Goal: Answer question/provide support

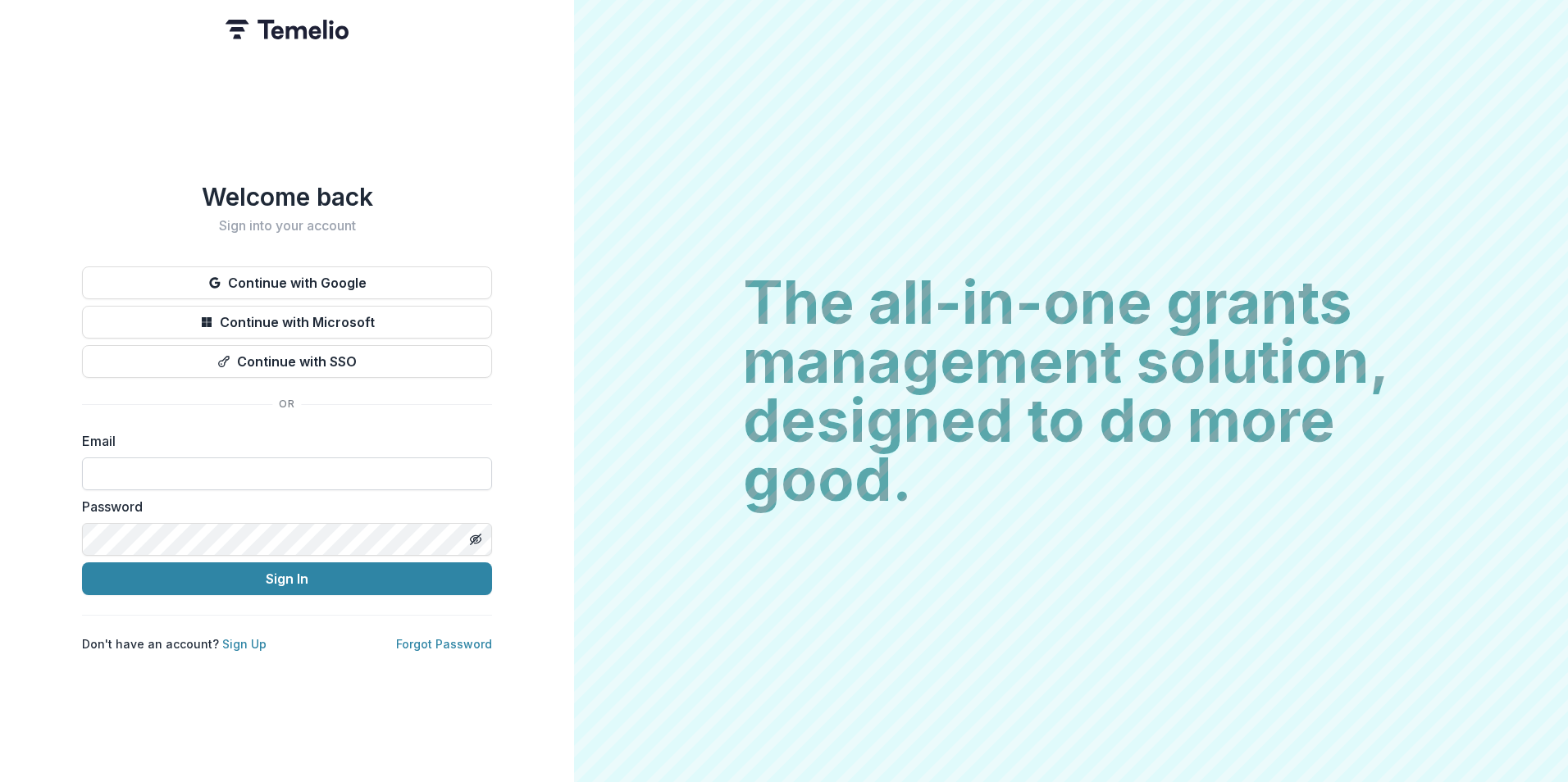
click at [293, 467] on input at bounding box center [287, 474] width 410 height 33
type input "**********"
click at [82, 562] on button "Sign In" at bounding box center [287, 579] width 410 height 33
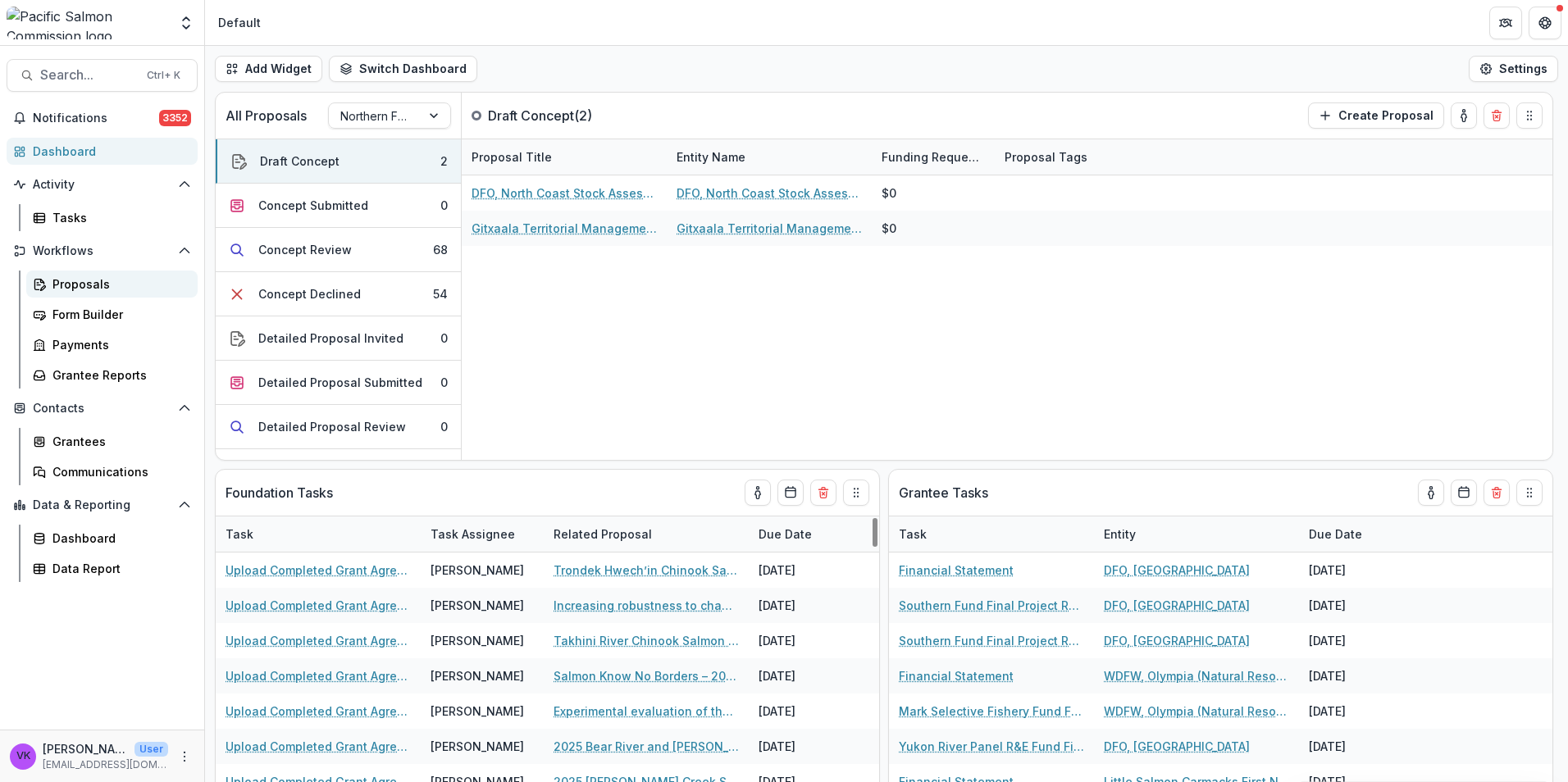
click at [72, 278] on div "Proposals" at bounding box center [118, 285] width 132 height 17
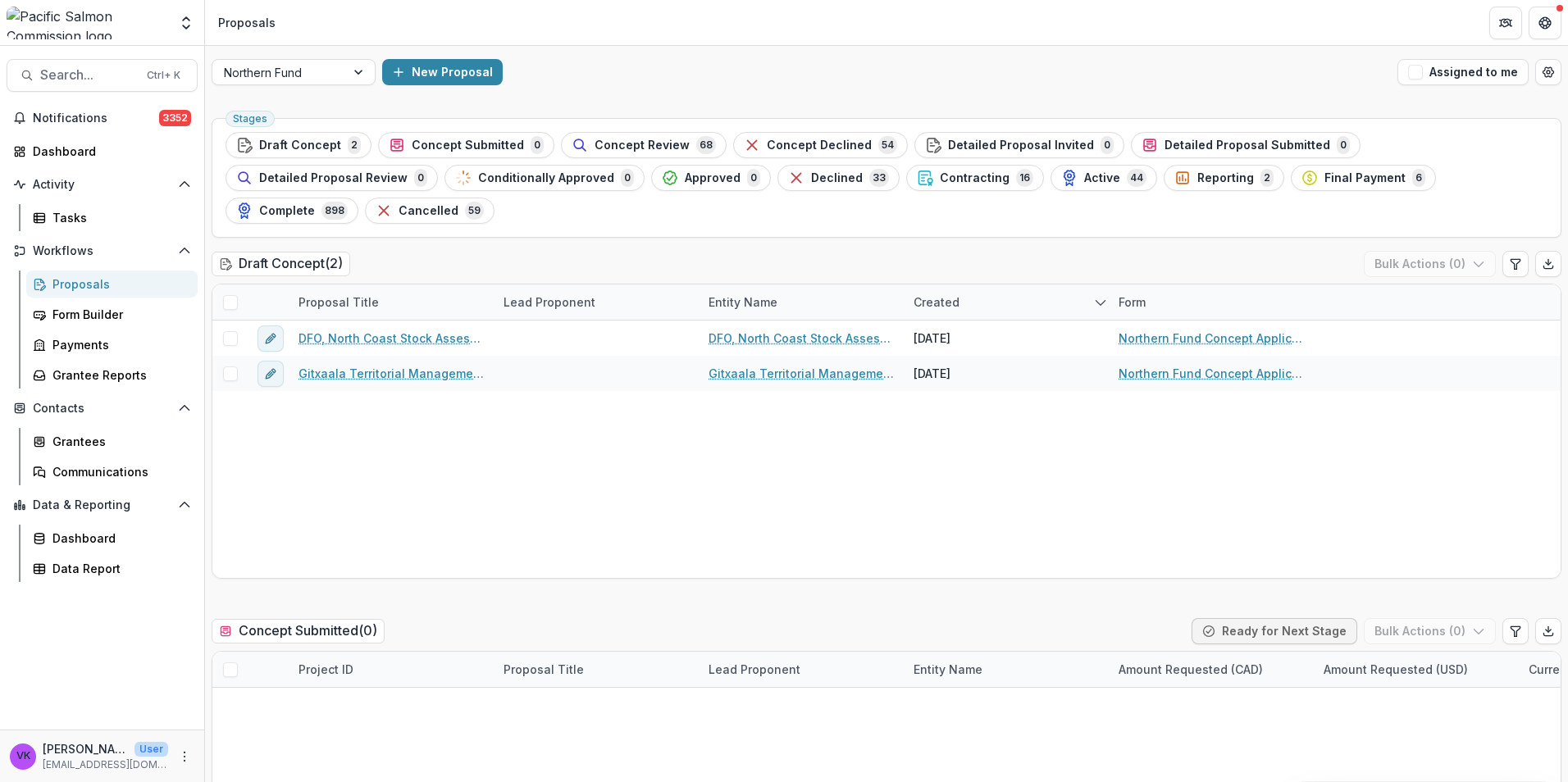
drag, startPoint x: 636, startPoint y: 139, endPoint x: 958, endPoint y: 249, distance: 340.3
click at [636, 140] on span "Concept Review" at bounding box center [642, 145] width 95 height 14
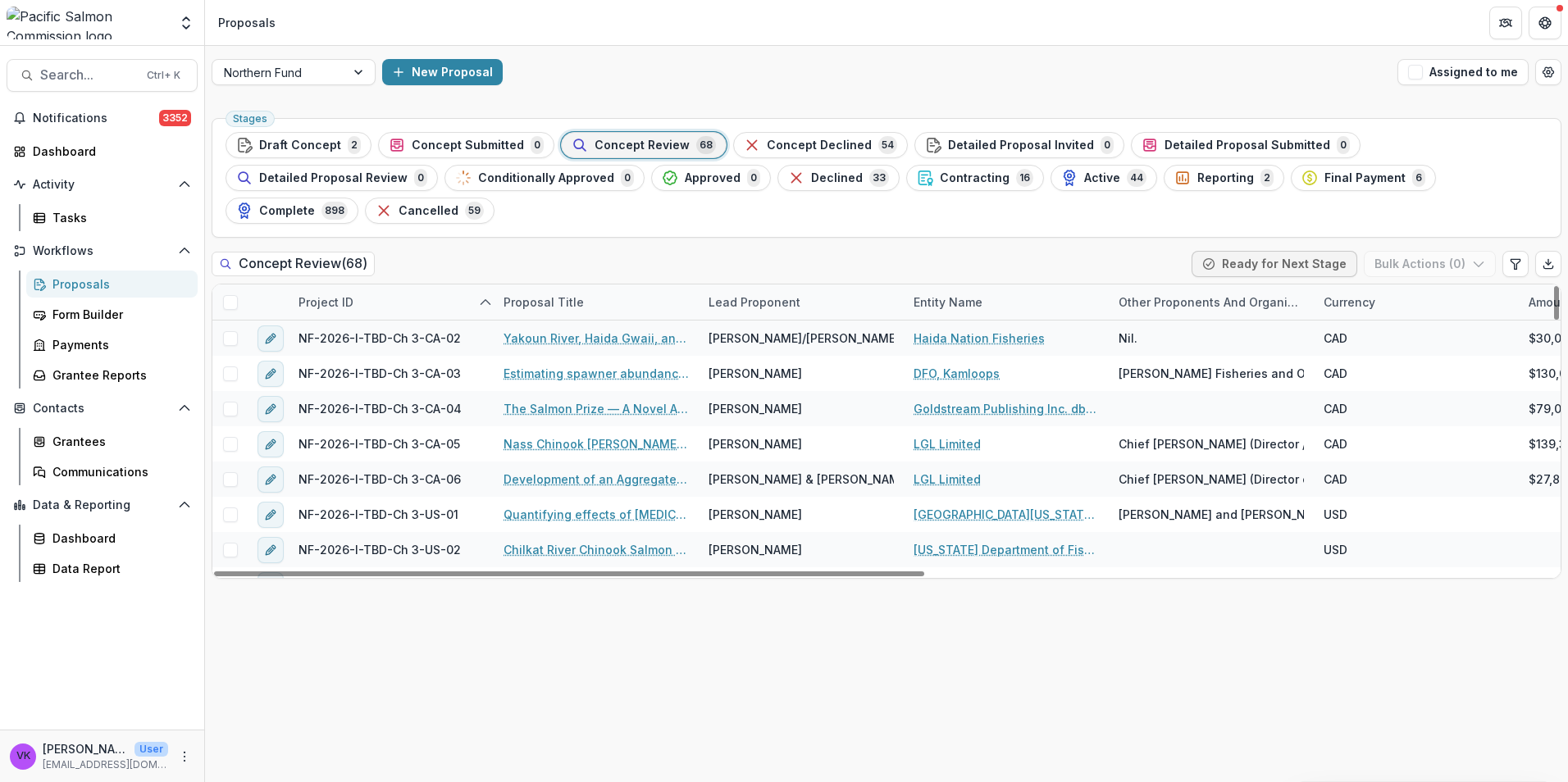
scroll to position [1558, 0]
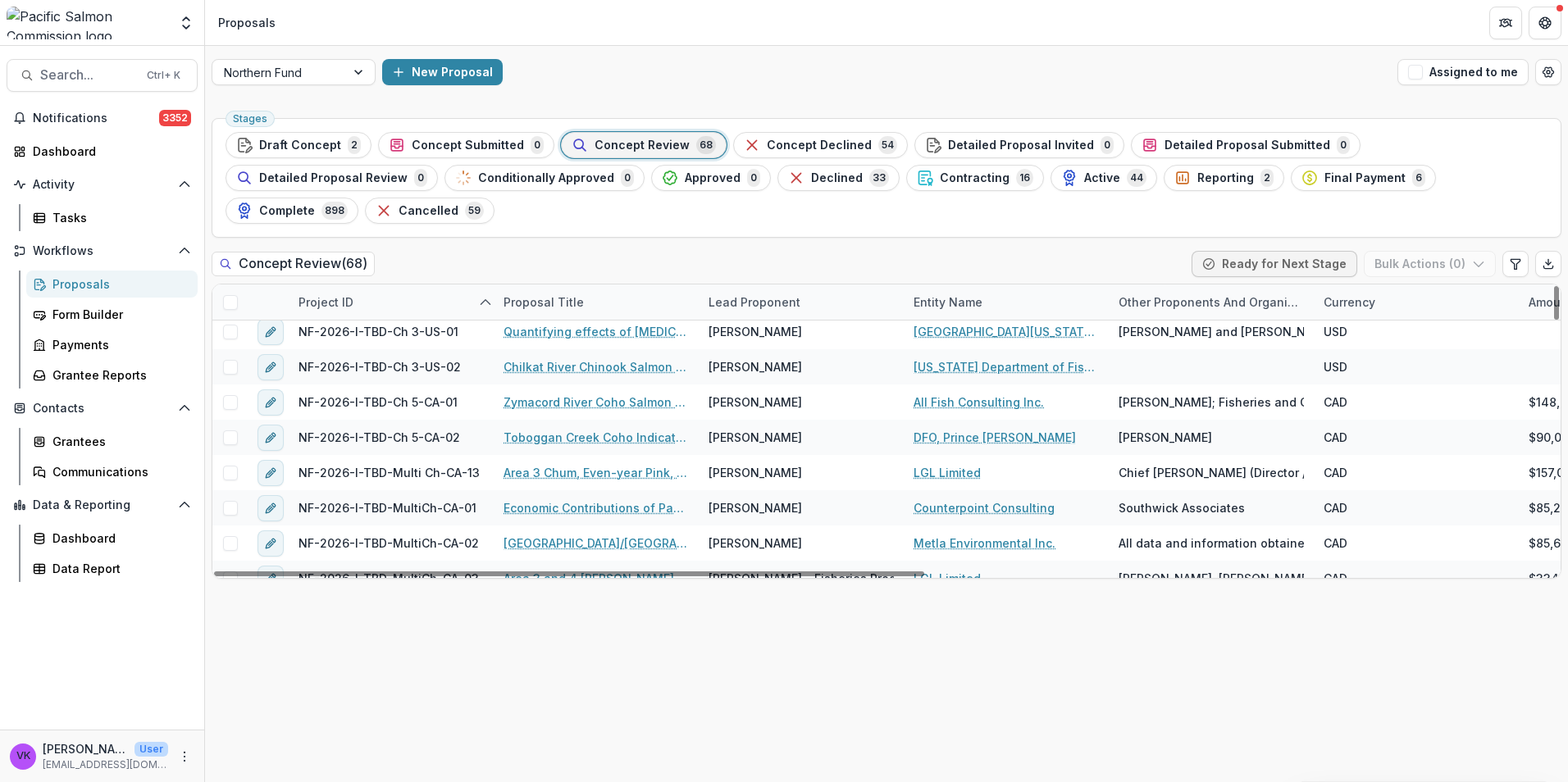
click at [832, 285] on div "Lead Proponent" at bounding box center [801, 302] width 205 height 35
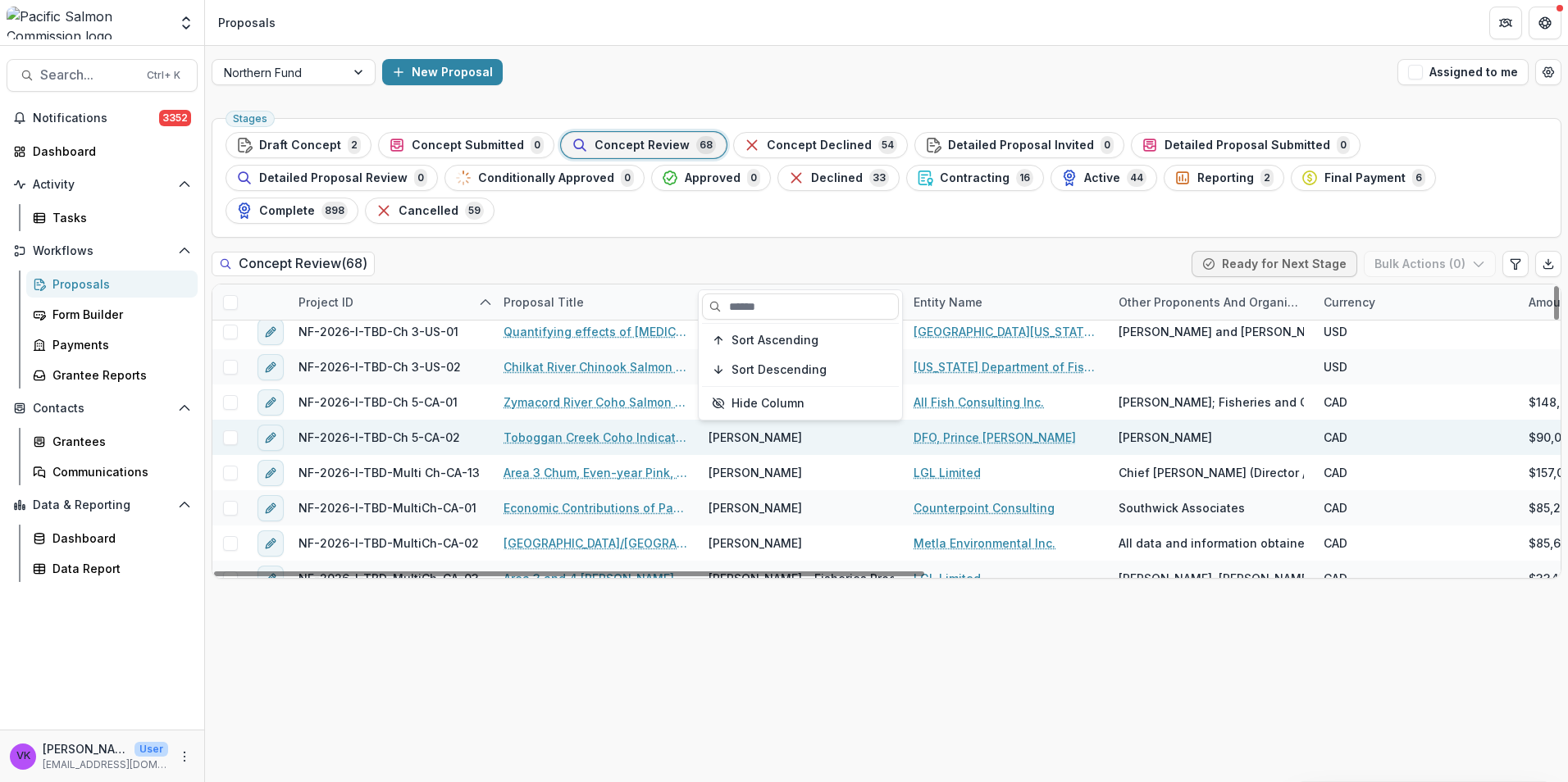
drag, startPoint x: 841, startPoint y: 301, endPoint x: 1123, endPoint y: 387, distance: 294.8
click at [840, 301] on input at bounding box center [801, 306] width 197 height 26
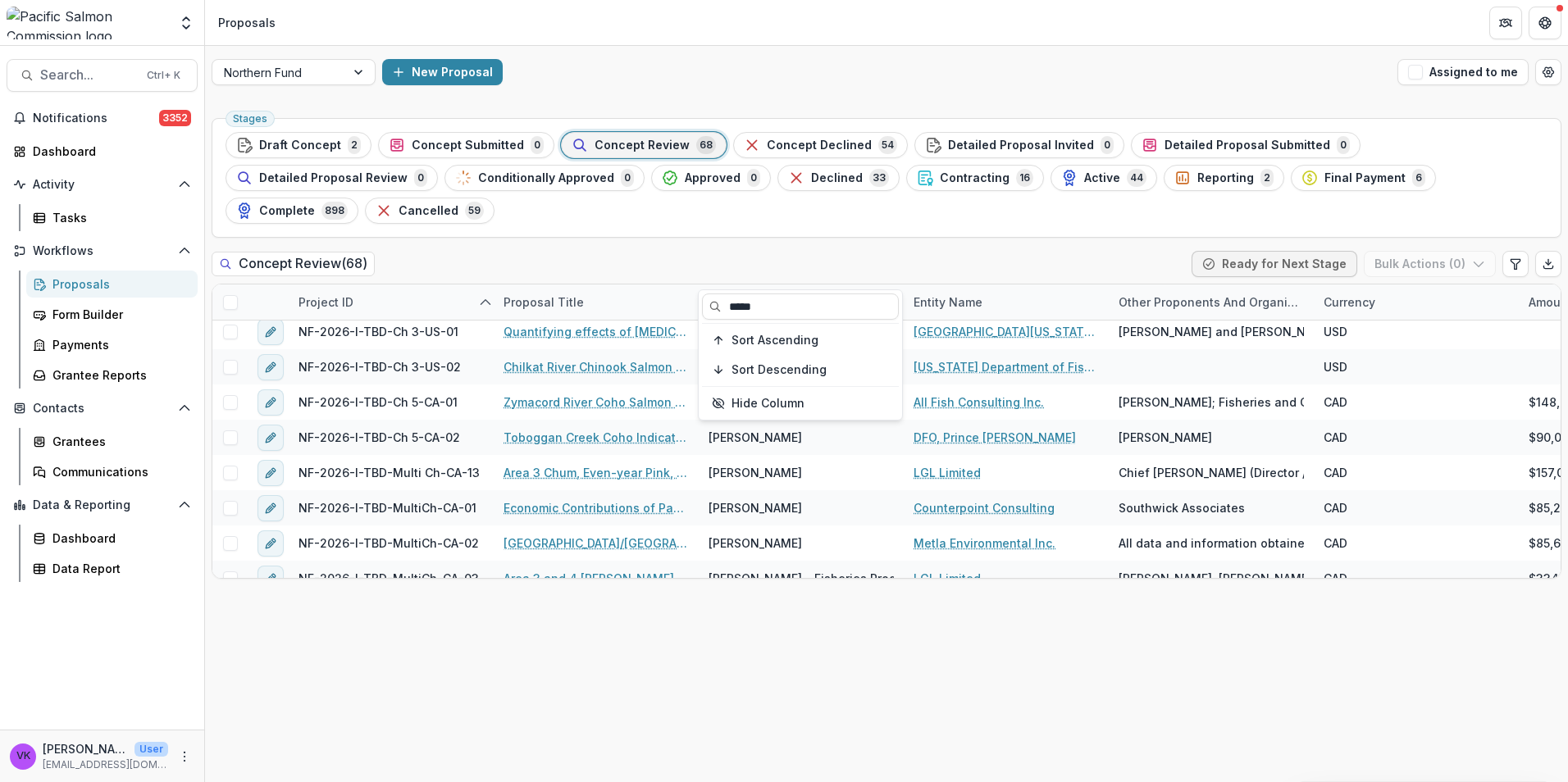
scroll to position [0, 0]
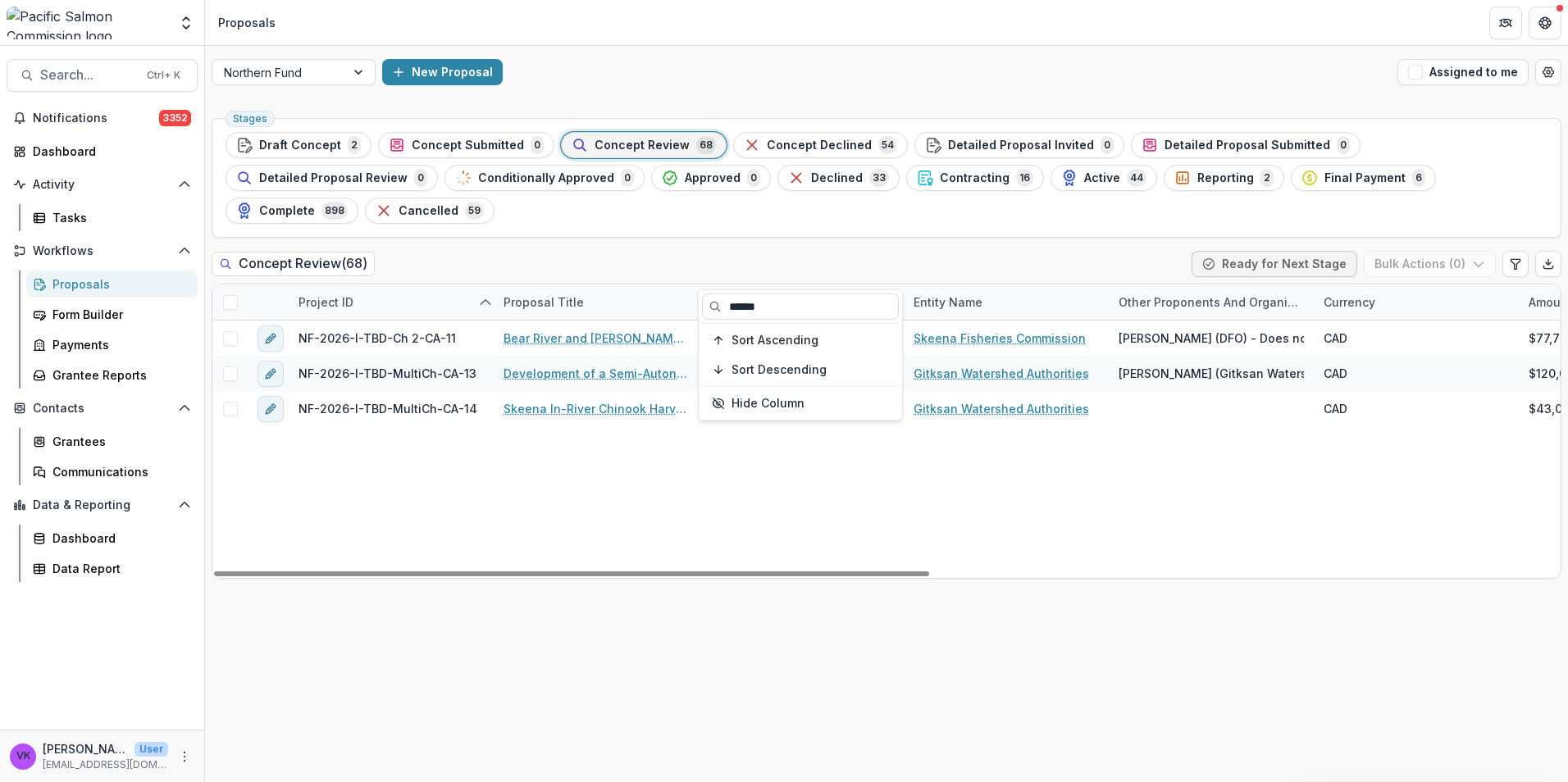
type input "******"
click at [1228, 530] on div "NF-2026-I-TBD-Ch 2-CA-11 Bear River and Stephens Creek Autonomous Salmon Enumer…" at bounding box center [1481, 450] width 2536 height 258
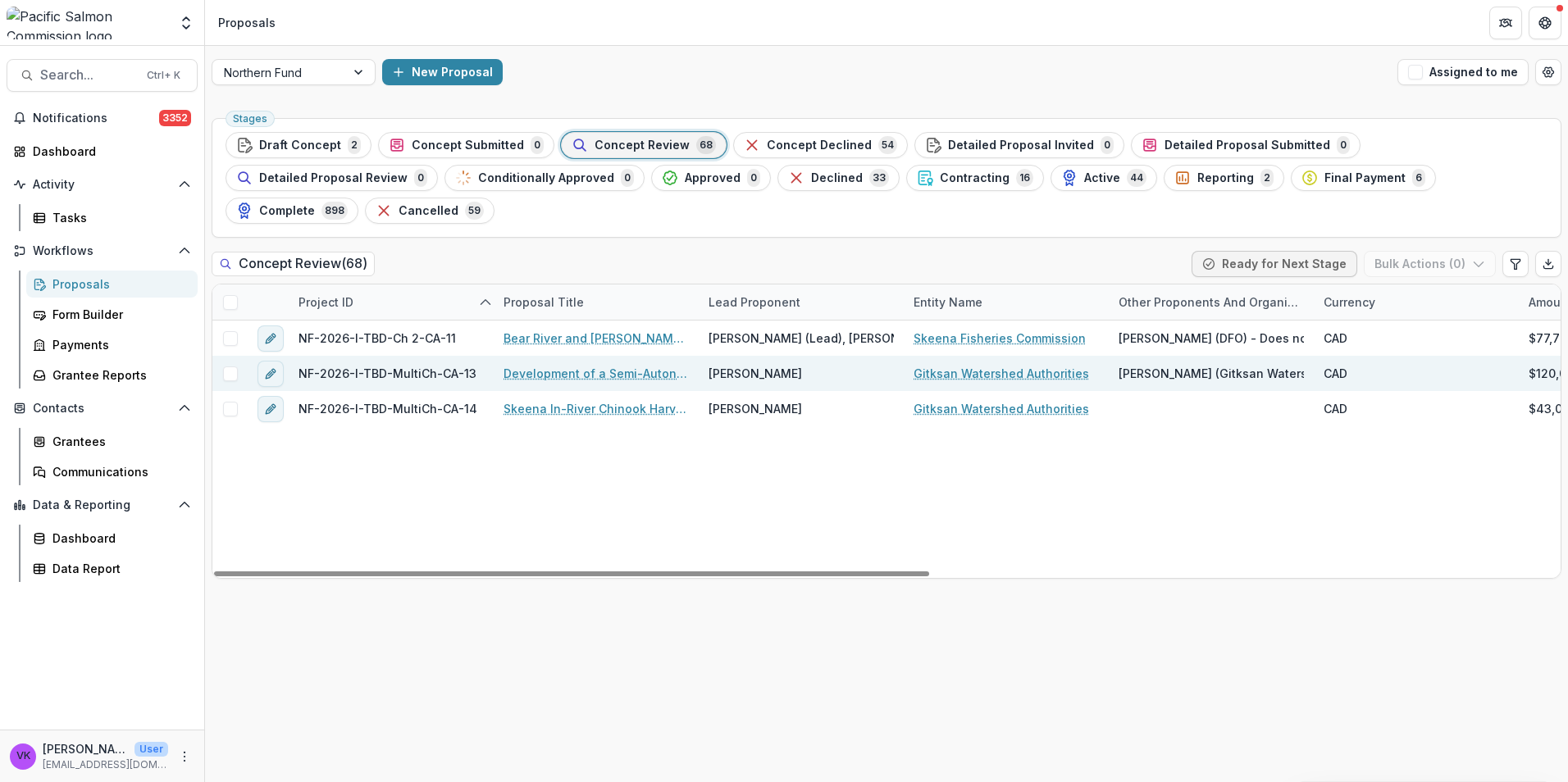
click at [612, 365] on link "Development of a Semi-Autonomous Smolt Enumeration System for the Swan/Stephens…" at bounding box center [596, 374] width 185 height 17
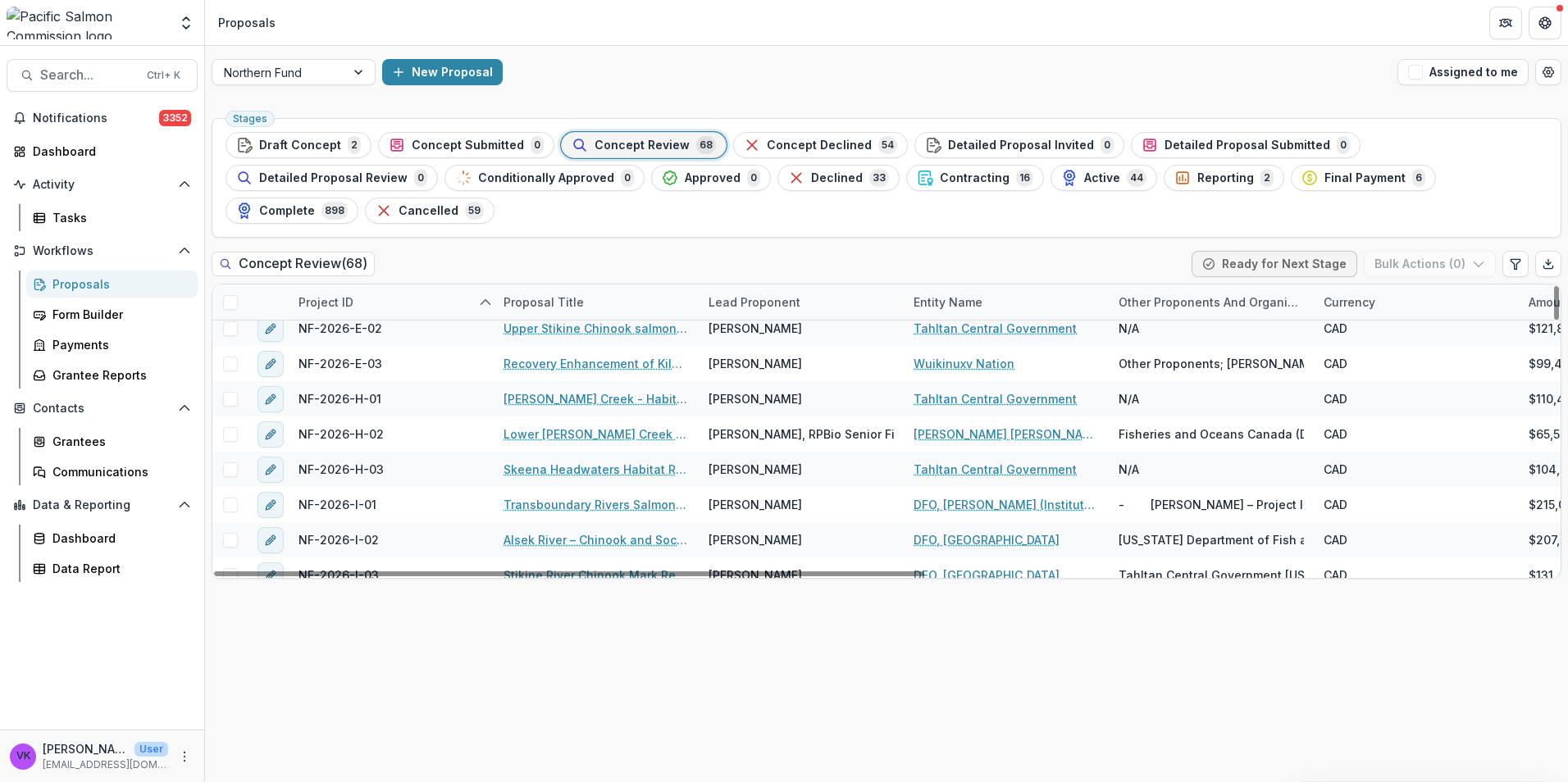
scroll to position [82, 0]
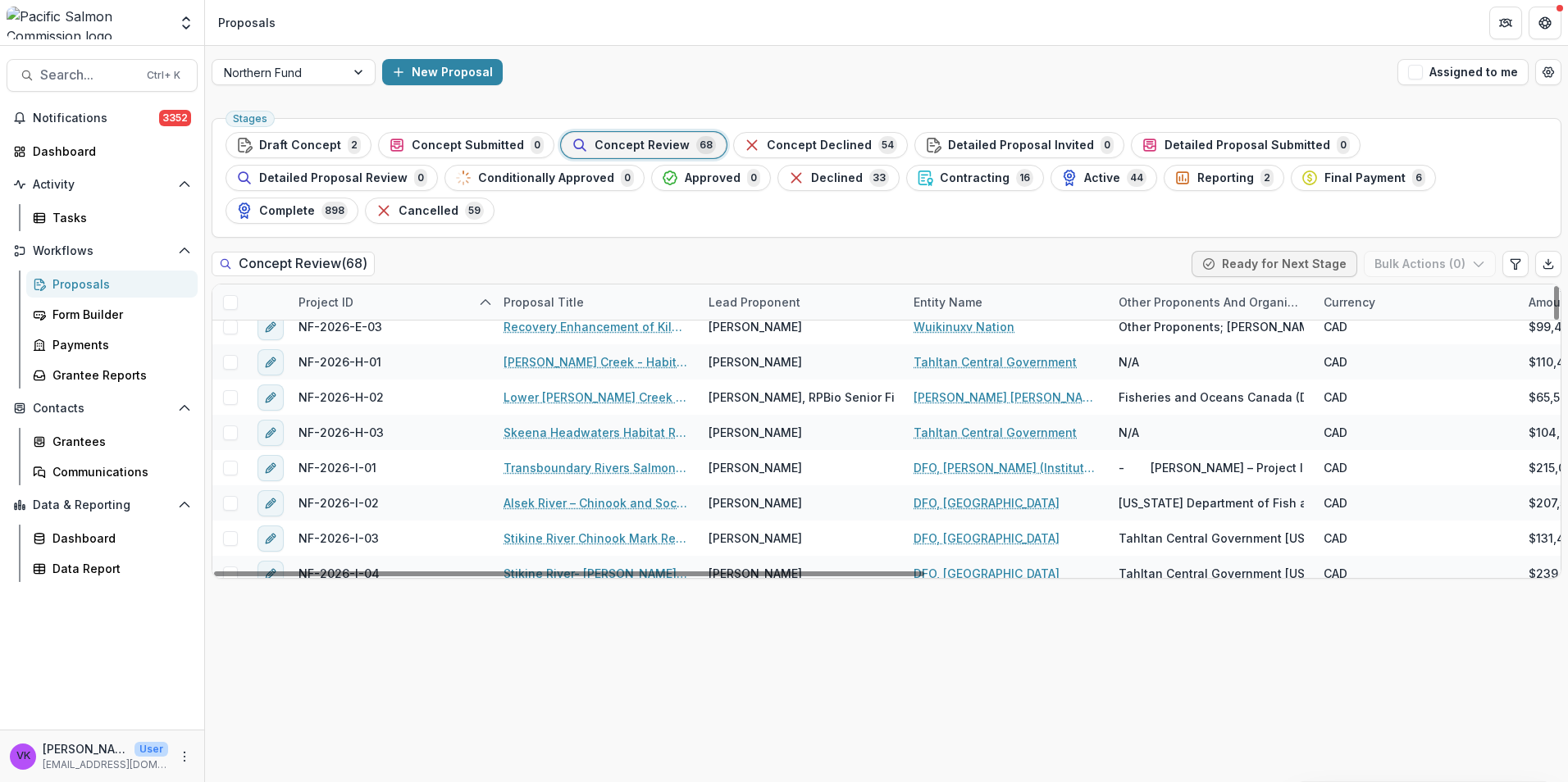
drag, startPoint x: 621, startPoint y: 269, endPoint x: 643, endPoint y: 272, distance: 22.2
click at [621, 285] on div "Proposal Title" at bounding box center [596, 302] width 205 height 35
click at [604, 305] on input at bounding box center [596, 306] width 197 height 26
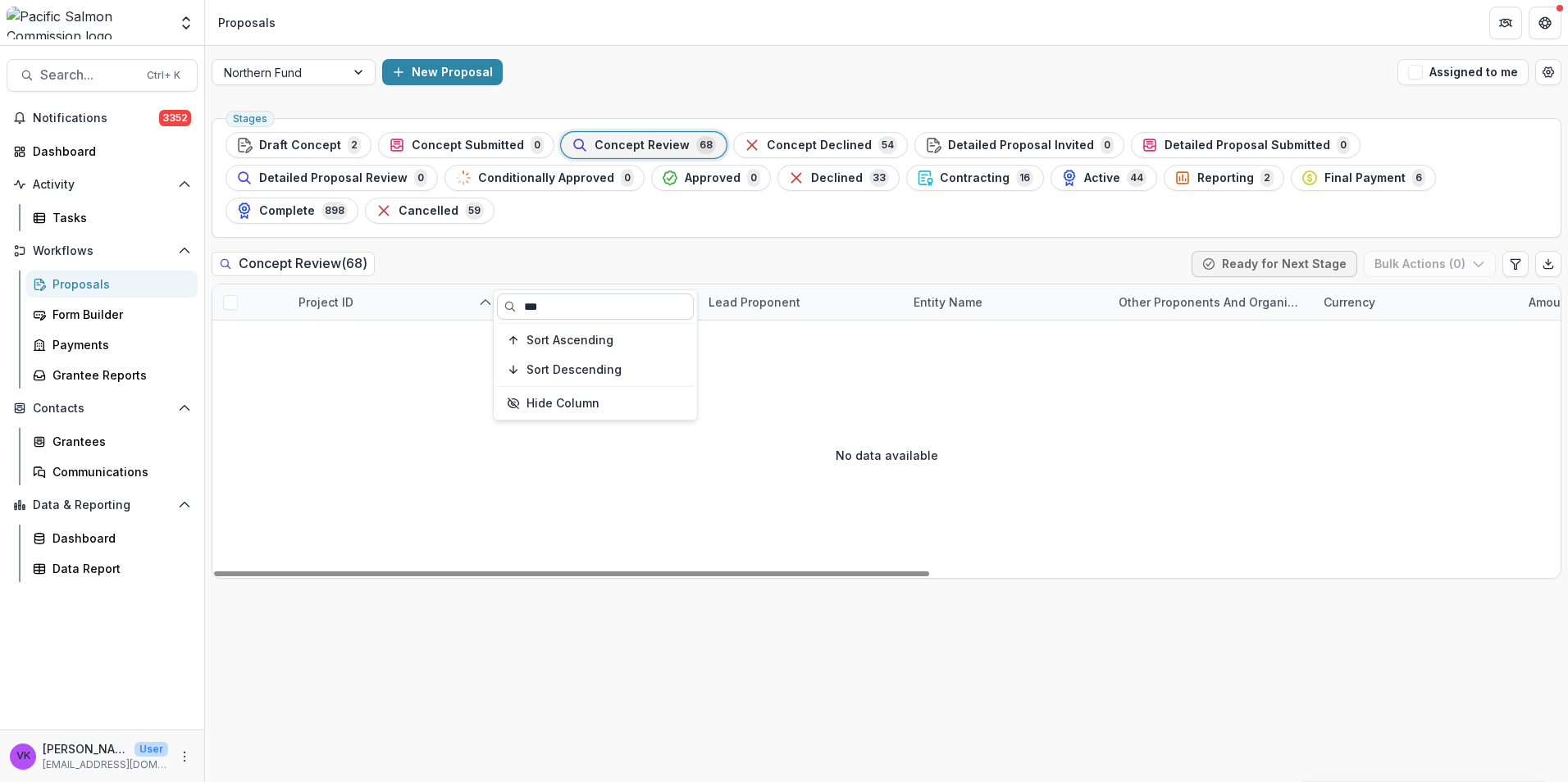
scroll to position [0, 0]
type input "********"
click at [778, 399] on div "No data available" at bounding box center [886, 455] width 1348 height 246
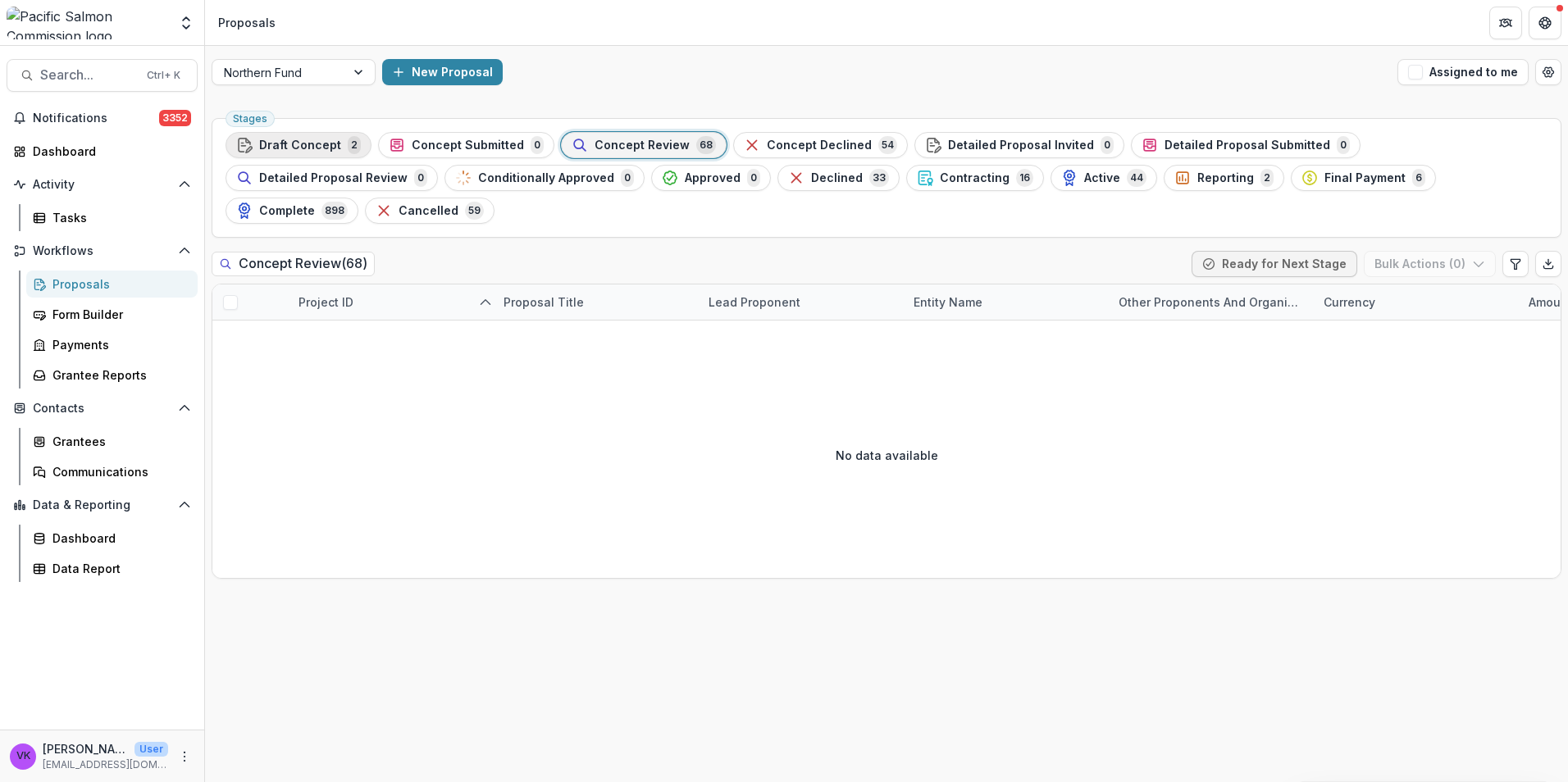
drag, startPoint x: 651, startPoint y: 143, endPoint x: 293, endPoint y: 148, distance: 358.0
click at [653, 144] on span "Concept Review" at bounding box center [642, 145] width 95 height 14
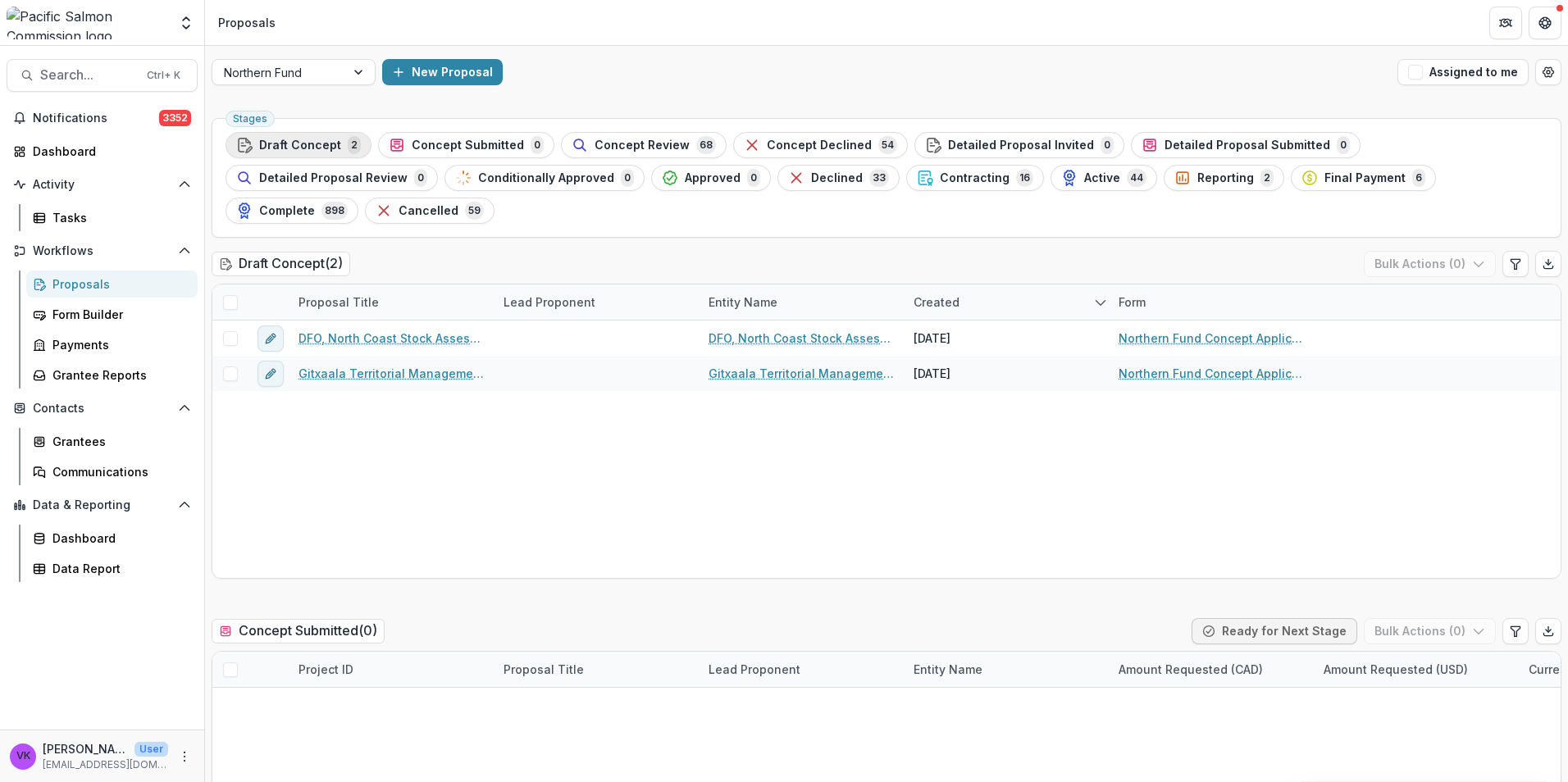
click at [292, 143] on span "Draft Concept" at bounding box center [300, 145] width 82 height 14
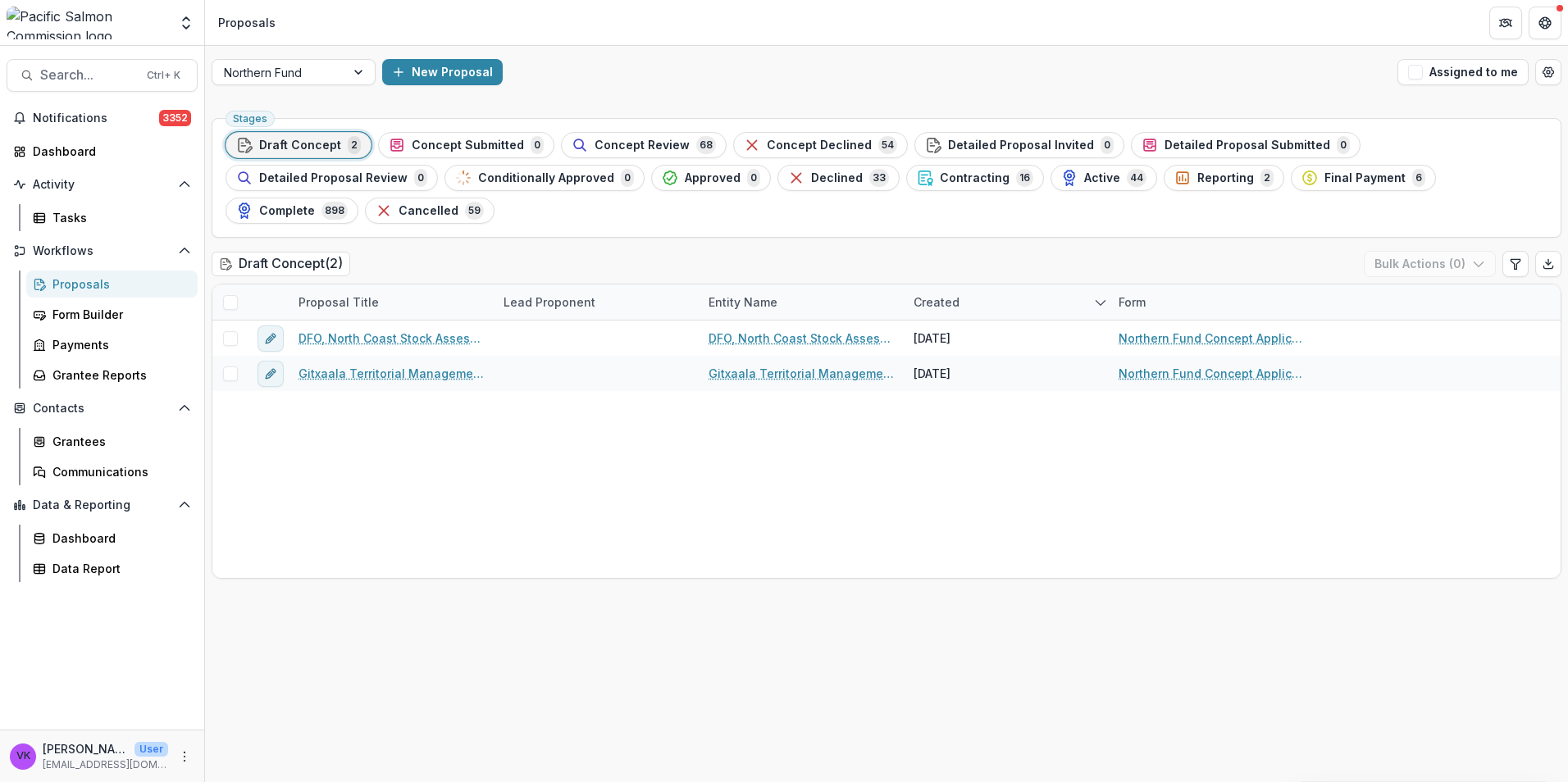
drag, startPoint x: 622, startPoint y: 139, endPoint x: 746, endPoint y: 170, distance: 127.8
click at [622, 138] on span "Concept Review" at bounding box center [642, 145] width 95 height 14
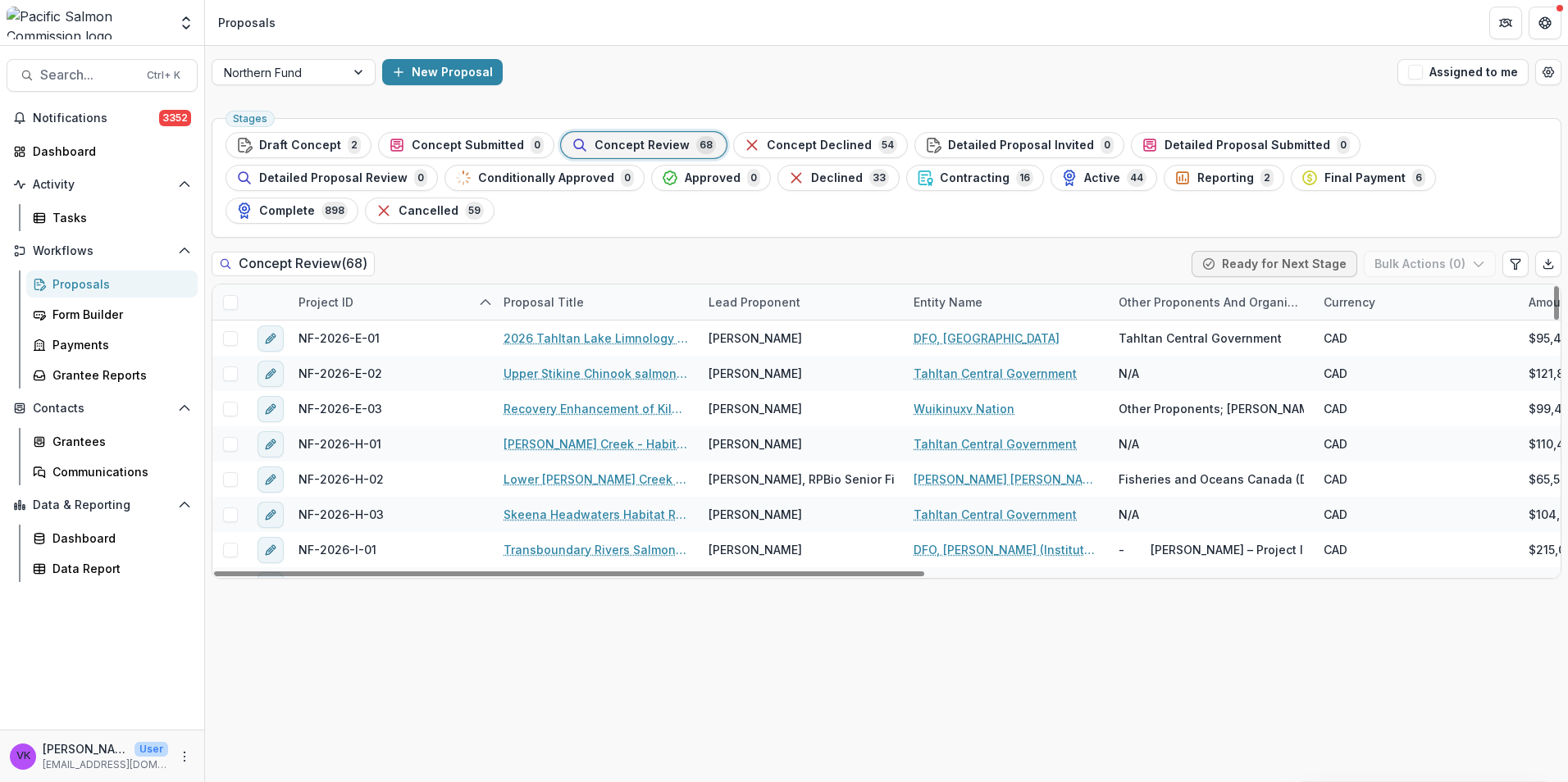
click at [847, 285] on div "Lead Proponent" at bounding box center [801, 302] width 205 height 35
click at [828, 315] on input at bounding box center [801, 306] width 197 height 26
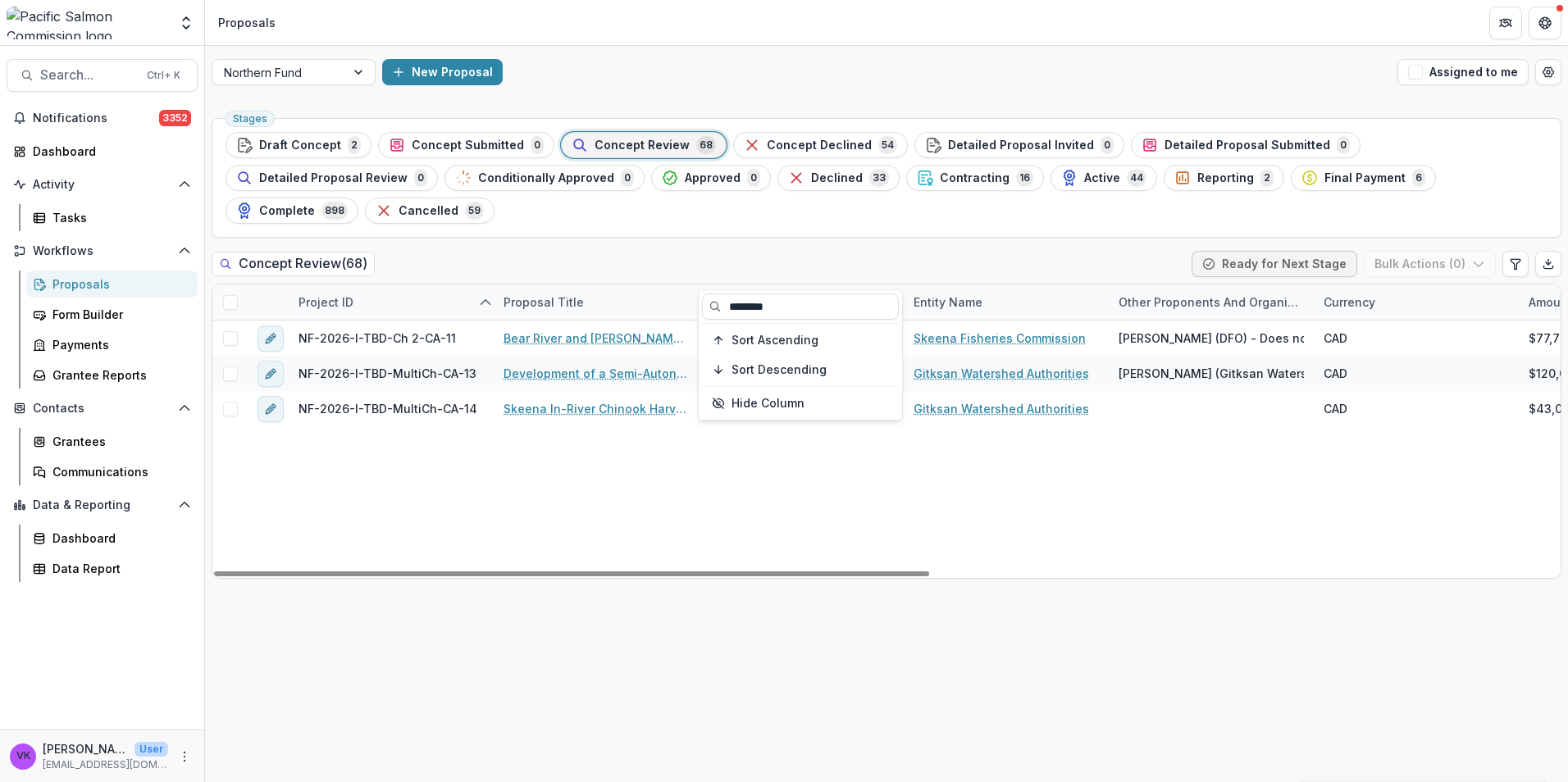
type input "********"
drag, startPoint x: 1072, startPoint y: 488, endPoint x: 1489, endPoint y: 608, distance: 433.9
click at [1080, 489] on div "NF-2026-I-TBD-Ch 2-CA-11 Bear River and Stephens Creek Autonomous Salmon Enumer…" at bounding box center [1481, 450] width 2536 height 258
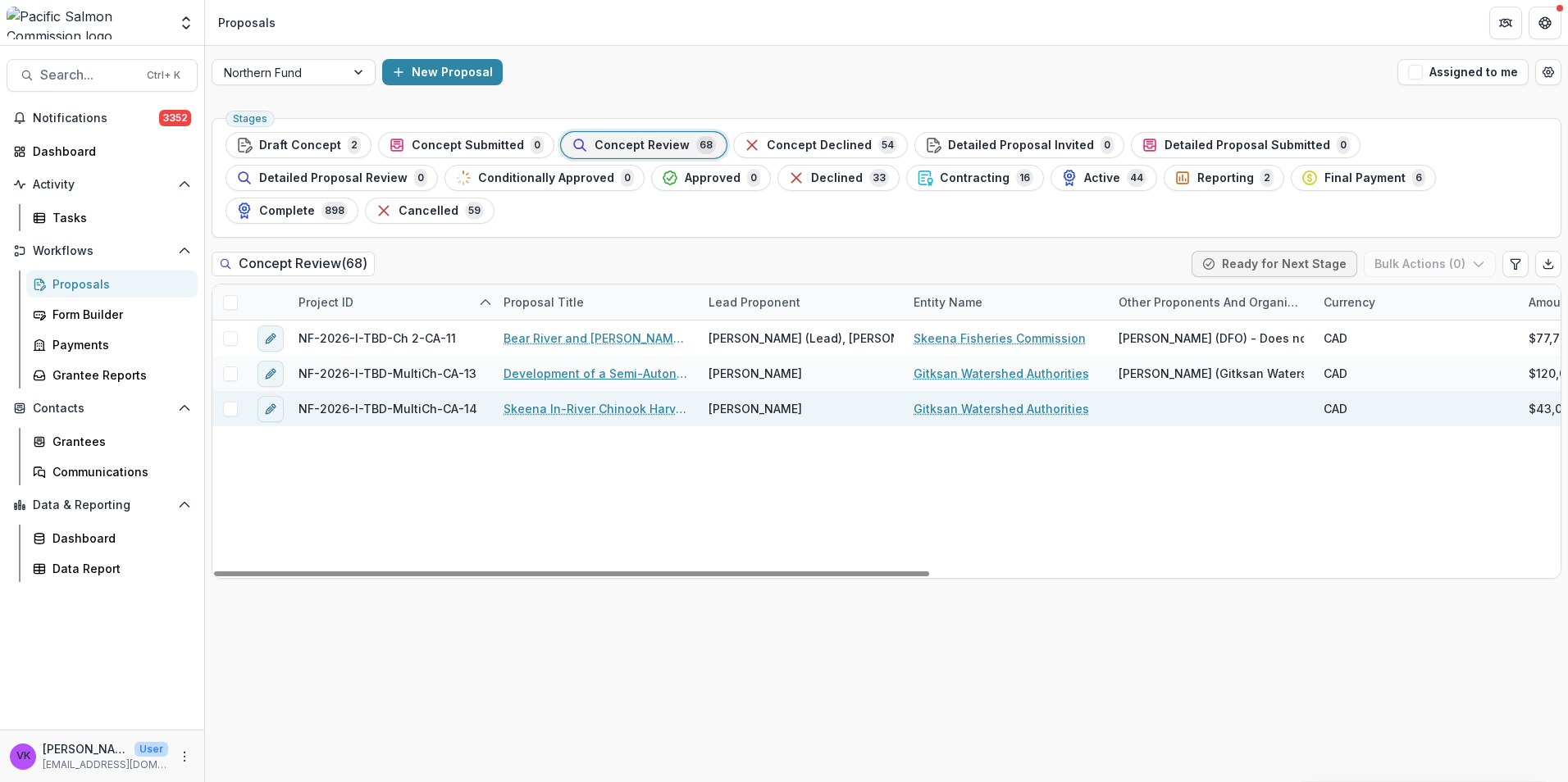
drag, startPoint x: 618, startPoint y: 343, endPoint x: 697, endPoint y: 369, distance: 83.2
click at [619, 365] on link "Development of a Semi-Autonomous Smolt Enumeration System for the Swan/Stephens…" at bounding box center [596, 374] width 185 height 17
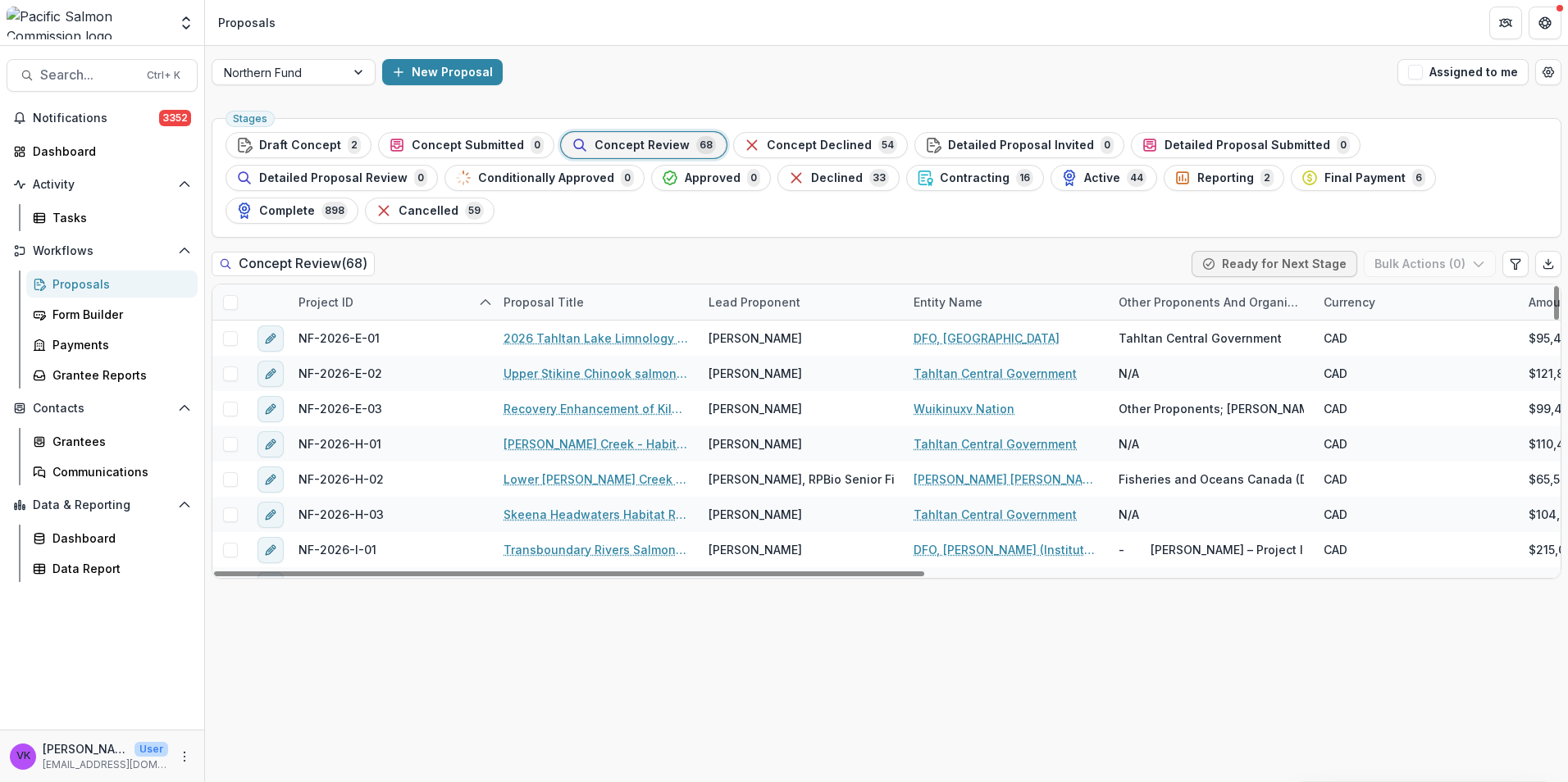
click at [839, 285] on div "Lead Proponent" at bounding box center [801, 302] width 205 height 35
click at [808, 306] on input at bounding box center [801, 306] width 197 height 26
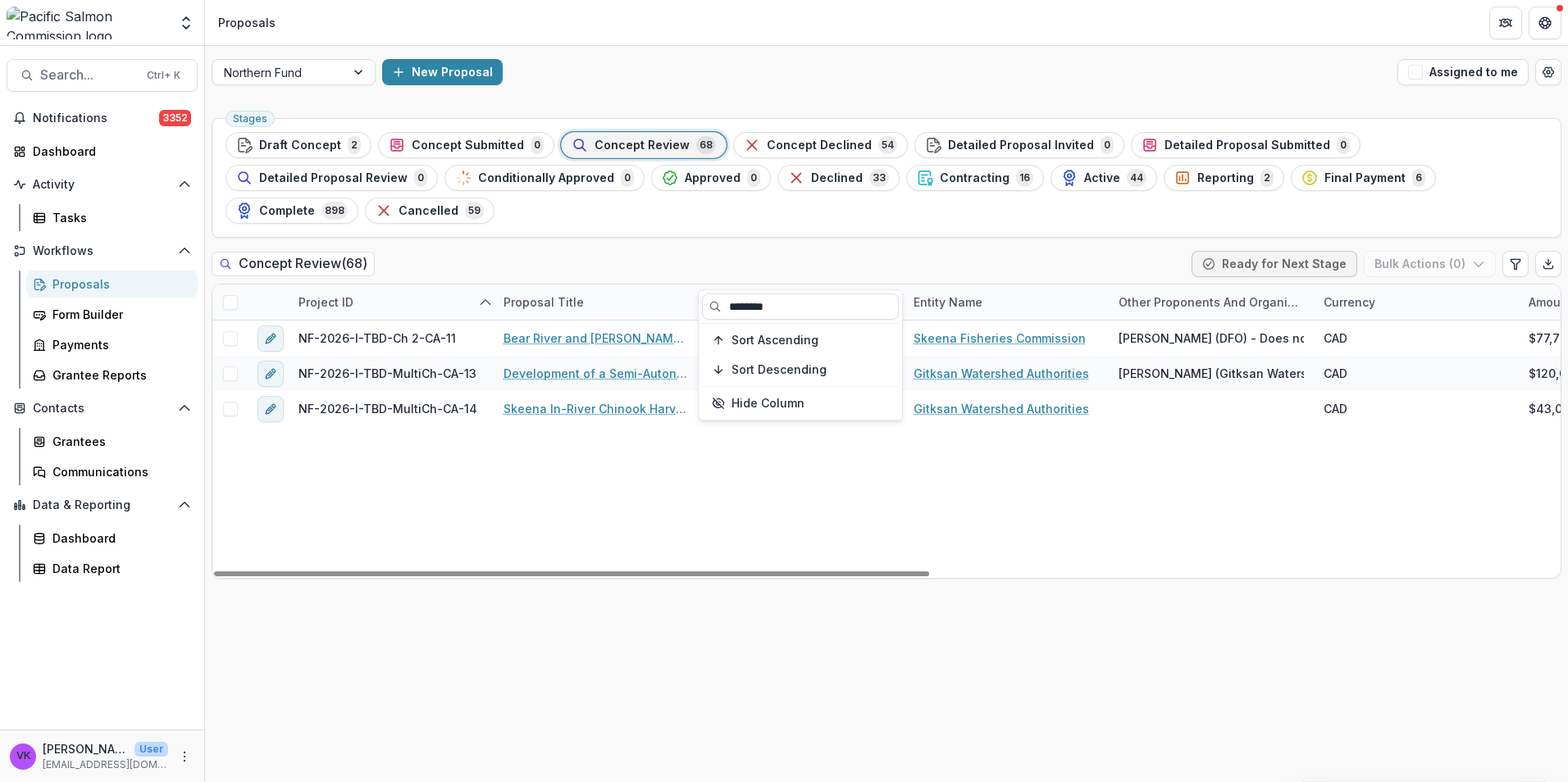
type input "********"
drag, startPoint x: 828, startPoint y: 490, endPoint x: 780, endPoint y: 469, distance: 52.4
click at [828, 489] on div "NF-2026-I-TBD-Ch 2-CA-11 Bear River and Stephens Creek Autonomous Salmon Enumer…" at bounding box center [1481, 450] width 2536 height 258
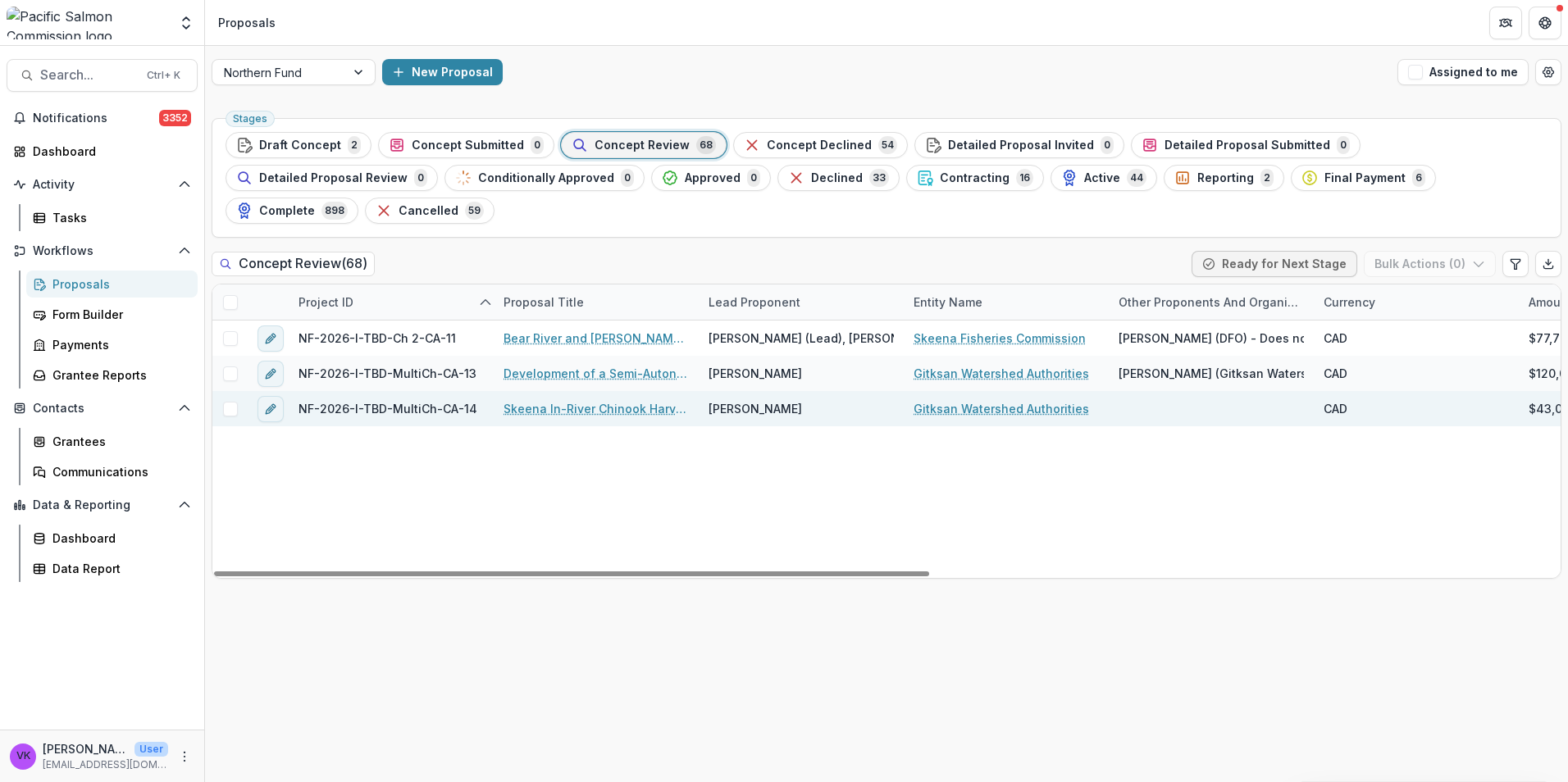
drag, startPoint x: 564, startPoint y: 374, endPoint x: 704, endPoint y: 388, distance: 140.7
click at [565, 401] on link "Skeena In-River Chinook Harvest GSI, Gitksan Territory" at bounding box center [596, 409] width 185 height 17
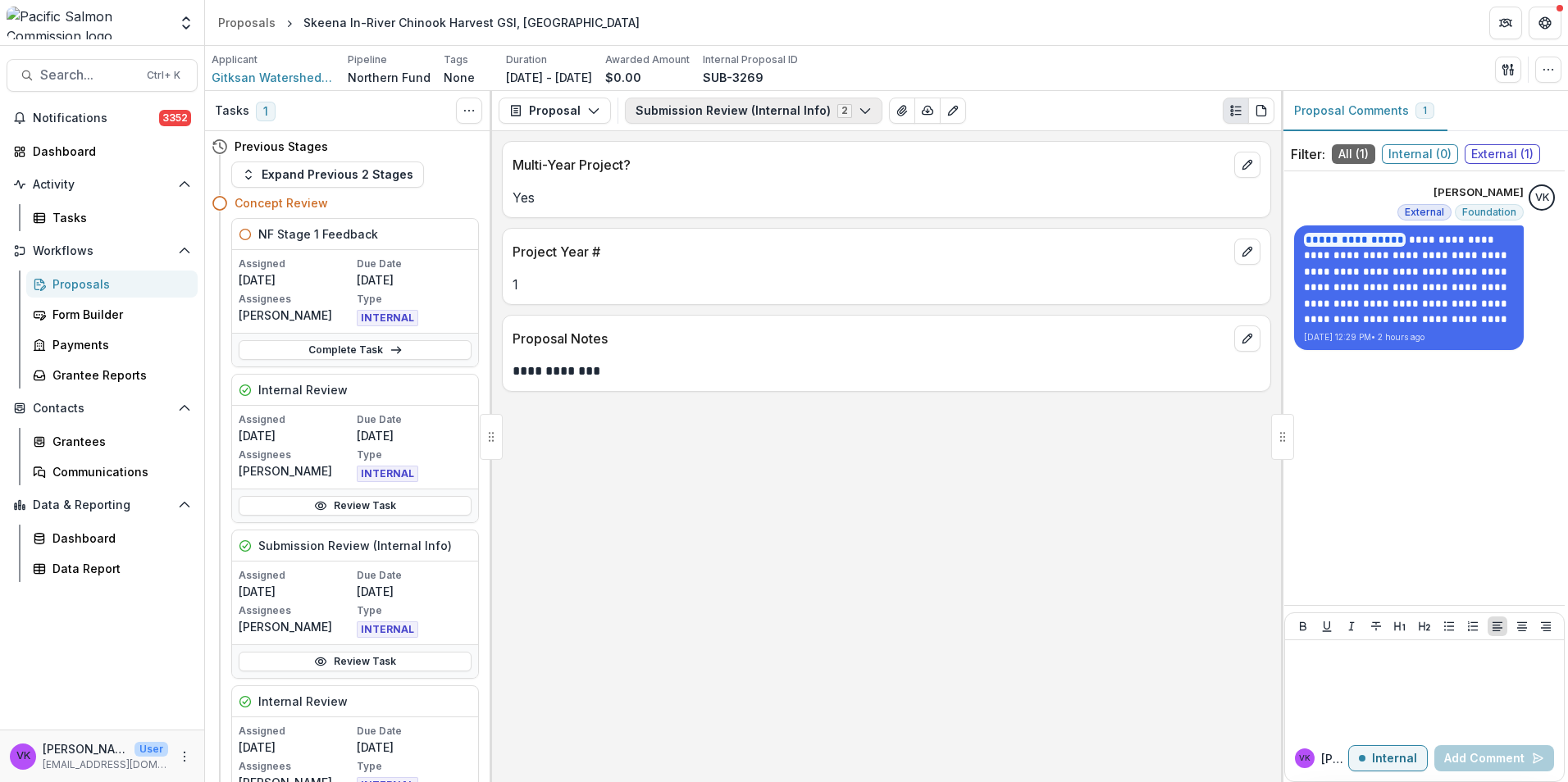
click at [859, 105] on icon "button" at bounding box center [865, 110] width 13 height 13
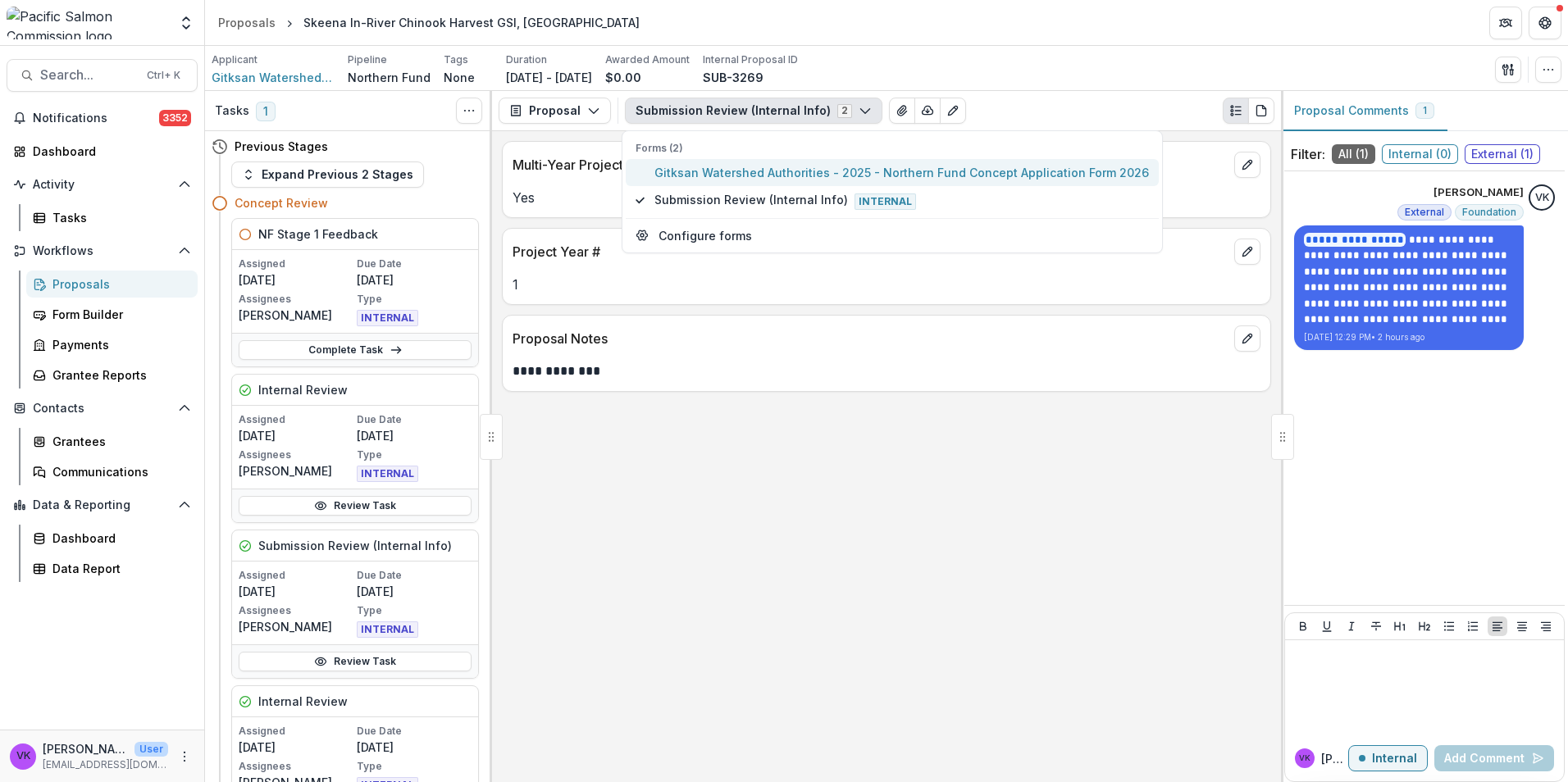
click at [806, 171] on span "Gitksan Watershed Authorities - 2025 - Northern Fund Concept Application Form 2…" at bounding box center [902, 173] width 495 height 17
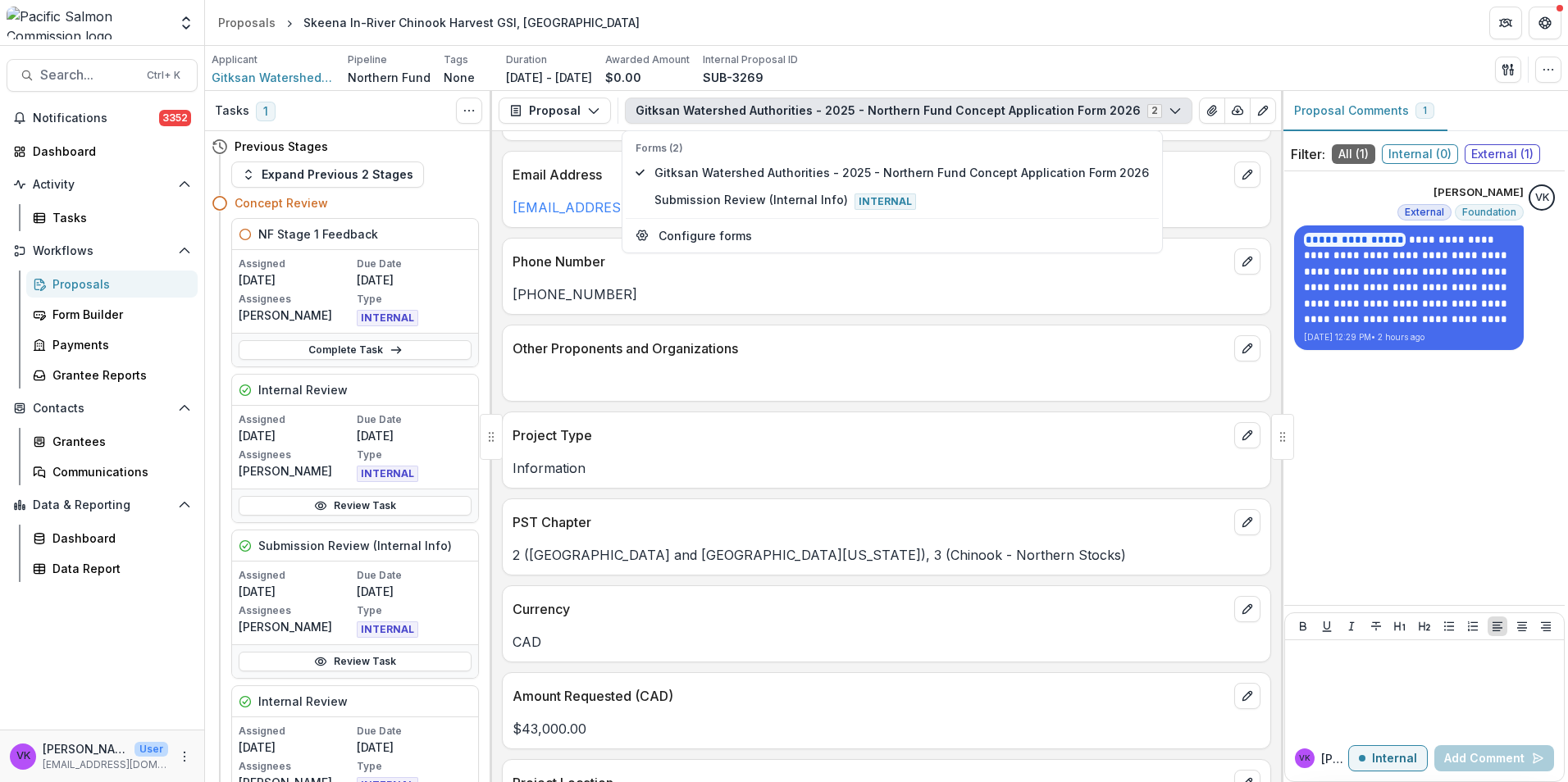
scroll to position [164, 0]
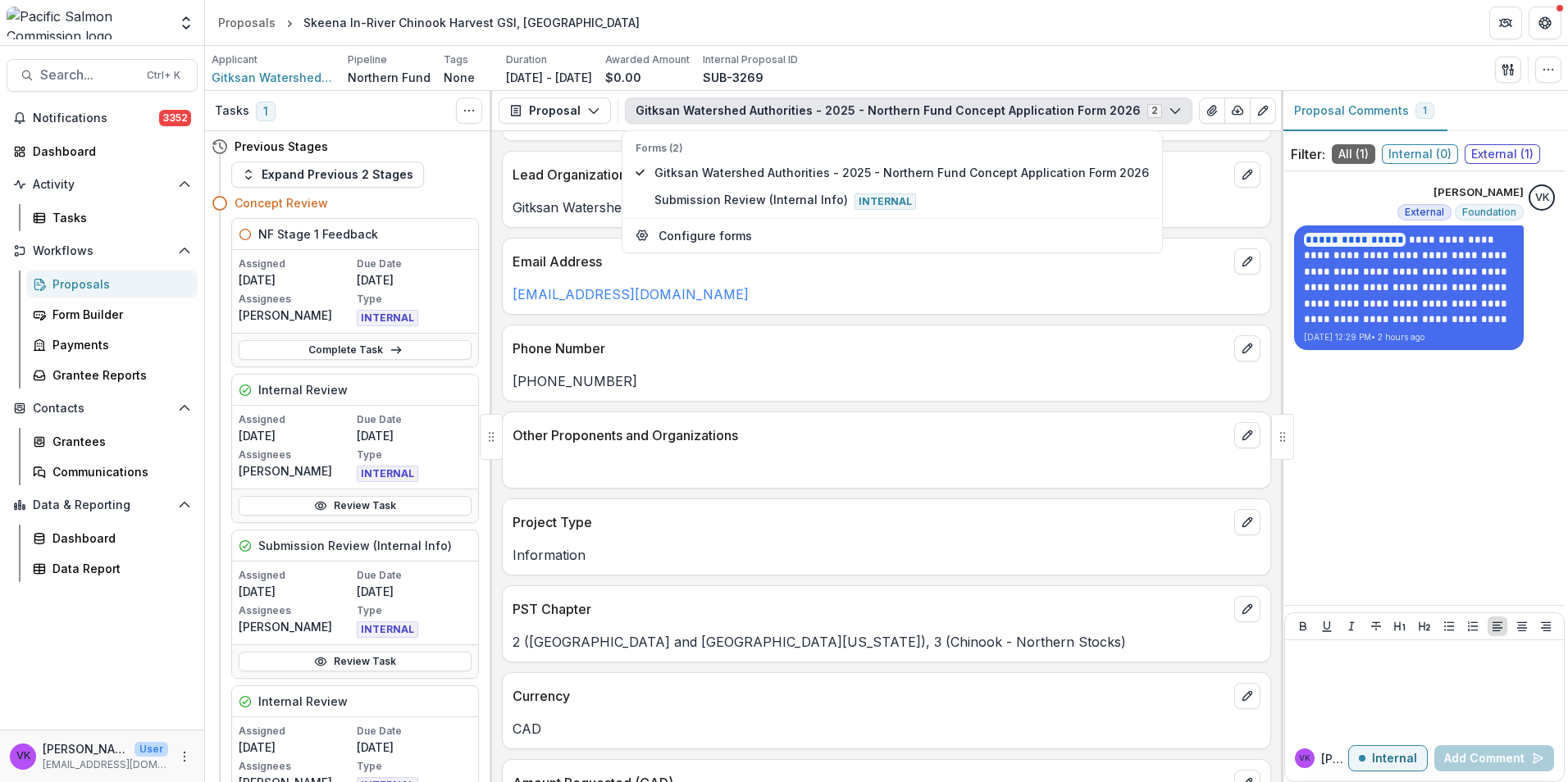
click at [1027, 10] on header "Proposals Skeena In-River Chinook Harvest GSI, Gitksan Territory" at bounding box center [886, 22] width 1363 height 45
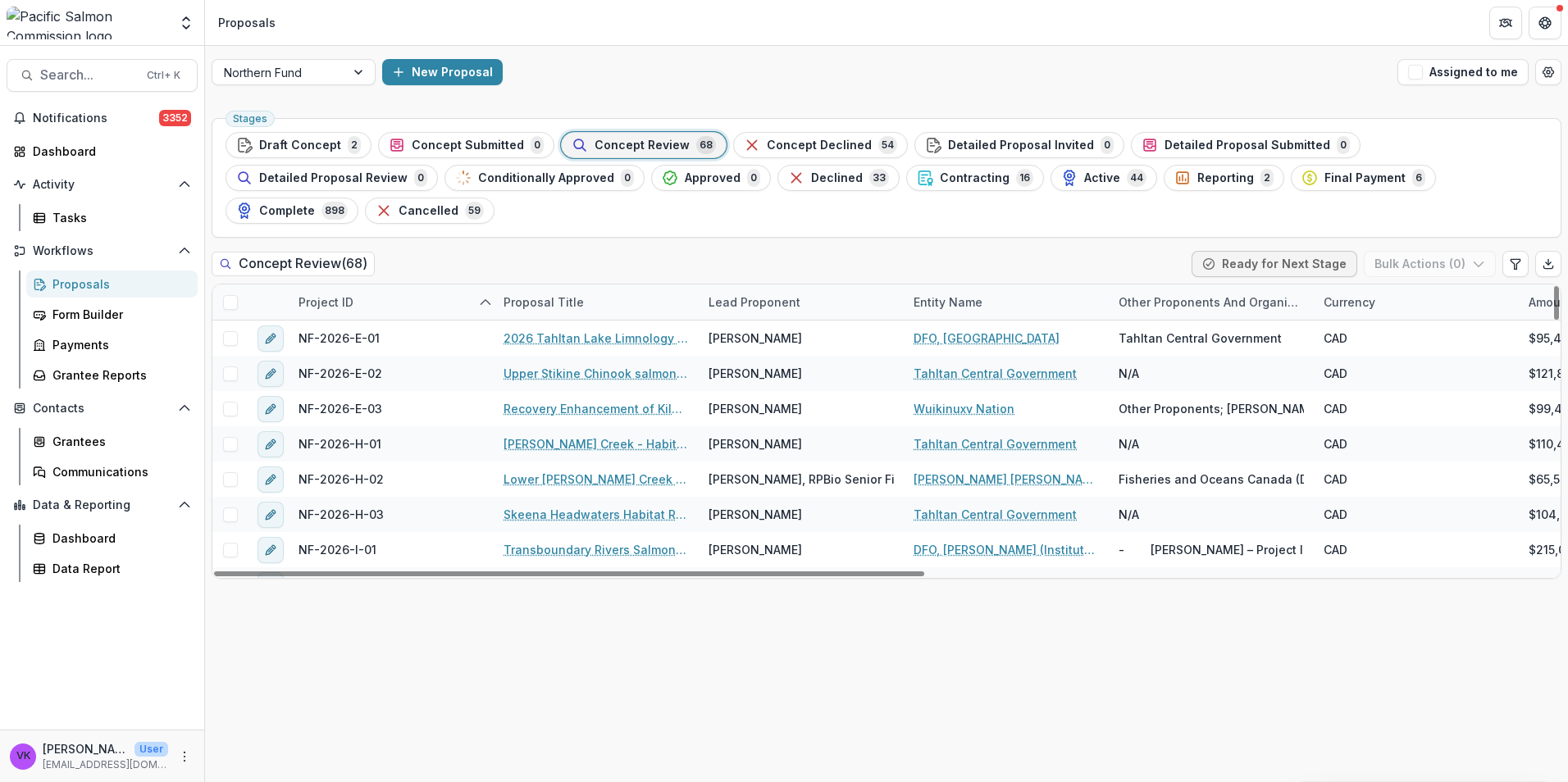
click at [848, 285] on div "Lead Proponent" at bounding box center [801, 302] width 205 height 35
click at [810, 313] on input at bounding box center [801, 306] width 197 height 26
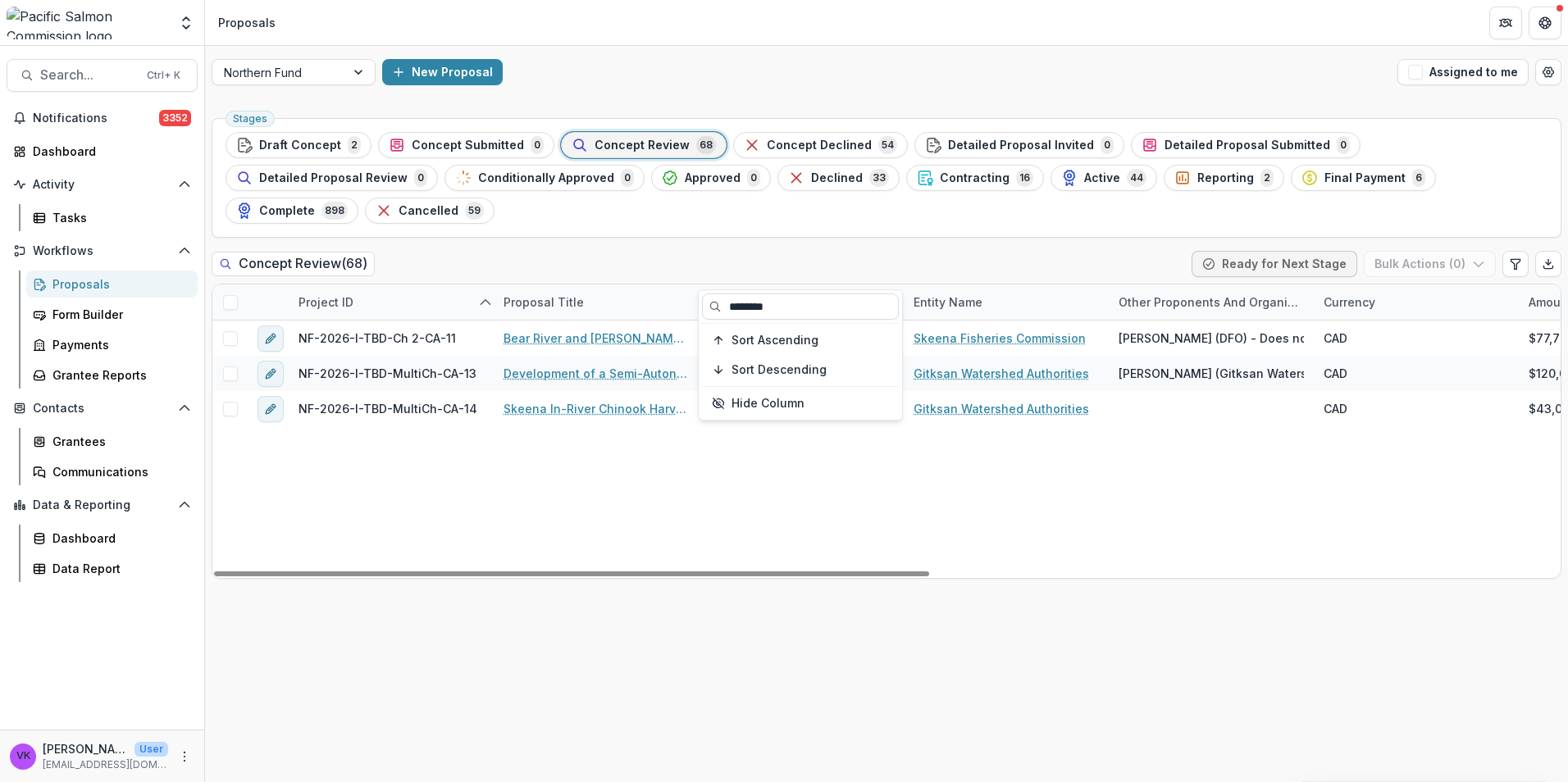
type input "********"
drag, startPoint x: 1050, startPoint y: 471, endPoint x: 1041, endPoint y: 465, distance: 10.8
click at [1050, 471] on div "NF-2026-I-TBD-Ch 2-CA-11 Bear River and Stephens Creek Autonomous Salmon Enumer…" at bounding box center [1481, 450] width 2536 height 258
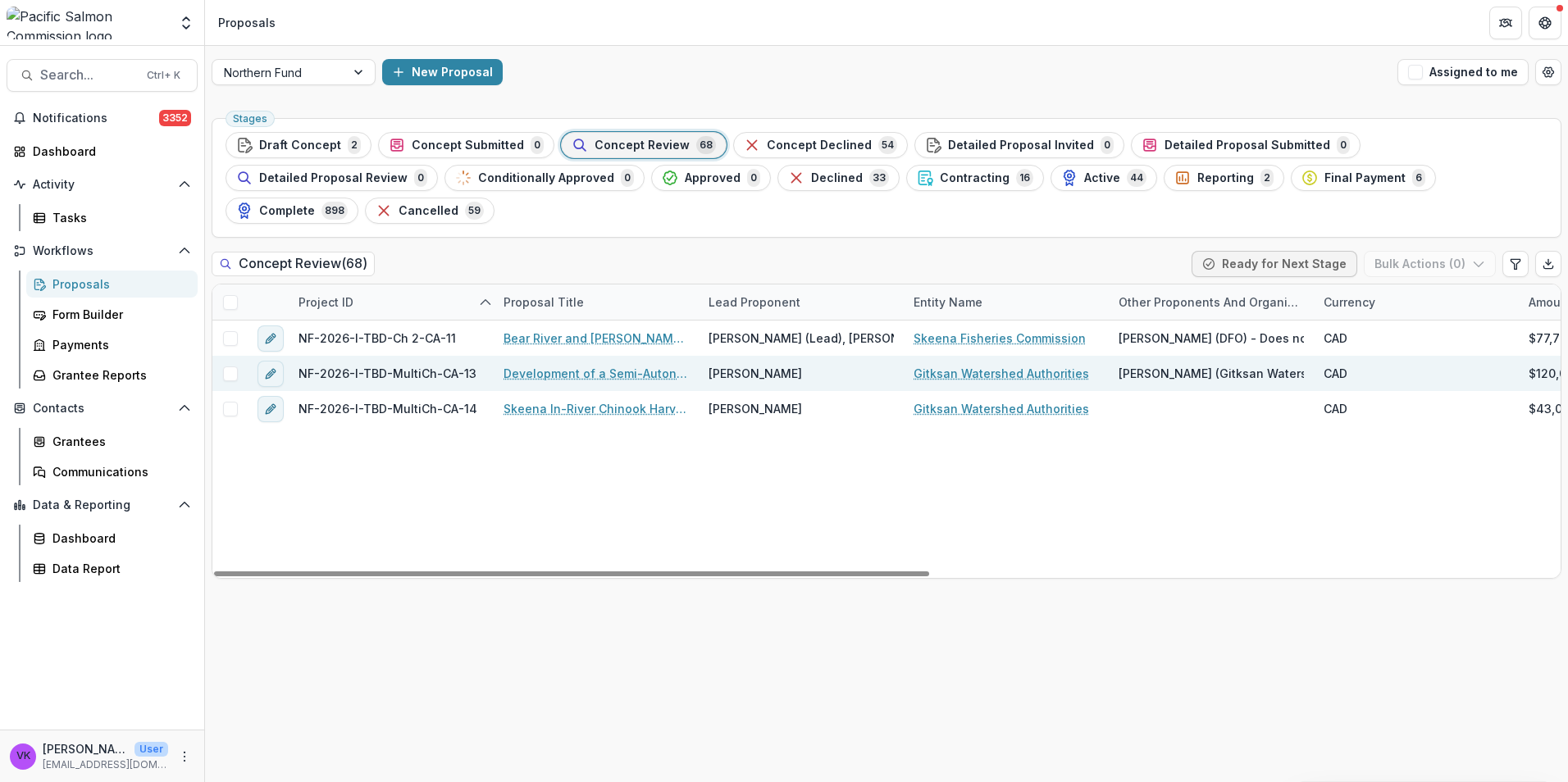
click at [646, 365] on link "Development of a Semi-Autonomous Smolt Enumeration System for the Swan/Stephens…" at bounding box center [596, 374] width 185 height 17
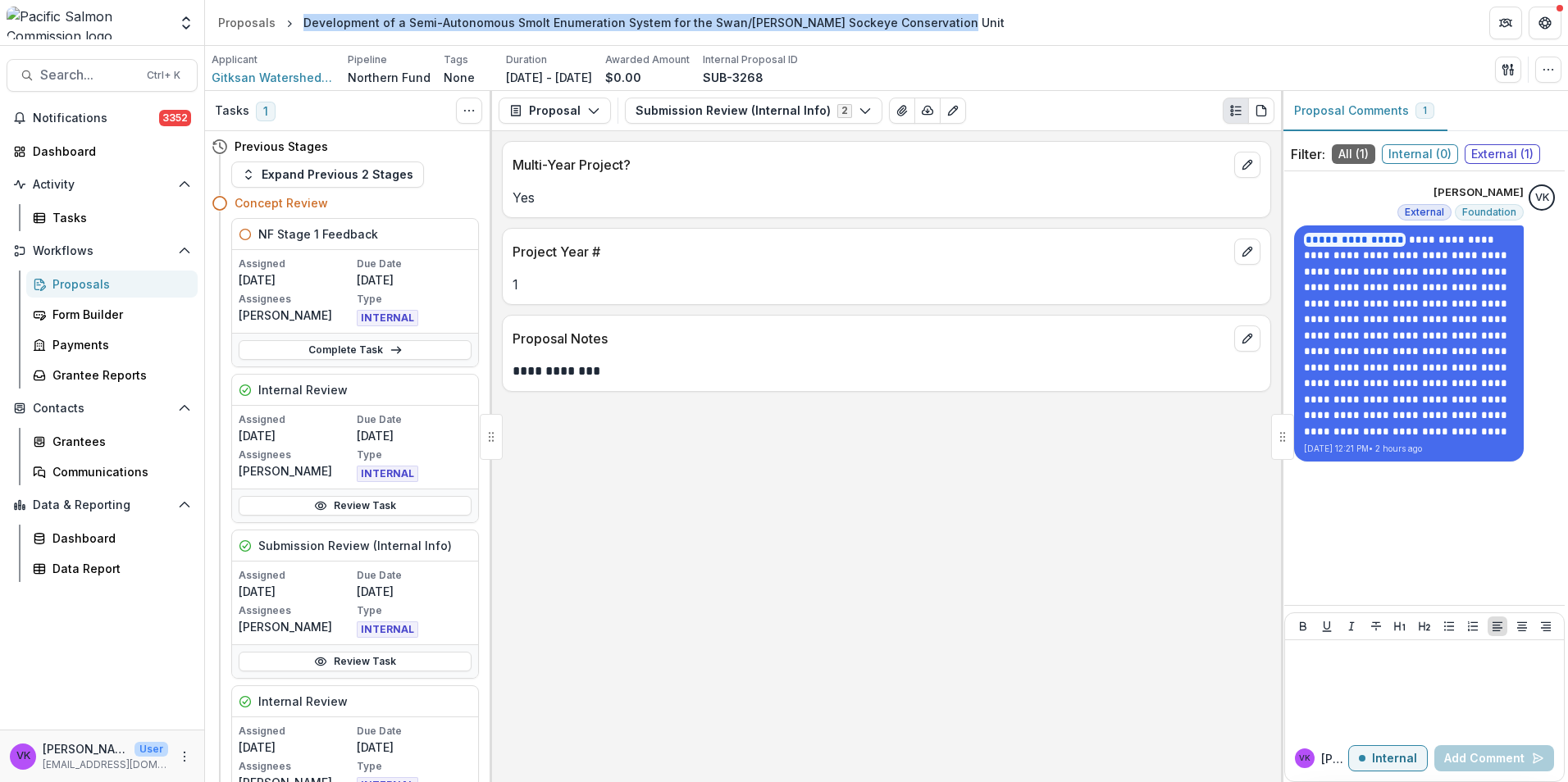
drag, startPoint x: 304, startPoint y: 26, endPoint x: 943, endPoint y: 26, distance: 639.0
click at [943, 26] on header "Proposals Development of a Semi-Autonomous Smolt Enumeration System for the Swa…" at bounding box center [886, 22] width 1363 height 45
drag, startPoint x: 943, startPoint y: 26, endPoint x: 885, endPoint y: 7, distance: 61.0
copy div "Development of a Semi-Autonomous Smolt Enumeration System for the Swan/Stephens…"
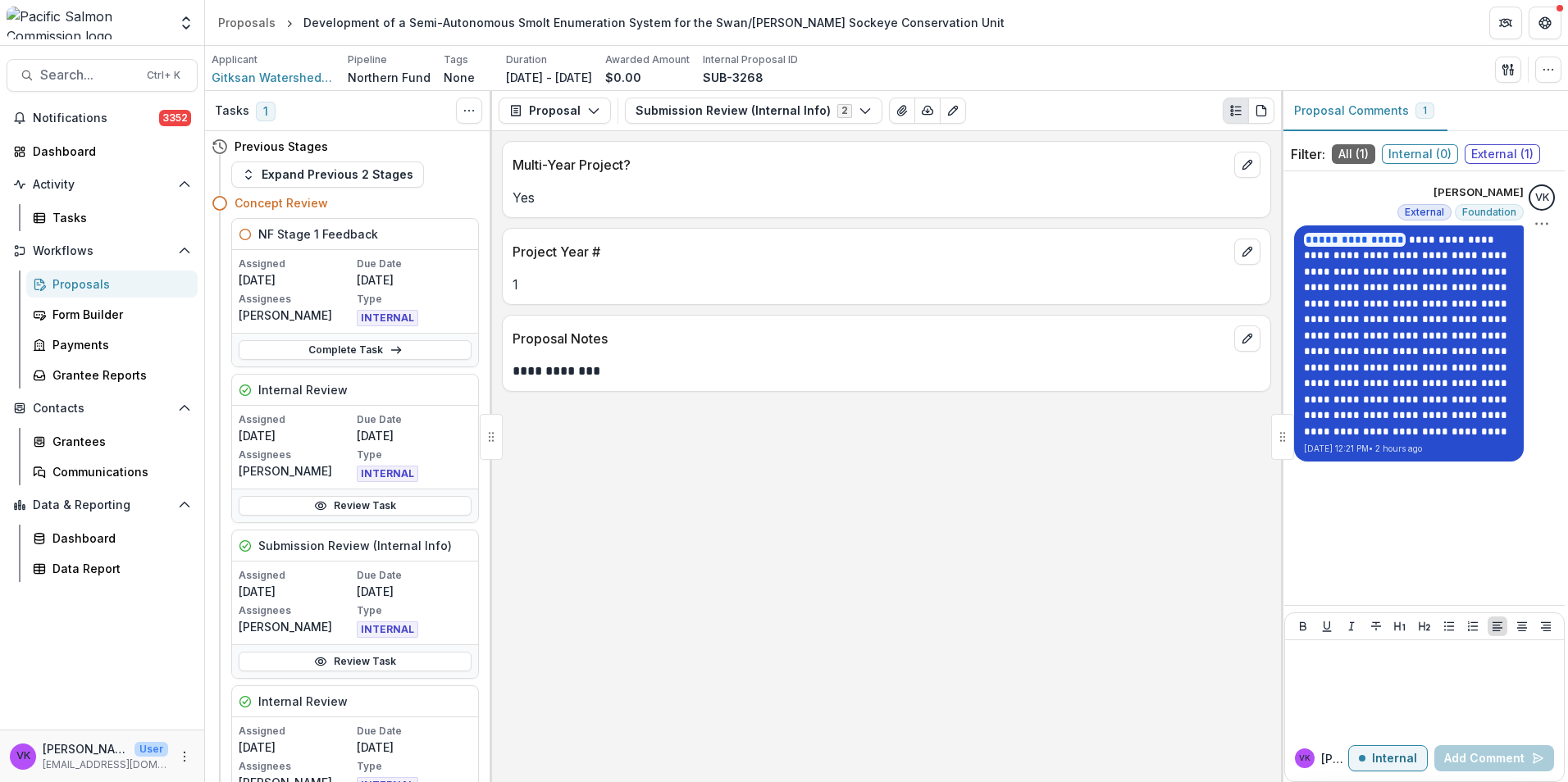
click at [1398, 292] on p "**********" at bounding box center [1408, 328] width 210 height 192
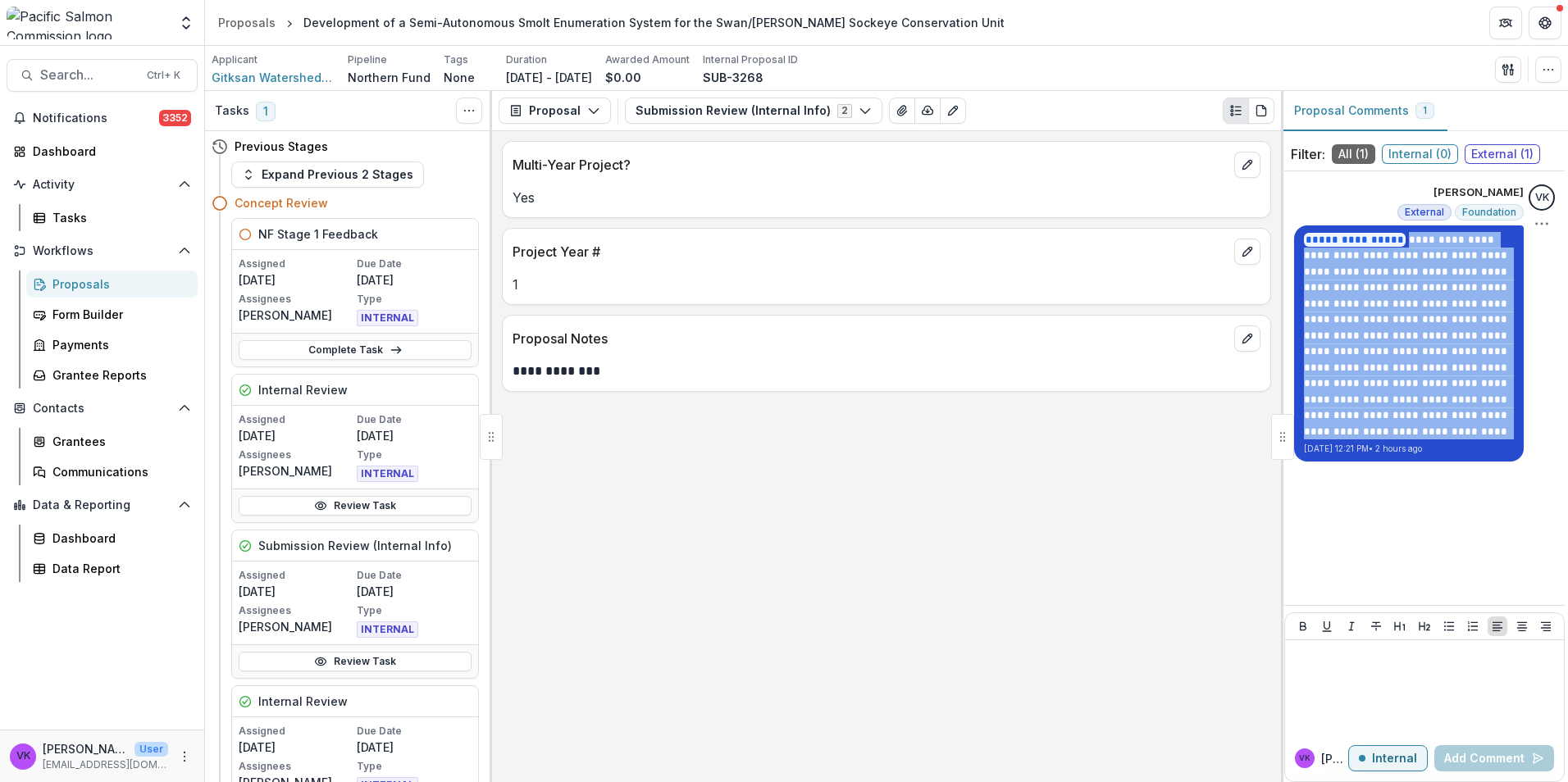
drag, startPoint x: 1400, startPoint y: 236, endPoint x: 1485, endPoint y: 419, distance: 201.8
click at [1485, 419] on p "**********" at bounding box center [1408, 328] width 210 height 192
drag, startPoint x: 1485, startPoint y: 419, endPoint x: 1444, endPoint y: 361, distance: 71.0
copy p "**********"
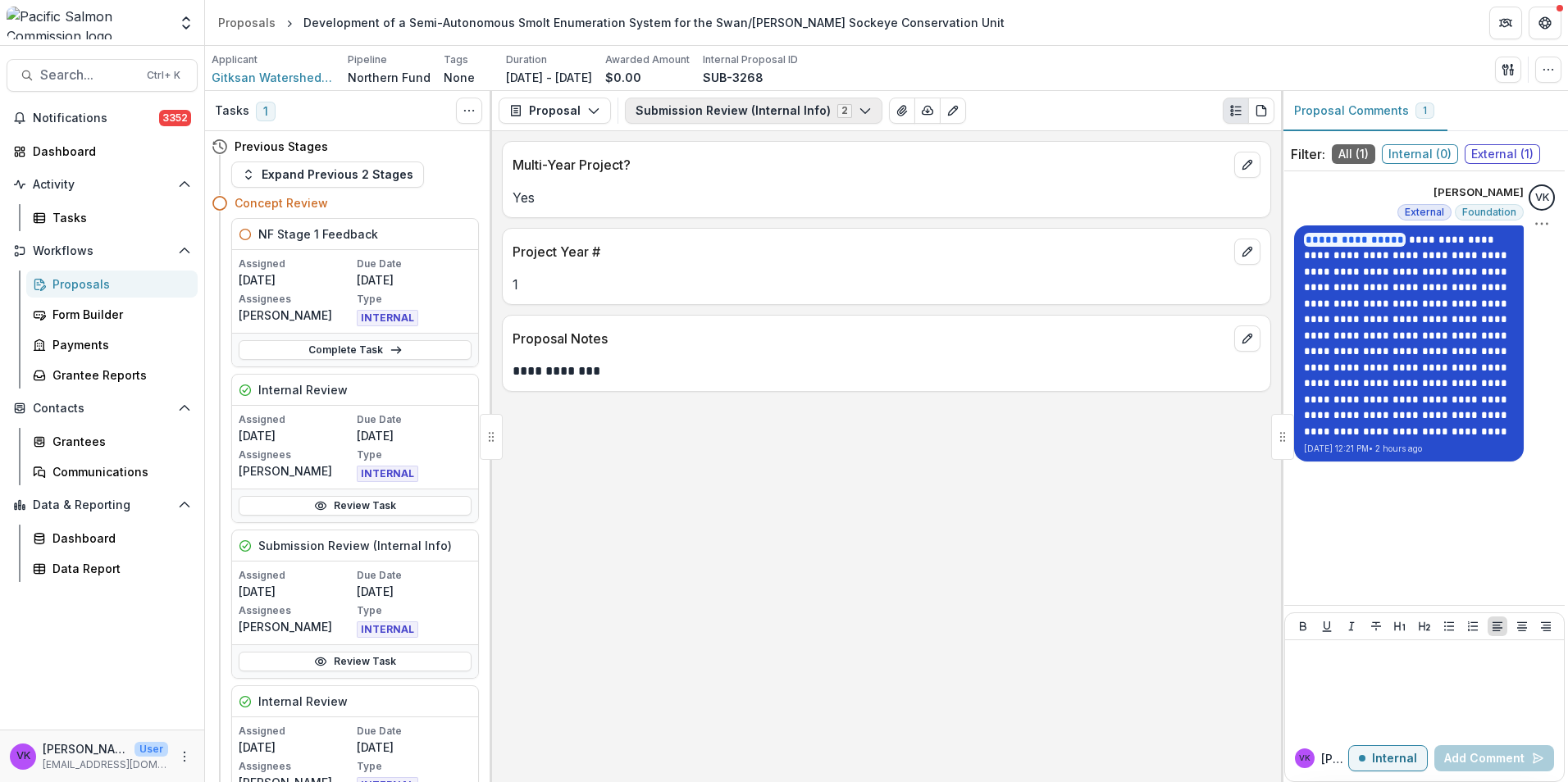
click at [859, 109] on icon "button" at bounding box center [865, 110] width 13 height 13
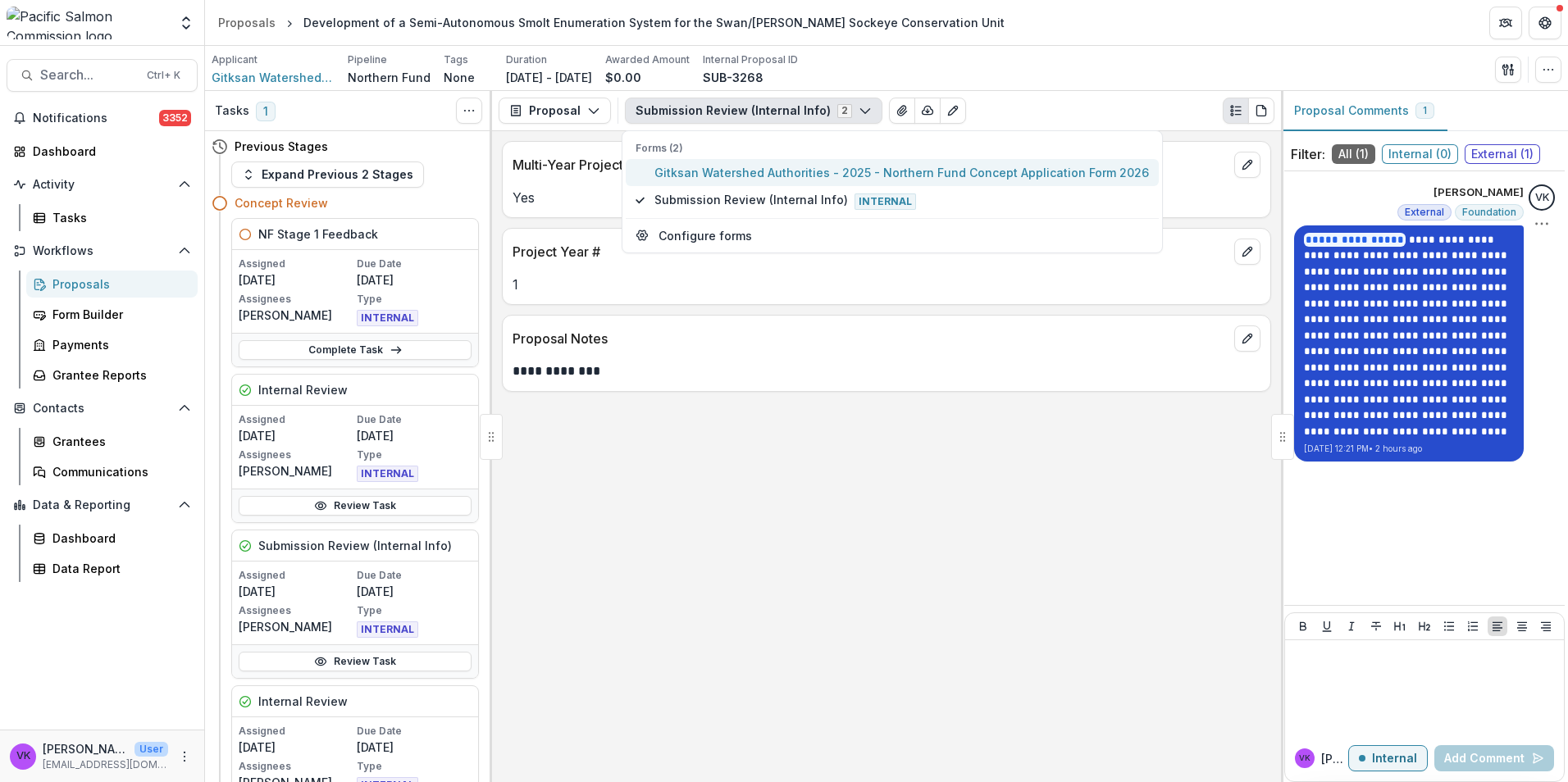
click at [765, 174] on span "Gitksan Watershed Authorities - 2025 - Northern Fund Concept Application Form 2…" at bounding box center [902, 173] width 495 height 17
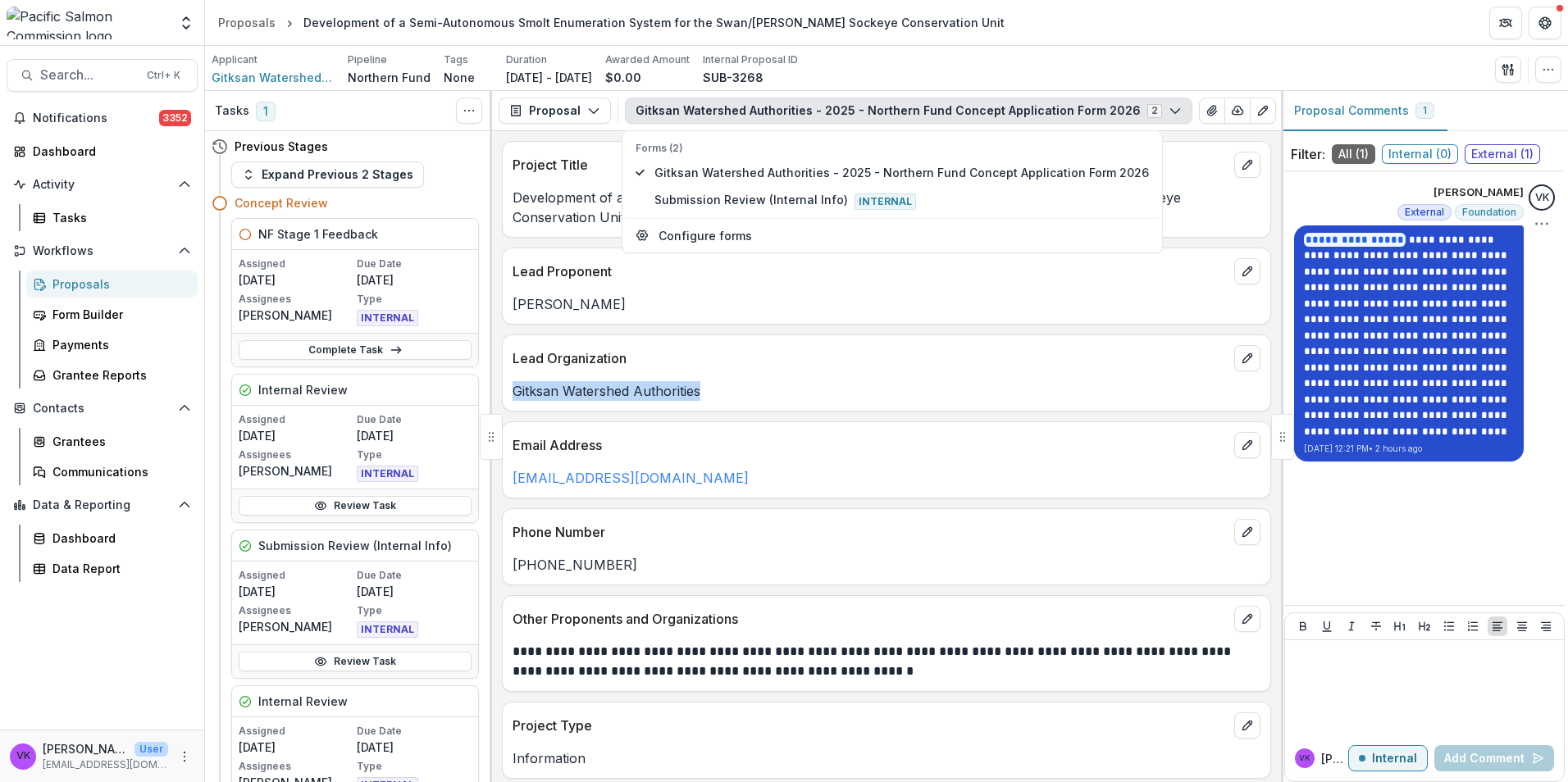
drag, startPoint x: 515, startPoint y: 373, endPoint x: 702, endPoint y: 375, distance: 187.0
click at [701, 381] on p "Gitksan Watershed Authorities" at bounding box center [886, 391] width 748 height 20
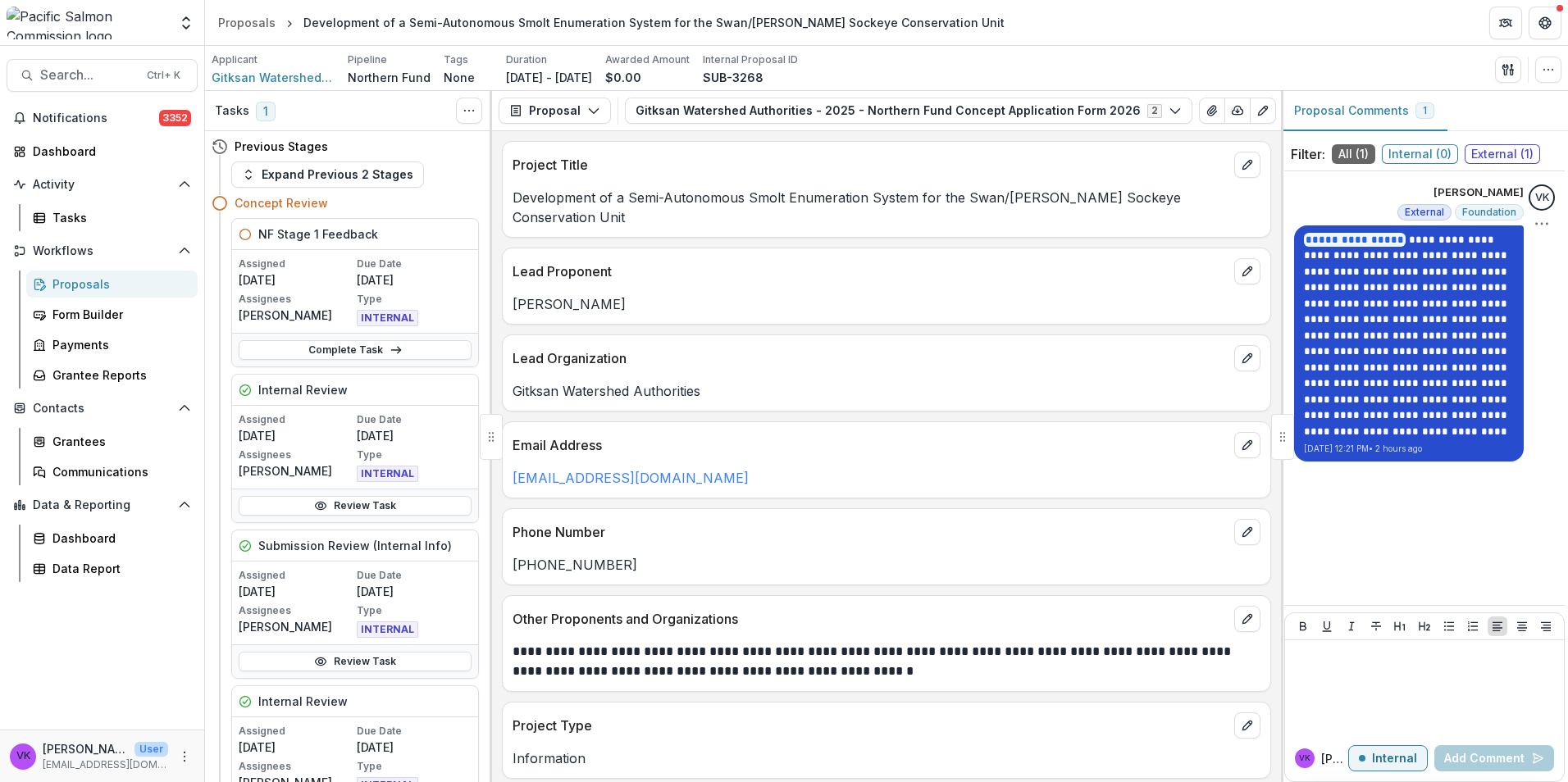
click at [1282, 73] on div "Applicant Gitksan Watershed Authorities Pipeline Northern Fund Tags None All ta…" at bounding box center [886, 69] width 1350 height 34
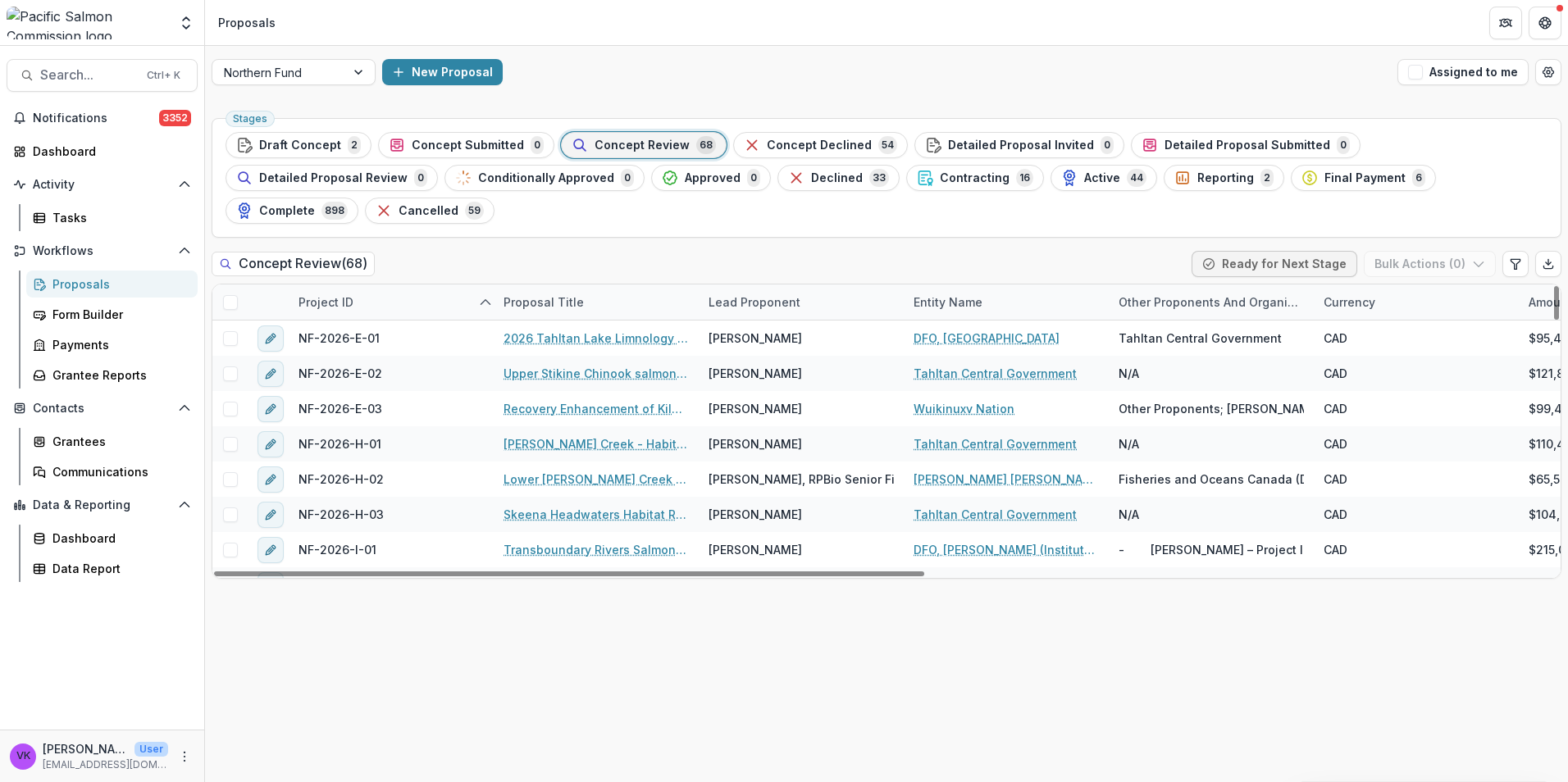
click at [764, 293] on div "Lead Proponent" at bounding box center [754, 302] width 112 height 17
click at [819, 311] on input at bounding box center [801, 306] width 197 height 26
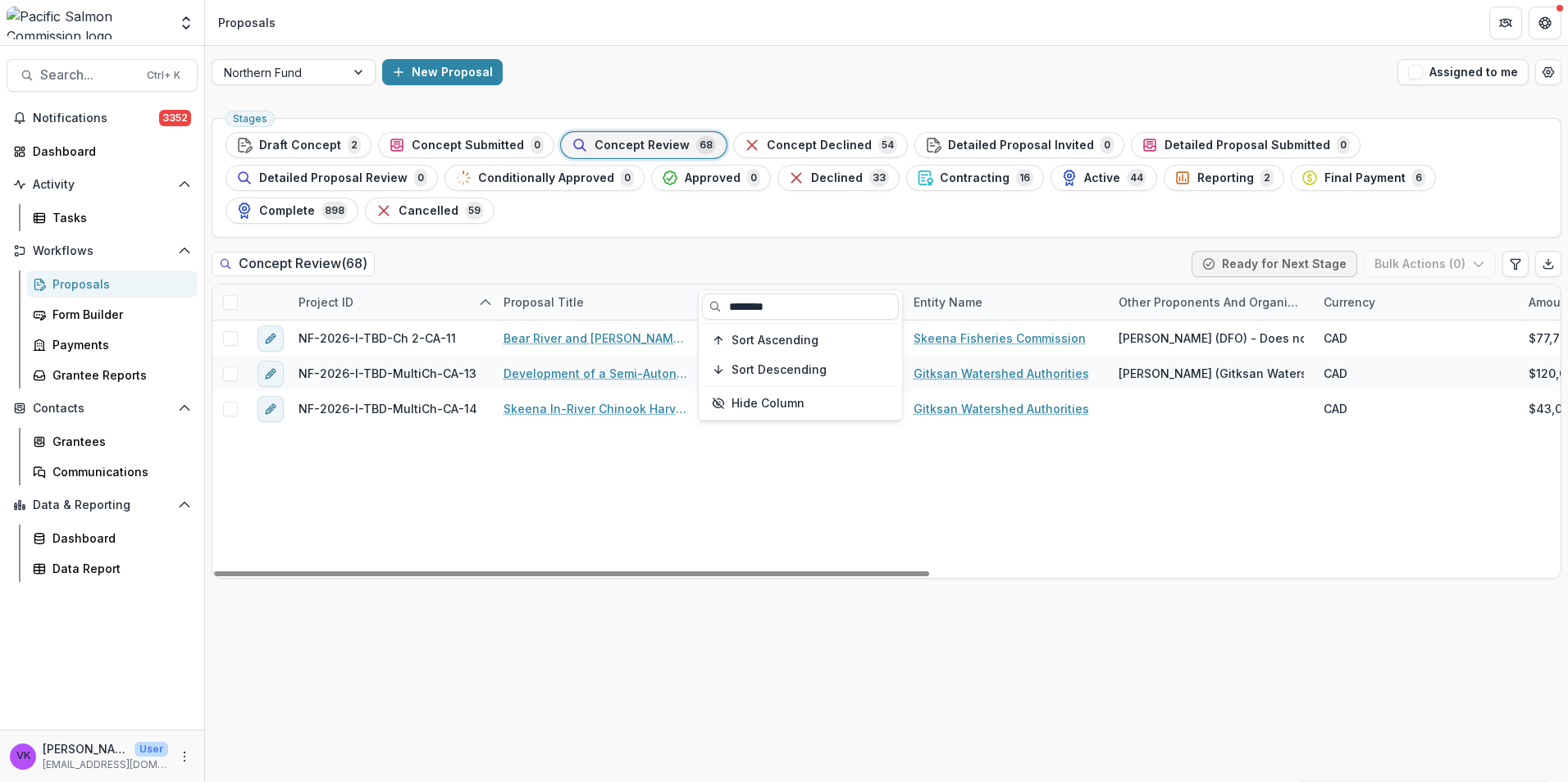
type input "********"
drag, startPoint x: 1111, startPoint y: 530, endPoint x: 1008, endPoint y: 462, distance: 123.4
click at [1112, 530] on div "NF-2026-I-TBD-Ch 2-CA-11 Bear River and Stephens Creek Autonomous Salmon Enumer…" at bounding box center [1481, 450] width 2536 height 258
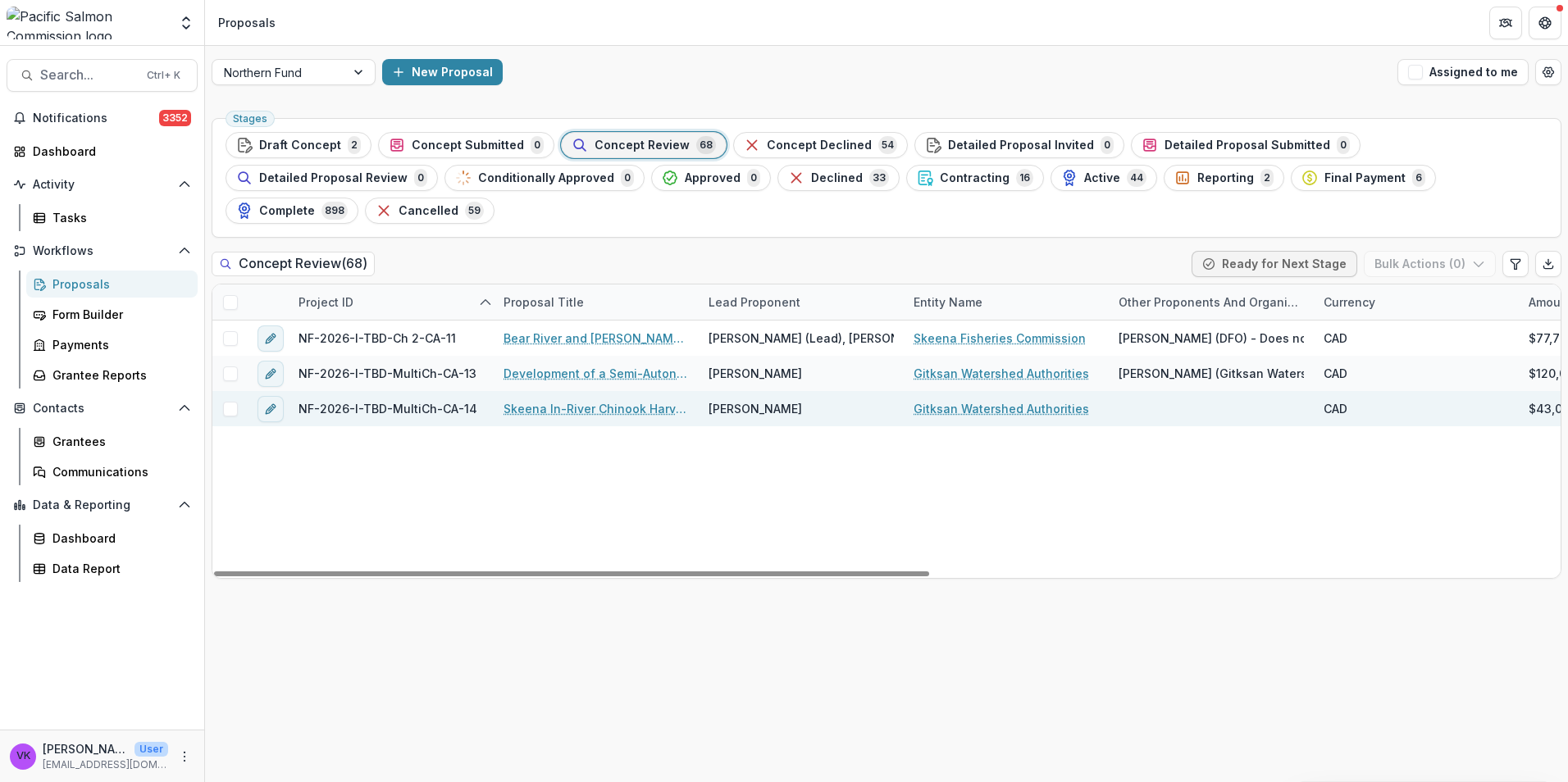
click at [592, 391] on div "Skeena In-River Chinook Harvest GSI, Gitksan Territory" at bounding box center [596, 408] width 205 height 35
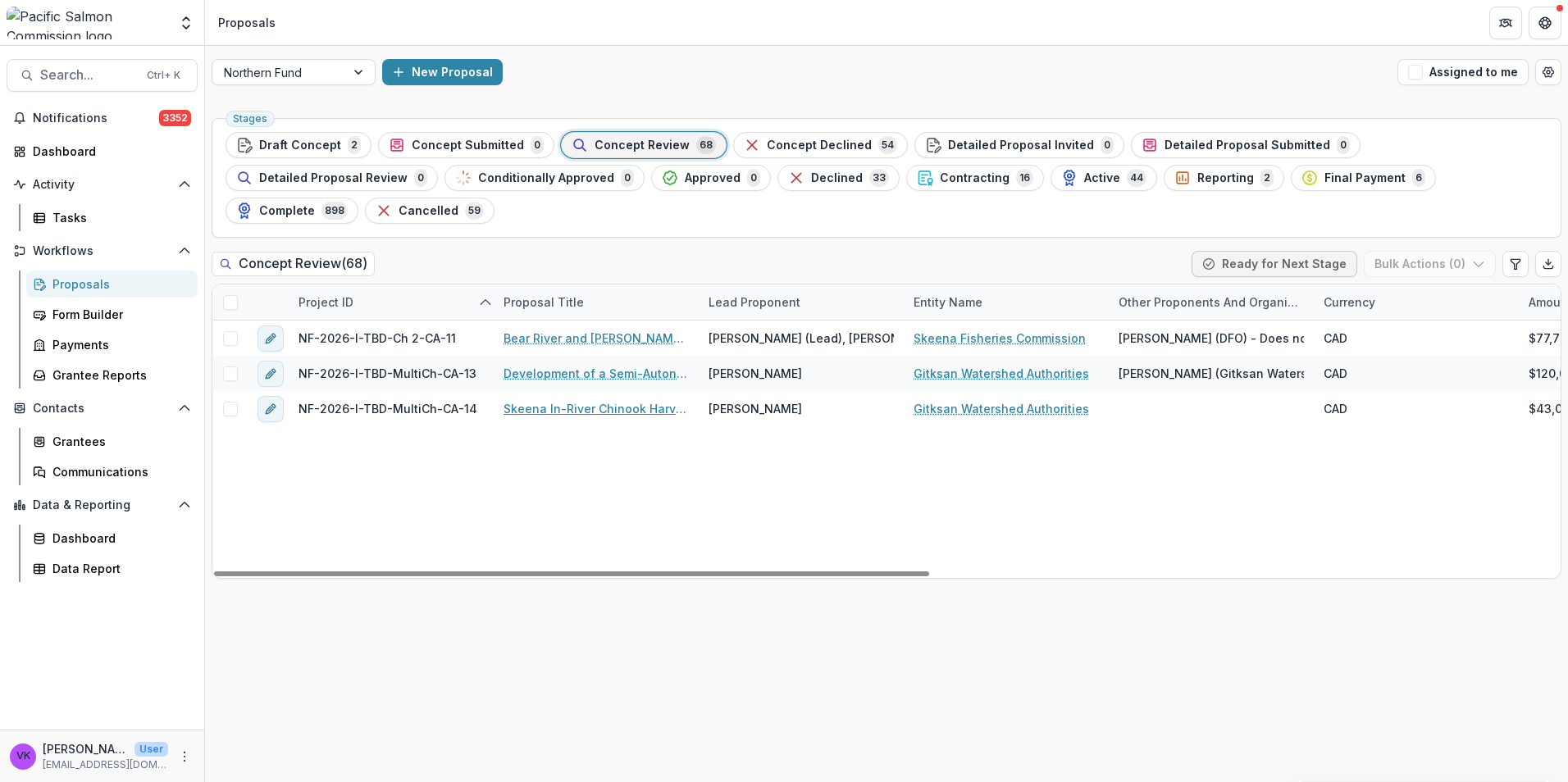
drag, startPoint x: 601, startPoint y: 376, endPoint x: 772, endPoint y: 405, distance: 173.4
click at [602, 401] on link "Skeena In-River Chinook Harvest GSI, Gitksan Territory" at bounding box center [596, 409] width 185 height 17
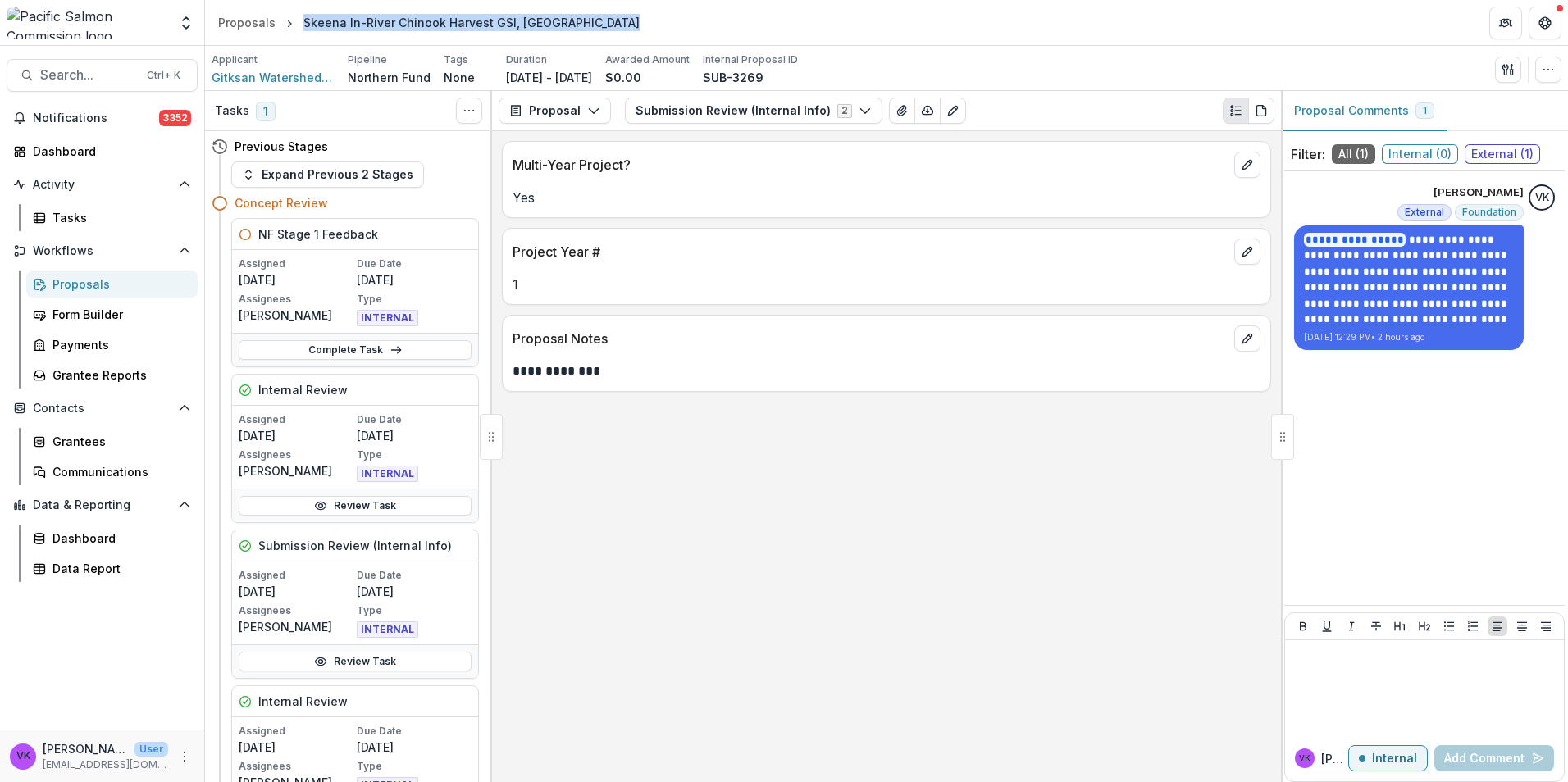
drag, startPoint x: 302, startPoint y: 20, endPoint x: 602, endPoint y: 27, distance: 300.1
click at [602, 27] on div "Skeena In-River Chinook Harvest GSI, Gitksan Territory" at bounding box center [471, 22] width 336 height 17
drag, startPoint x: 602, startPoint y: 27, endPoint x: 576, endPoint y: 22, distance: 26.5
copy div "Skeena In-River Chinook Harvest GSI, Gitksan Territory"
drag, startPoint x: 1454, startPoint y: 445, endPoint x: 1422, endPoint y: 397, distance: 57.7
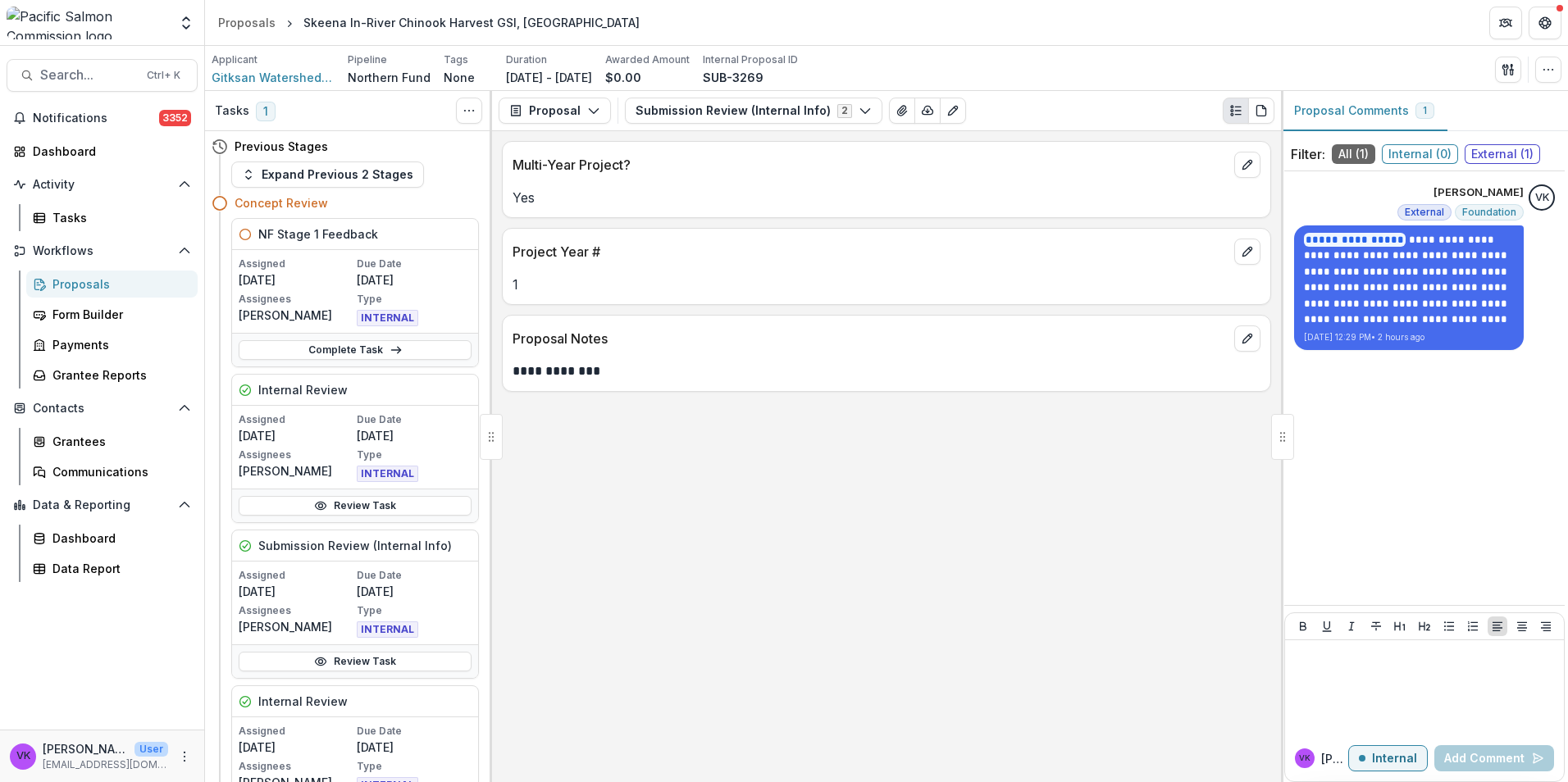
click at [1455, 440] on div "**********" at bounding box center [1424, 388] width 280 height 420
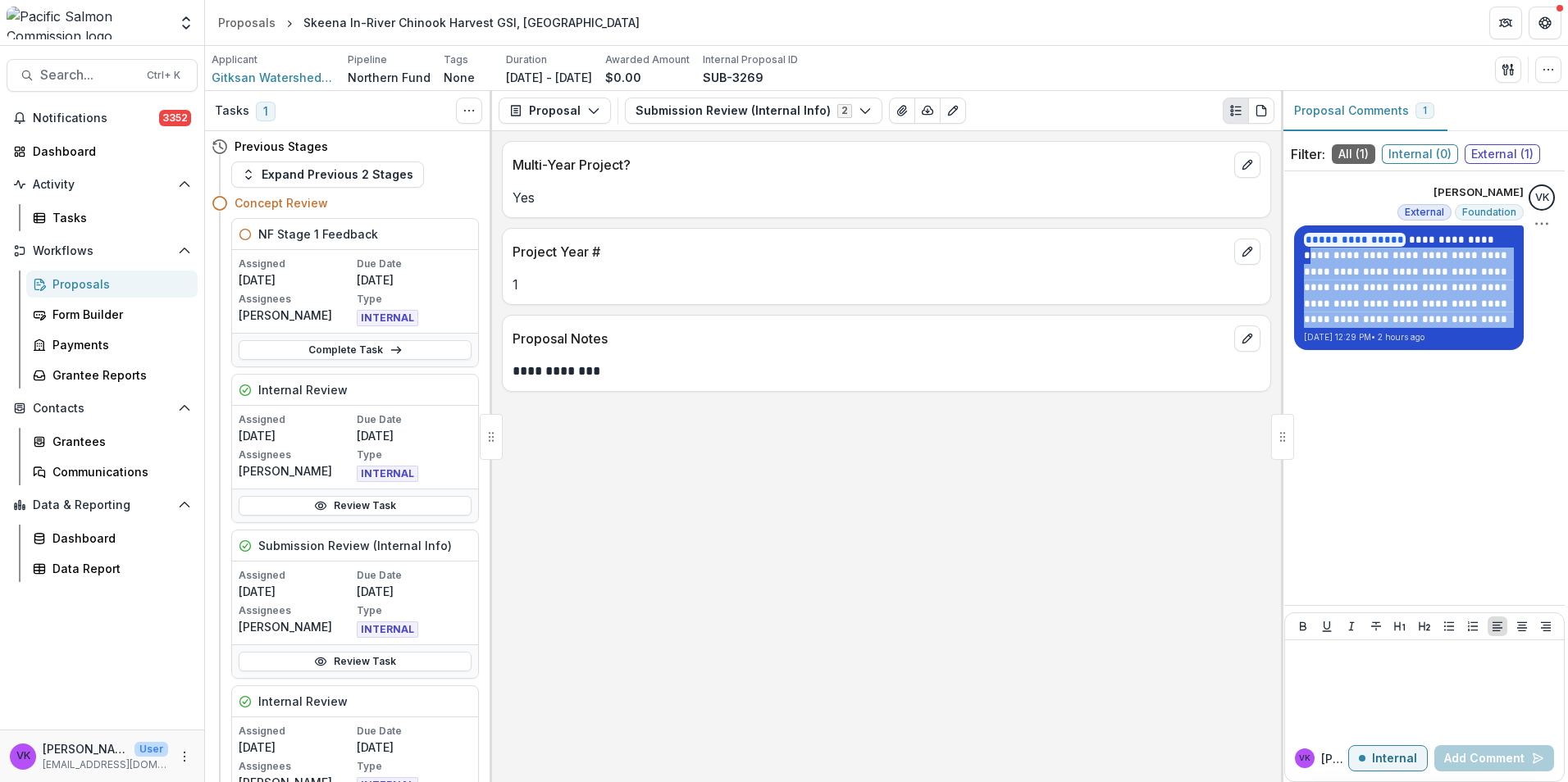
drag, startPoint x: 1474, startPoint y: 243, endPoint x: 1508, endPoint y: 324, distance: 87.8
click at [1508, 324] on p "**********" at bounding box center [1408, 279] width 210 height 96
drag, startPoint x: 1508, startPoint y: 324, endPoint x: 1450, endPoint y: 311, distance: 59.4
copy p "**********"
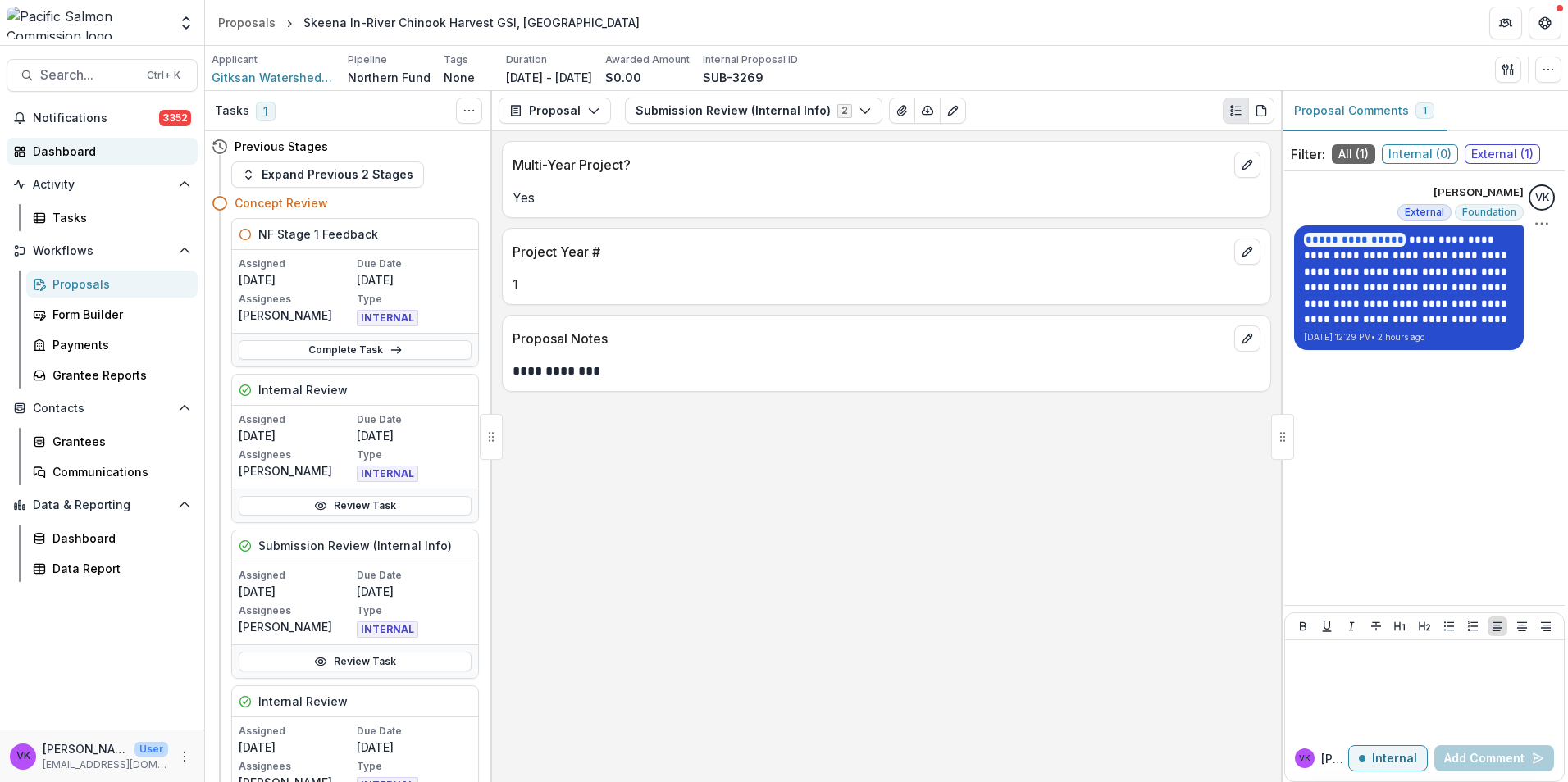
click at [51, 151] on div "Dashboard" at bounding box center [108, 151] width 151 height 17
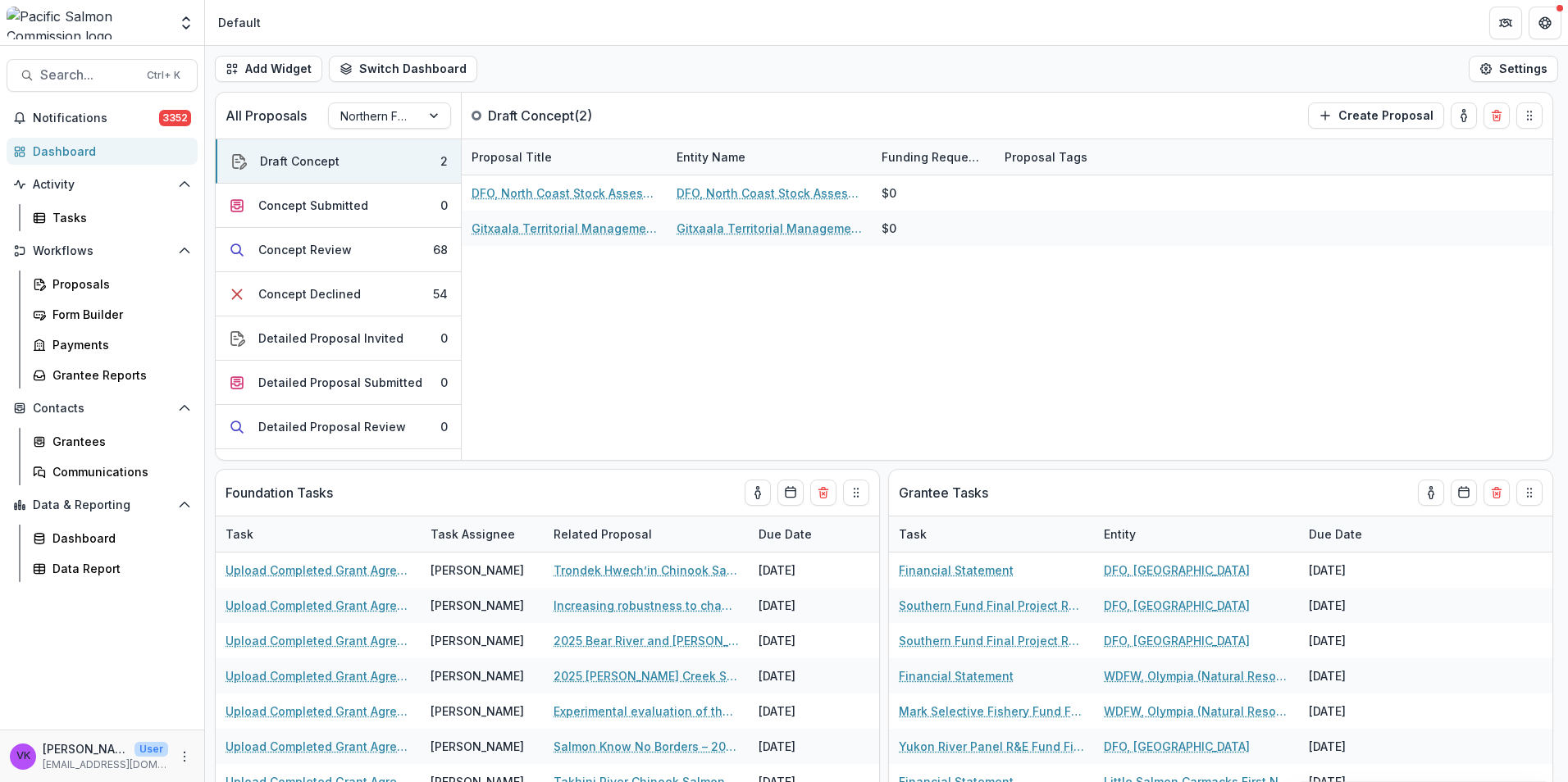
drag, startPoint x: 1109, startPoint y: 8, endPoint x: 1162, endPoint y: 1, distance: 53.5
click at [1111, 8] on header "Default" at bounding box center [886, 22] width 1363 height 45
click at [93, 285] on div "Proposals" at bounding box center [118, 285] width 132 height 17
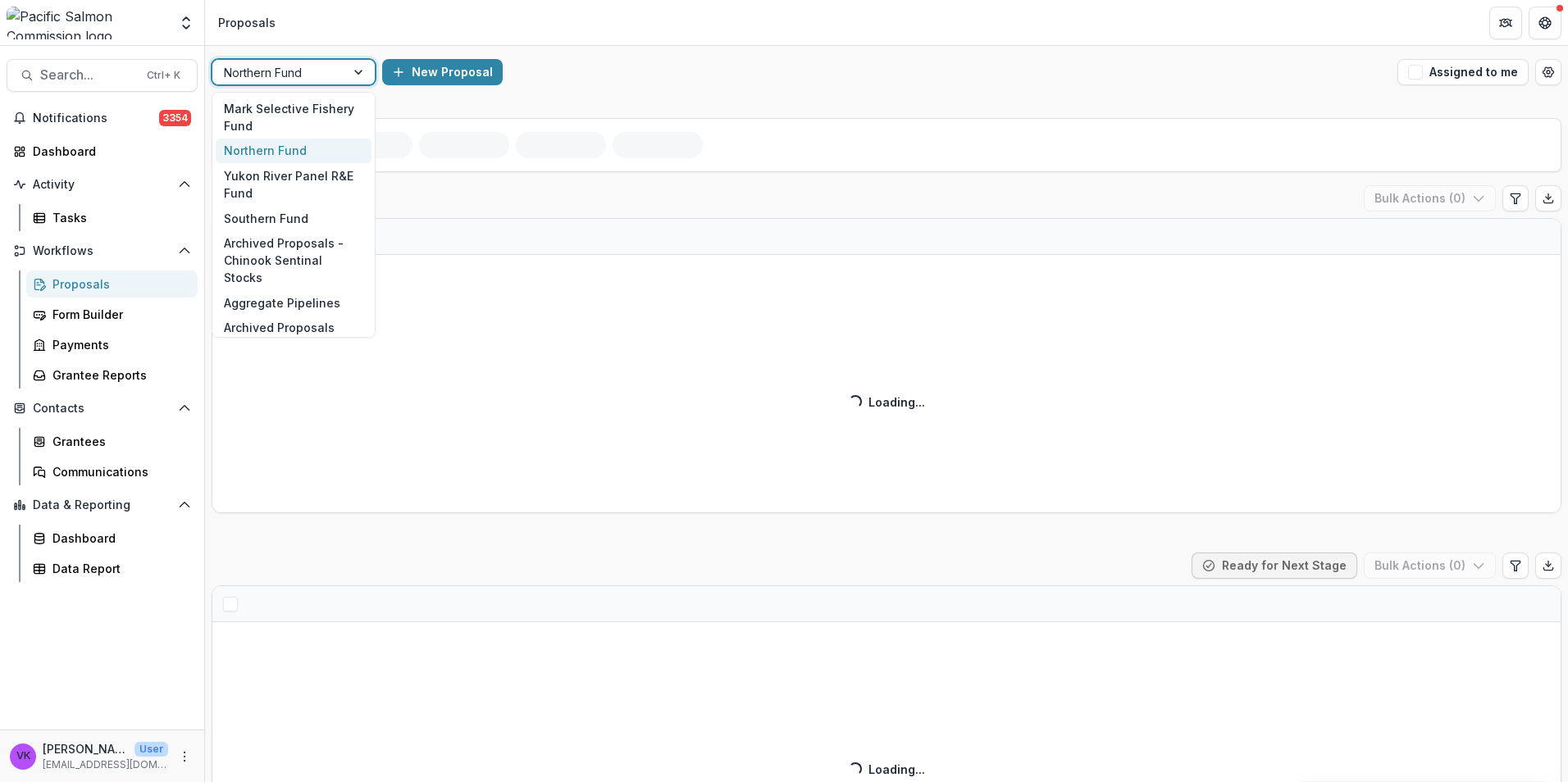
click at [361, 71] on div at bounding box center [360, 72] width 29 height 24
click at [291, 213] on div "Southern Fund" at bounding box center [293, 218] width 156 height 25
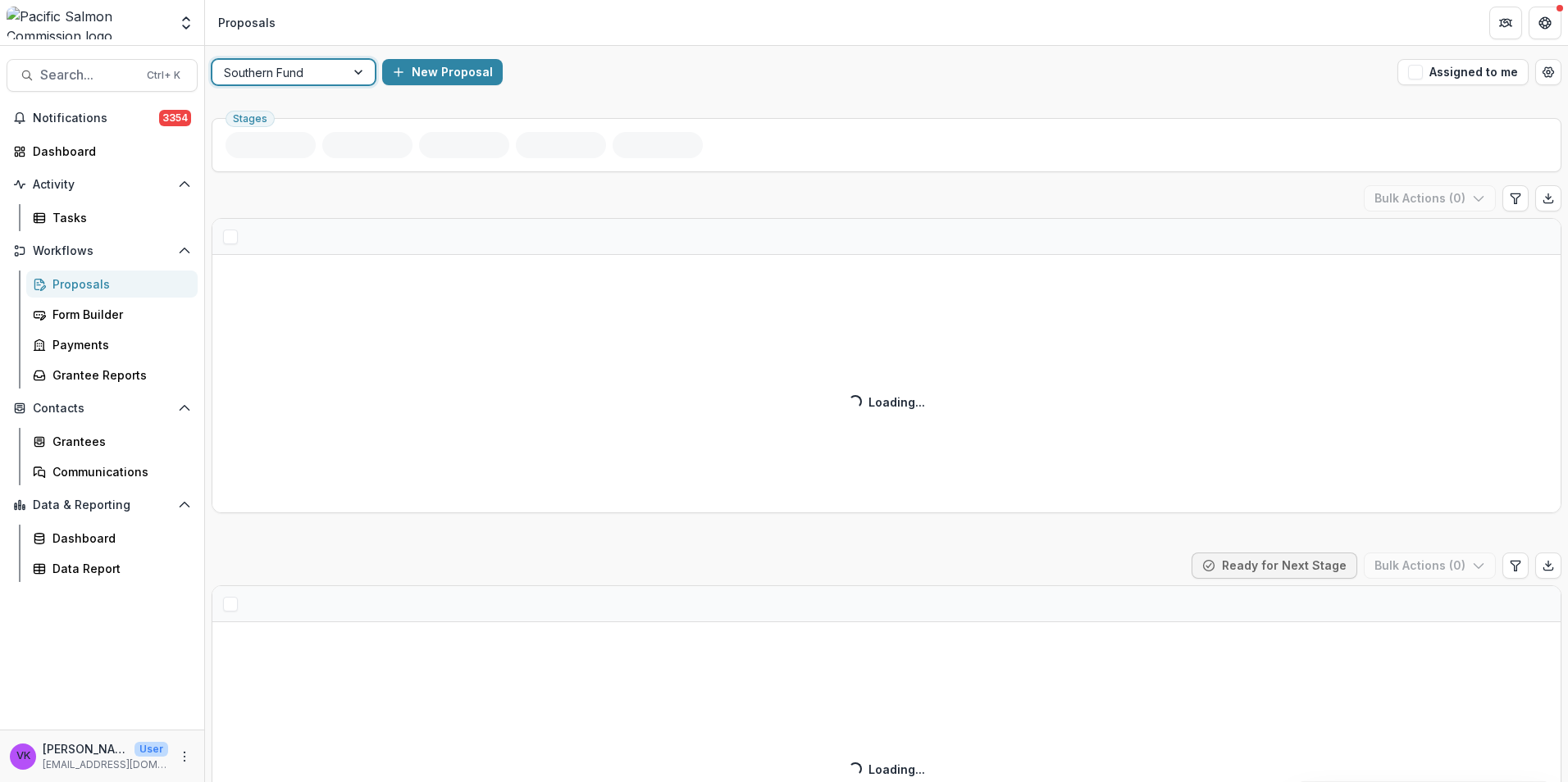
drag, startPoint x: 291, startPoint y: 213, endPoint x: 694, endPoint y: 272, distance: 407.3
click at [282, 222] on div "Draft Concept ( ) Bulk Actions ( 0 ) Loading... Loading..." at bounding box center [886, 349] width 1350 height 328
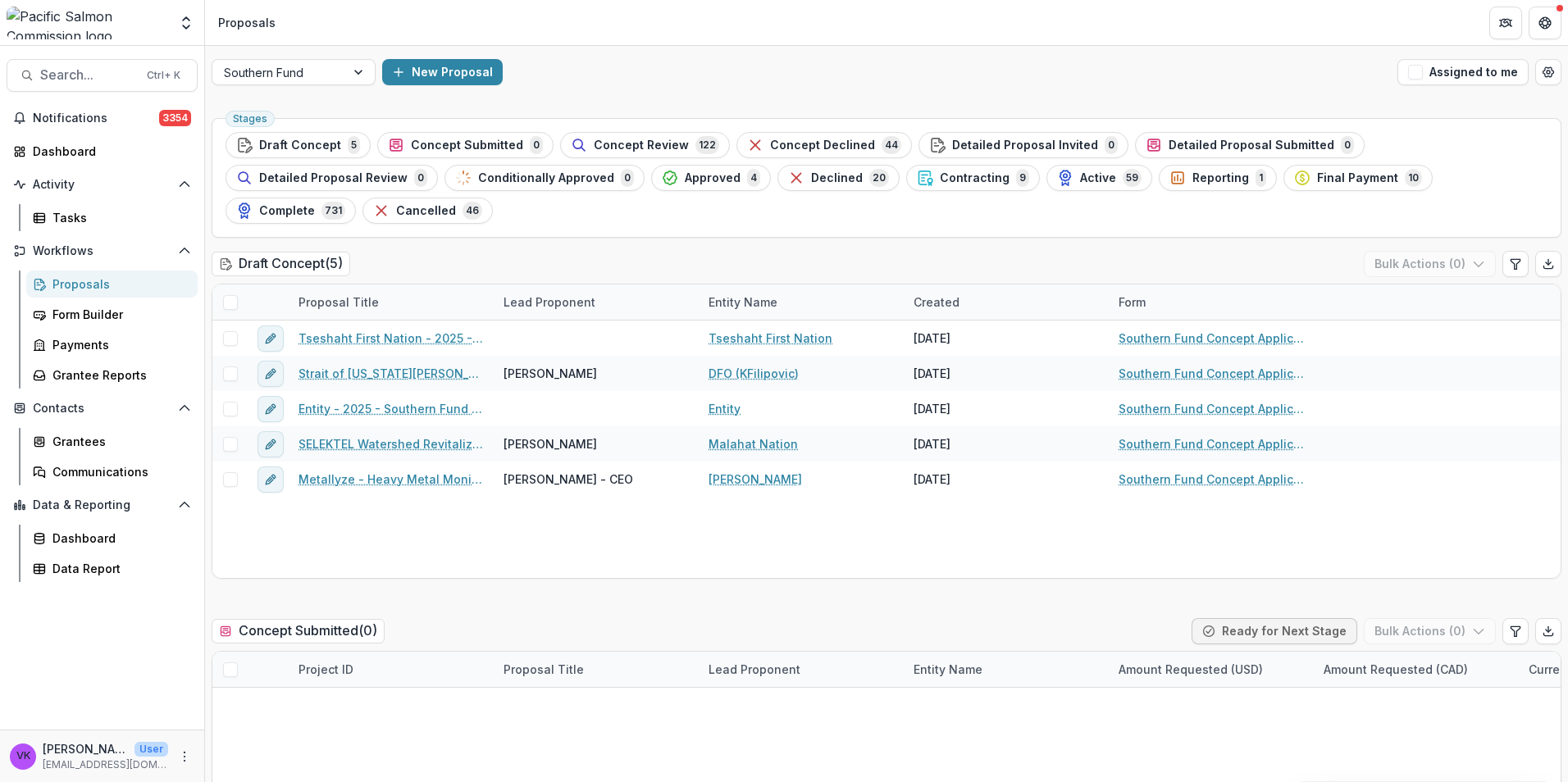
drag, startPoint x: 382, startPoint y: 265, endPoint x: 392, endPoint y: 268, distance: 10.4
click at [382, 293] on div "Proposal Title" at bounding box center [339, 302] width 100 height 17
click at [374, 307] on input at bounding box center [391, 306] width 197 height 26
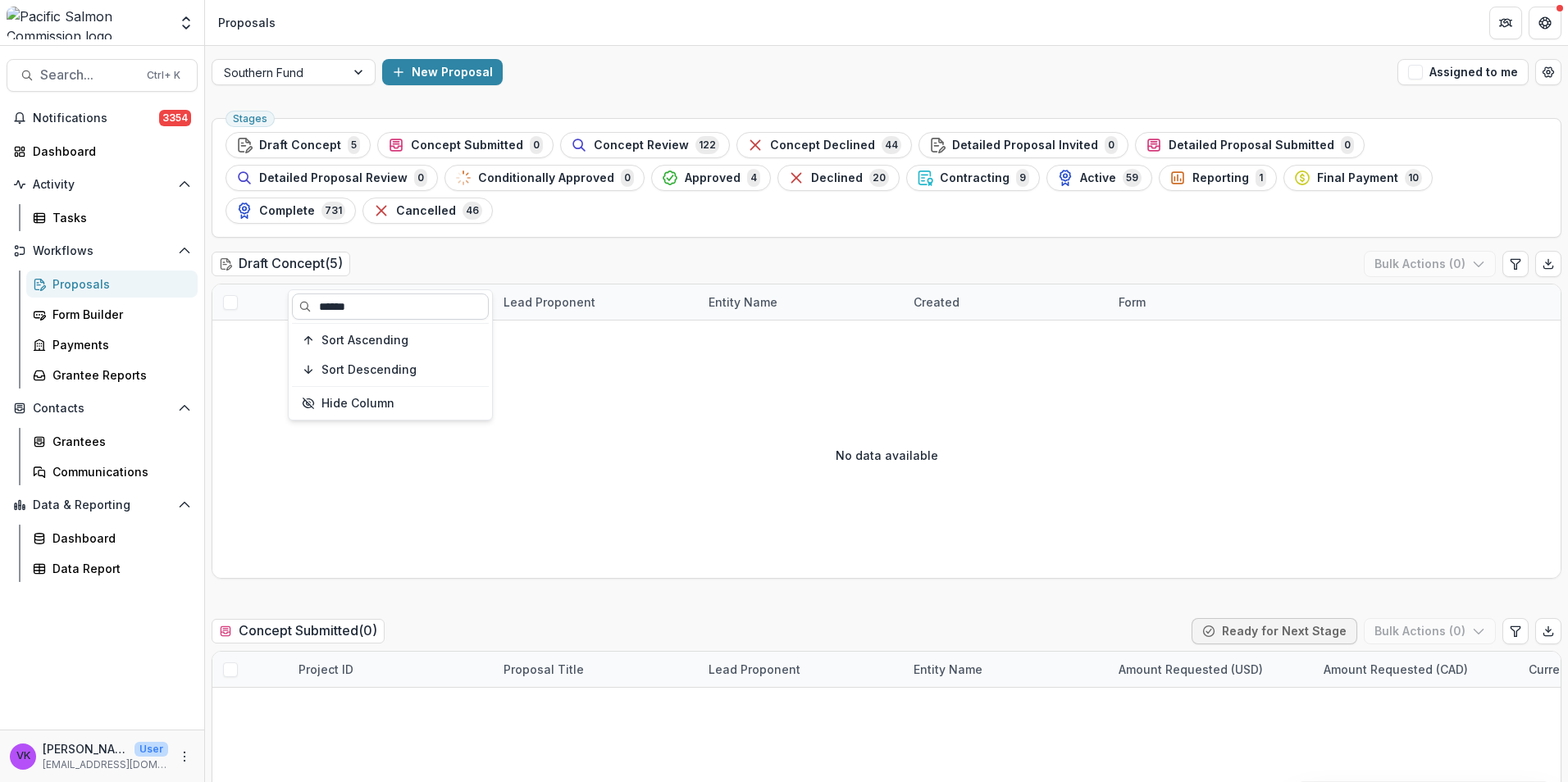
type input "******"
drag, startPoint x: 873, startPoint y: 180, endPoint x: 1530, endPoint y: 360, distance: 681.2
click at [1080, 180] on span "Active" at bounding box center [1098, 178] width 36 height 14
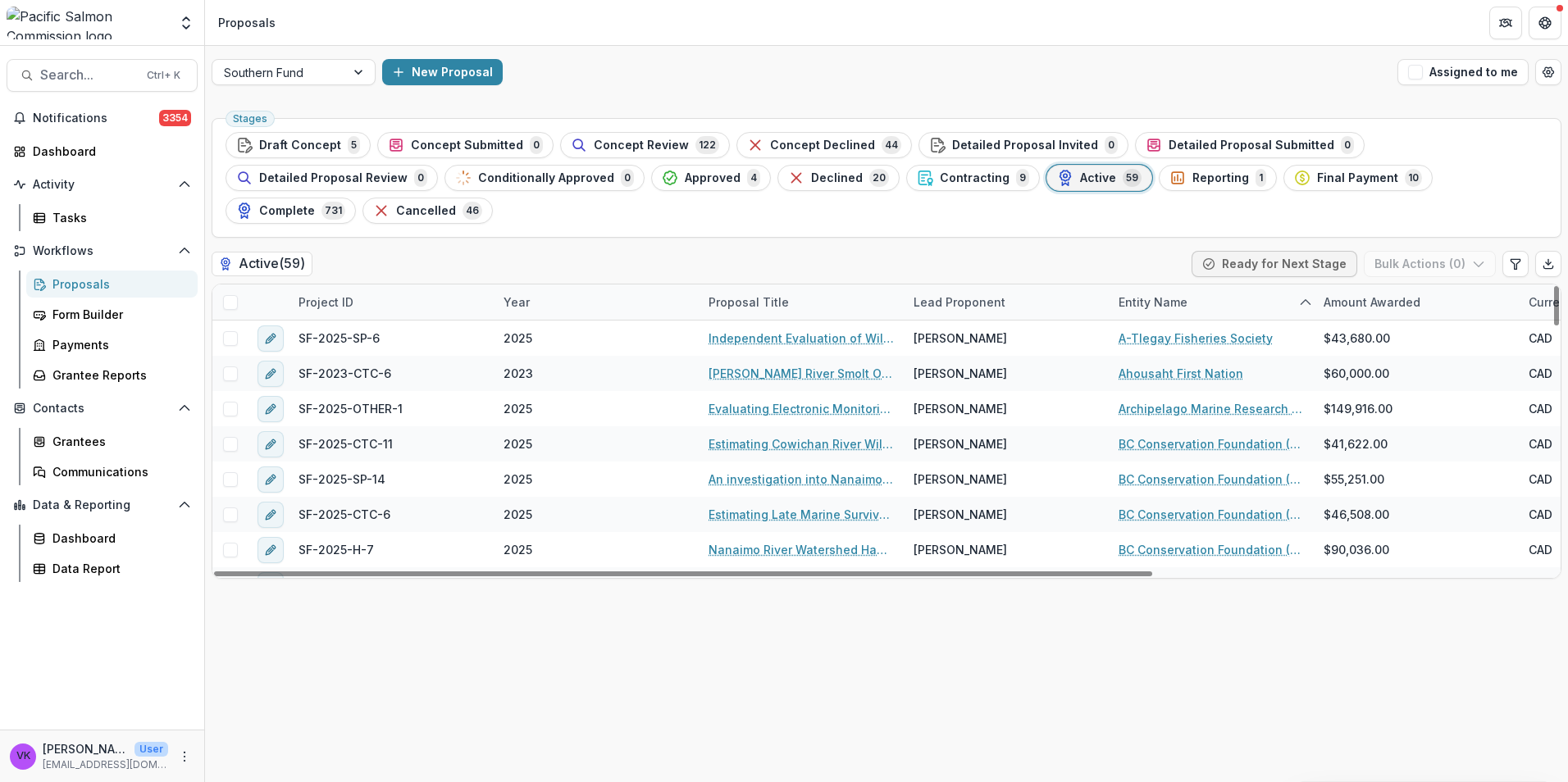
click at [406, 285] on div "Project ID" at bounding box center [391, 302] width 205 height 35
drag, startPoint x: 829, startPoint y: 262, endPoint x: 846, endPoint y: 279, distance: 24.0
click at [829, 285] on div "Proposal Title" at bounding box center [801, 302] width 205 height 35
click at [802, 298] on input at bounding box center [801, 306] width 197 height 26
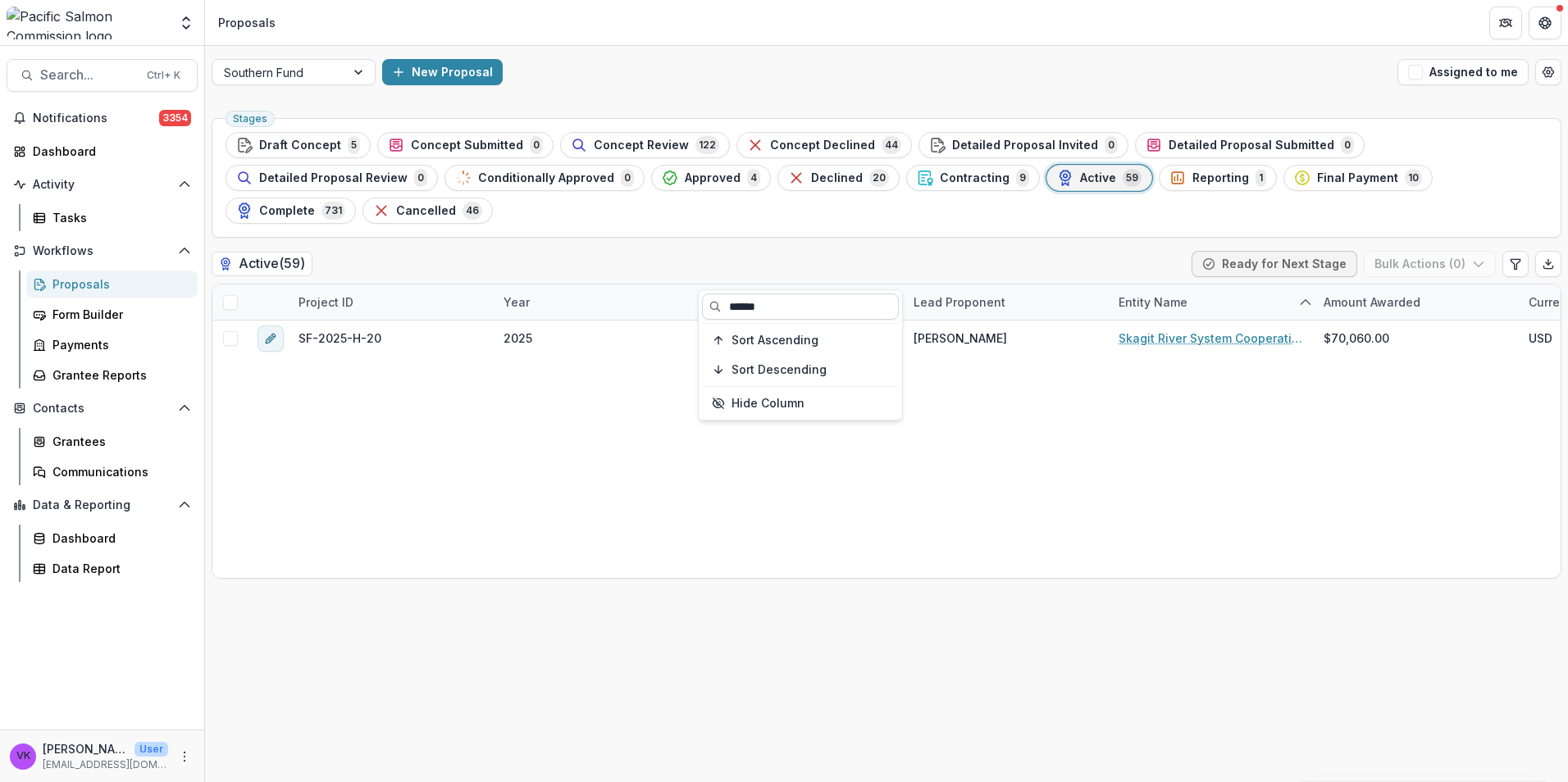
type input "******"
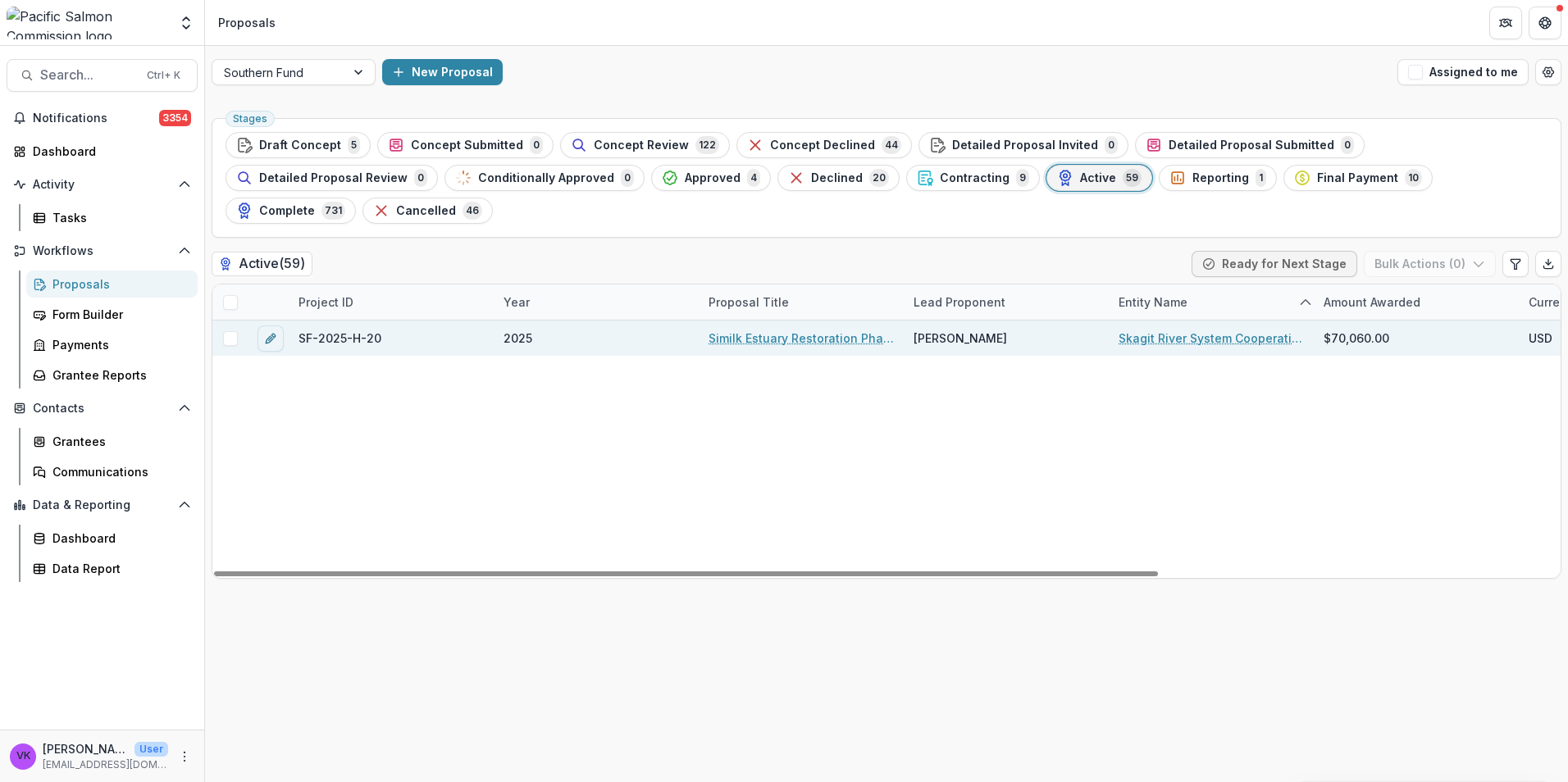
click at [816, 330] on link "Similk Estuary Restoration Phase 1 - riparian planting" at bounding box center [801, 338] width 185 height 17
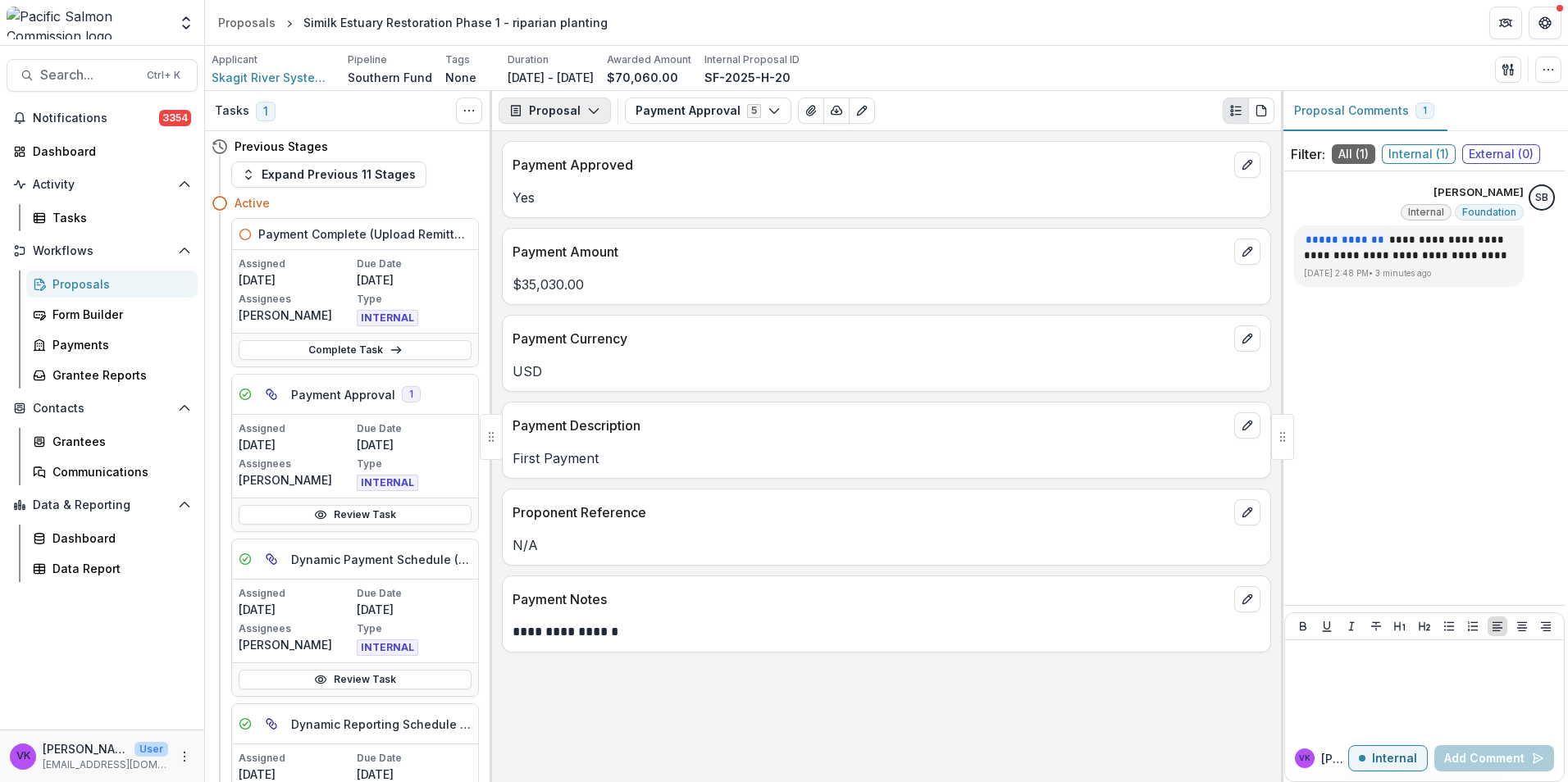
click at [594, 111] on polyline "button" at bounding box center [593, 112] width 9 height 5
drag, startPoint x: 564, startPoint y: 171, endPoint x: 635, endPoint y: 190, distance: 73.5
click at [565, 172] on div "Payments" at bounding box center [605, 175] width 150 height 17
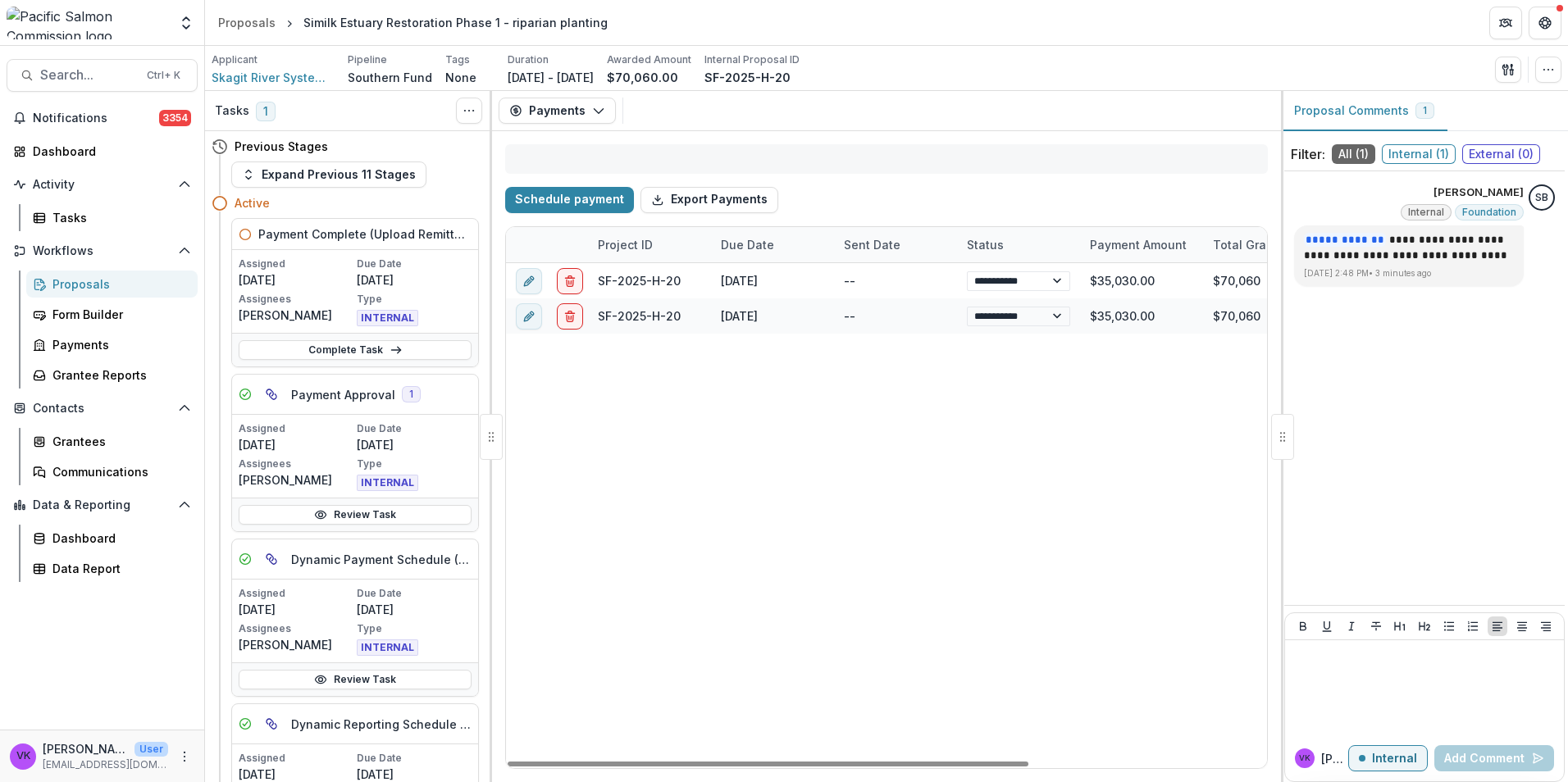
select select "******"
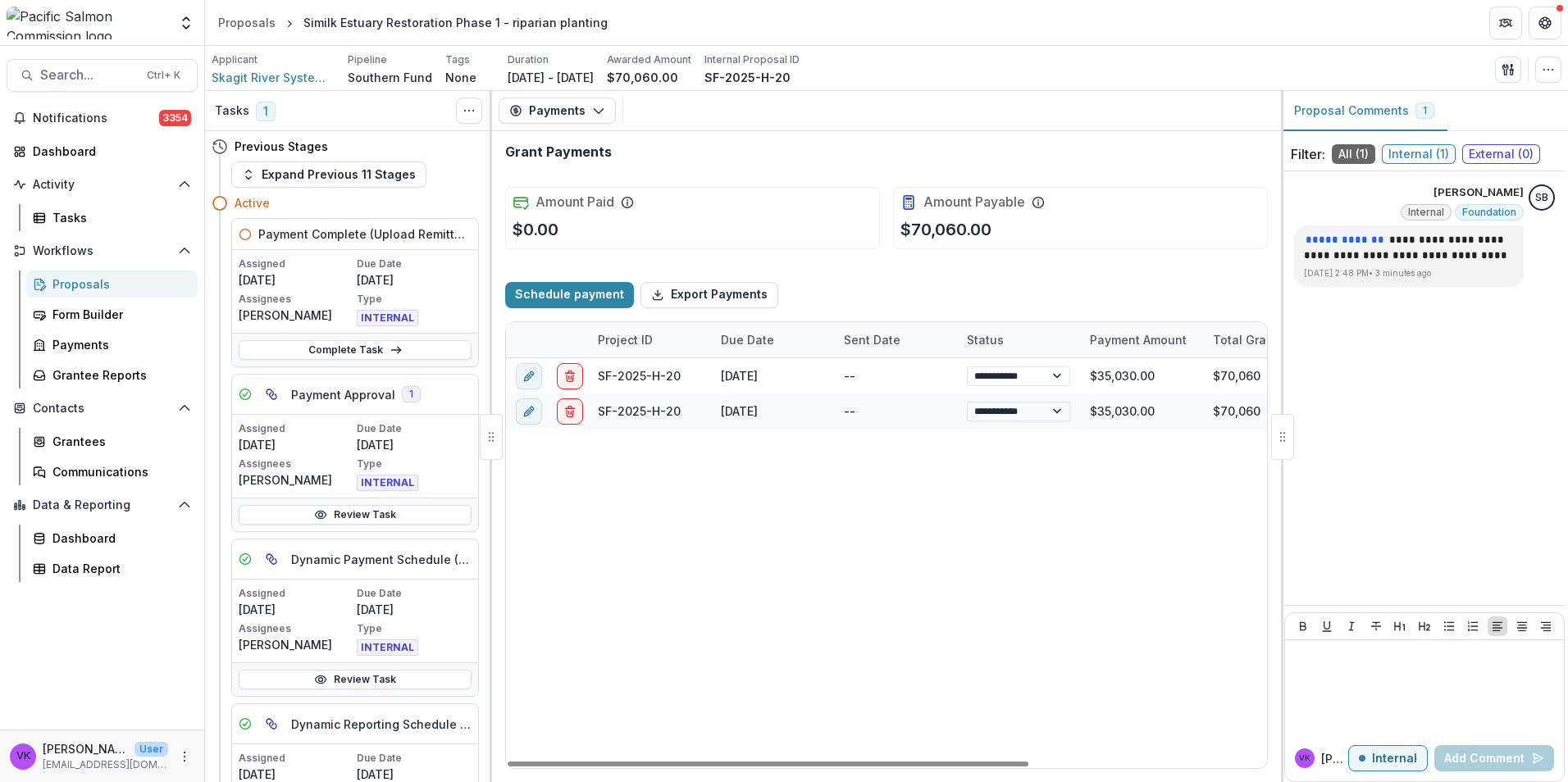
select select "******"
drag, startPoint x: 1411, startPoint y: 694, endPoint x: 1550, endPoint y: 714, distance: 140.4
click at [1413, 694] on div at bounding box center [1424, 688] width 266 height 82
select select "******"
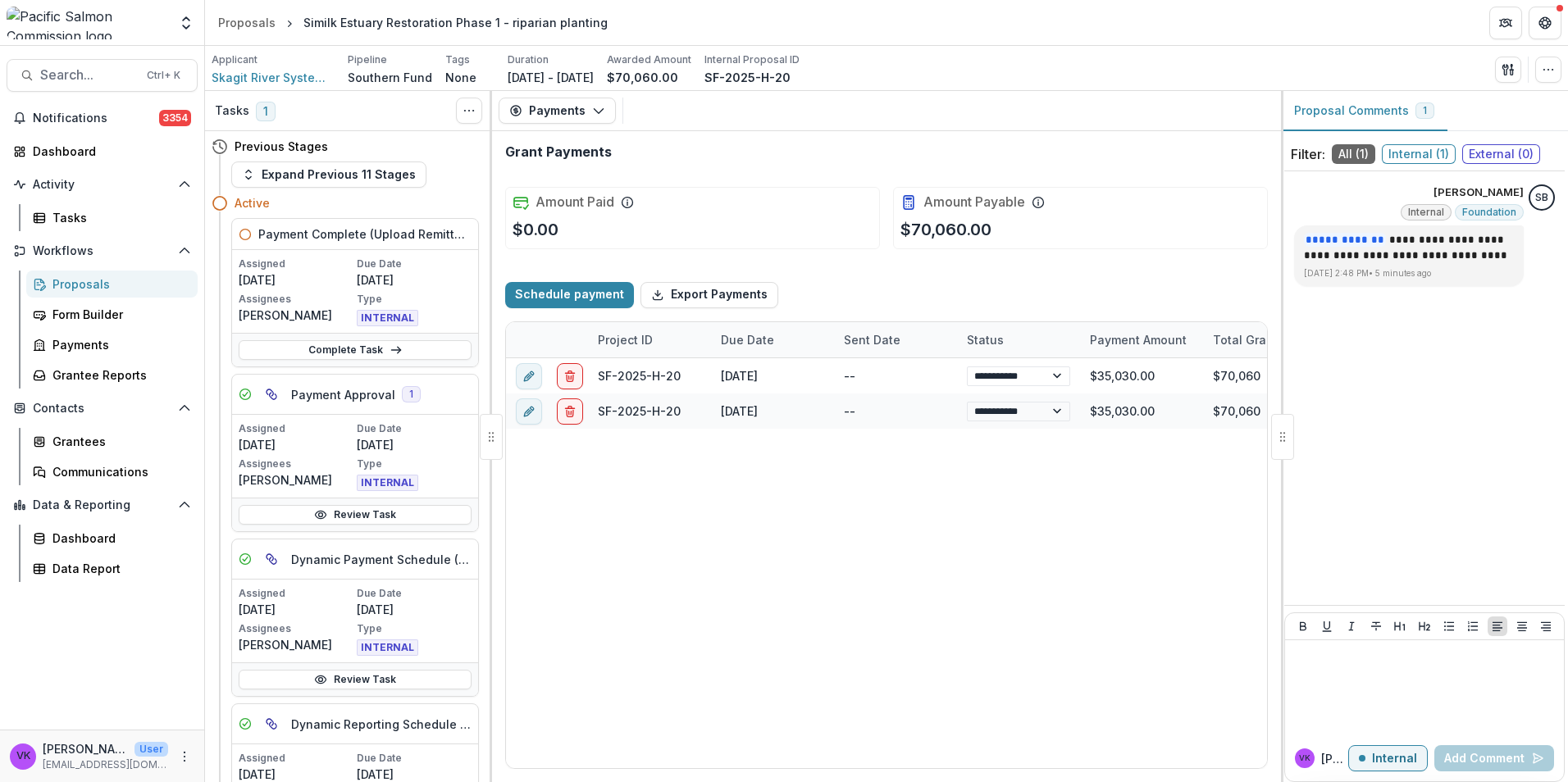
select select "******"
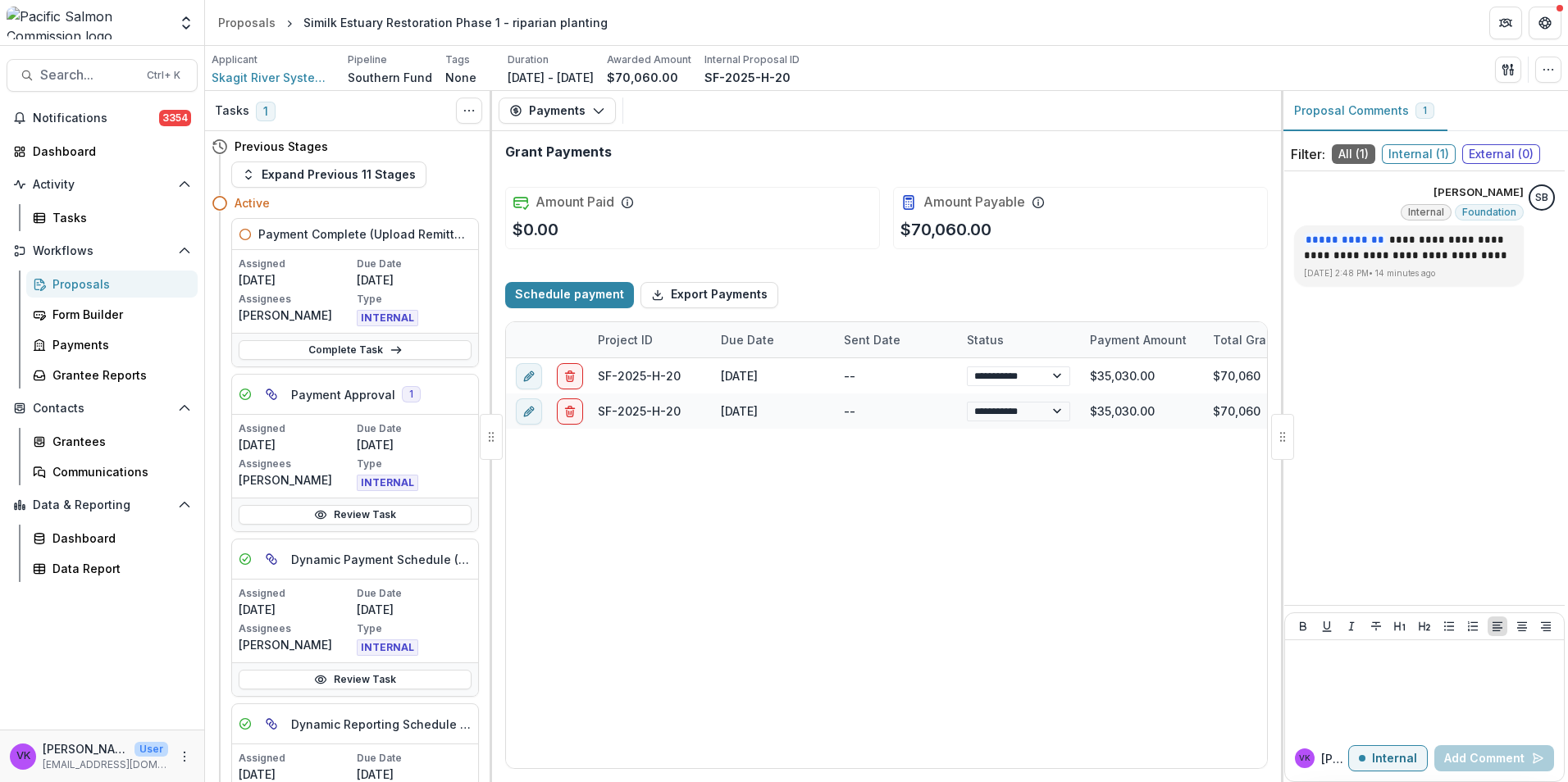
select select "******"
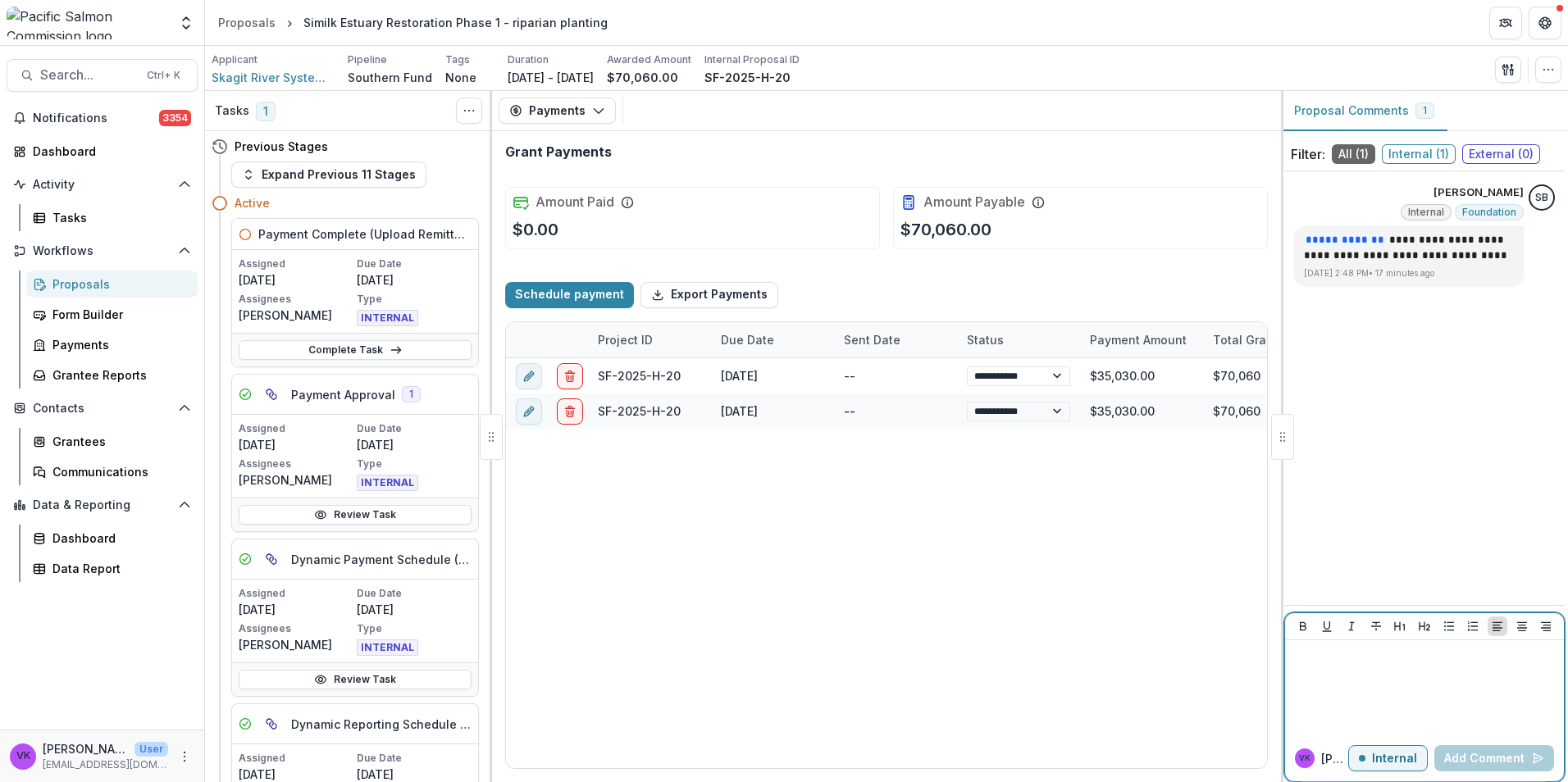
select select "******"
drag, startPoint x: 1328, startPoint y: 659, endPoint x: 1412, endPoint y: 675, distance: 85.5
click at [1328, 659] on p at bounding box center [1424, 656] width 266 height 18
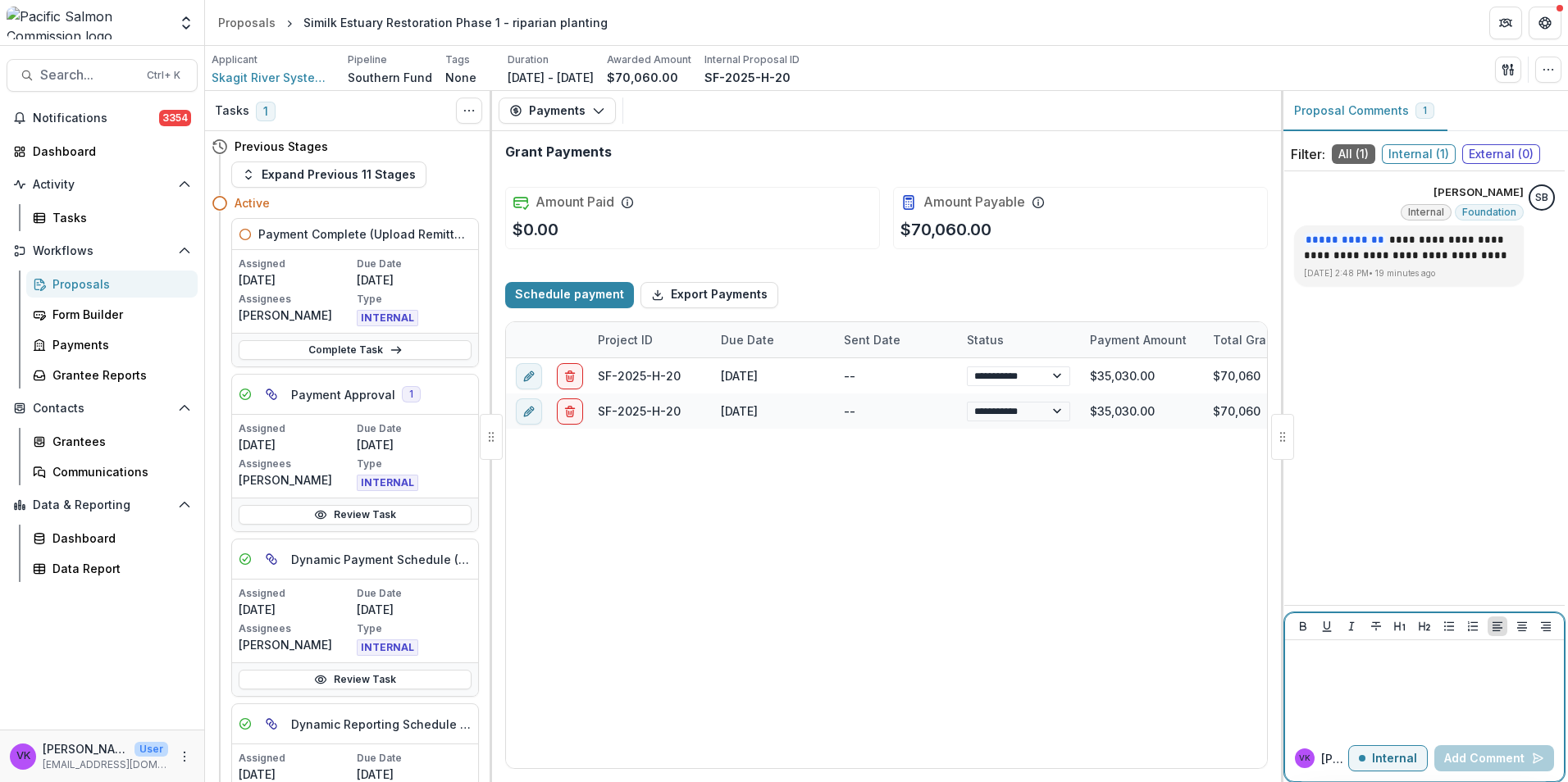
select select "******"
click at [1542, 226] on icon "Options" at bounding box center [1541, 223] width 16 height 16
click at [1469, 455] on div "**********" at bounding box center [1424, 388] width 280 height 420
drag, startPoint x: 1466, startPoint y: 268, endPoint x: 1058, endPoint y: 542, distance: 491.5
click at [1058, 542] on div "**********" at bounding box center [1059, 563] width 1107 height 410
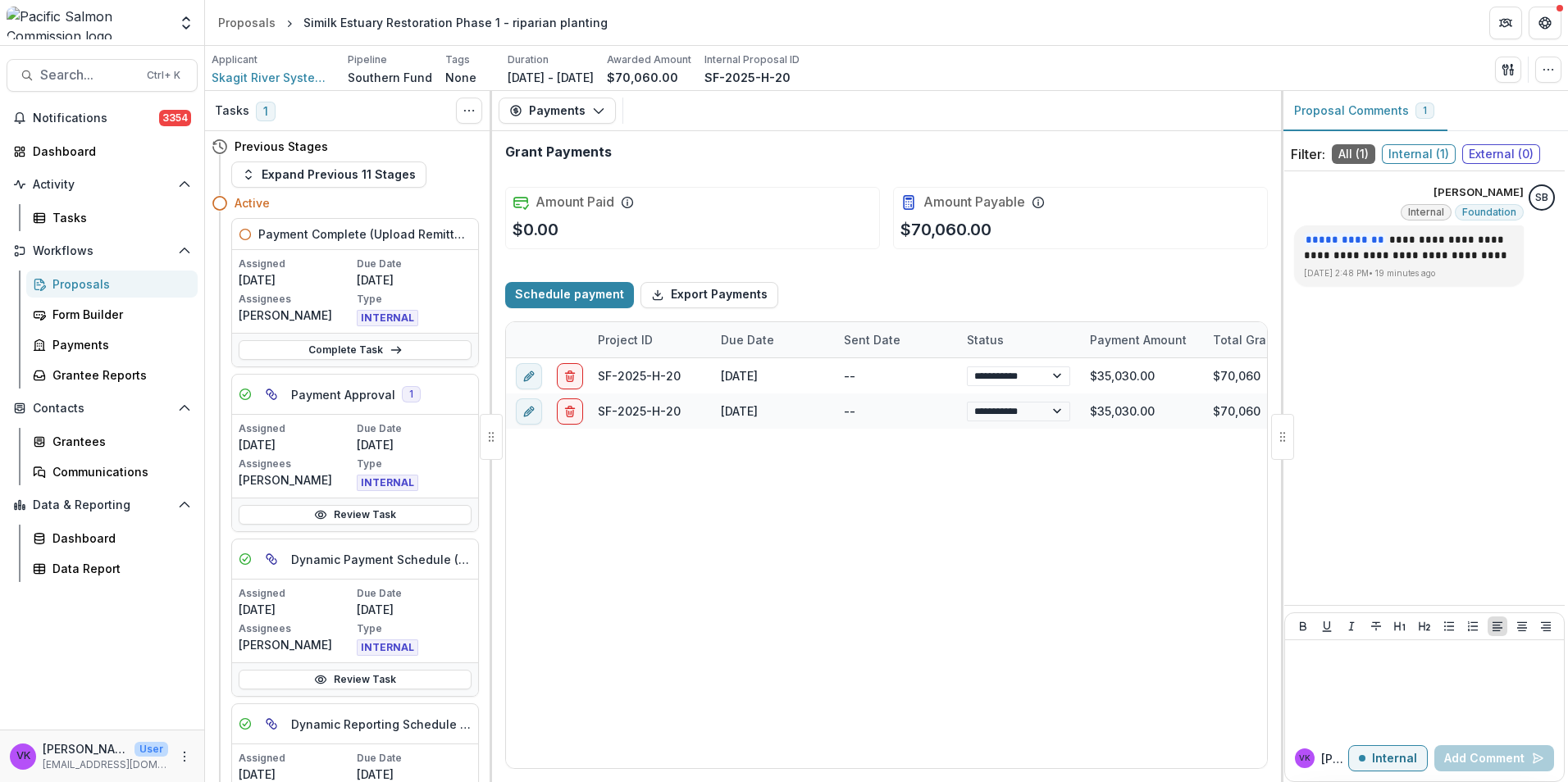
select select "******"
drag, startPoint x: 1066, startPoint y: 8, endPoint x: 1091, endPoint y: 22, distance: 28.7
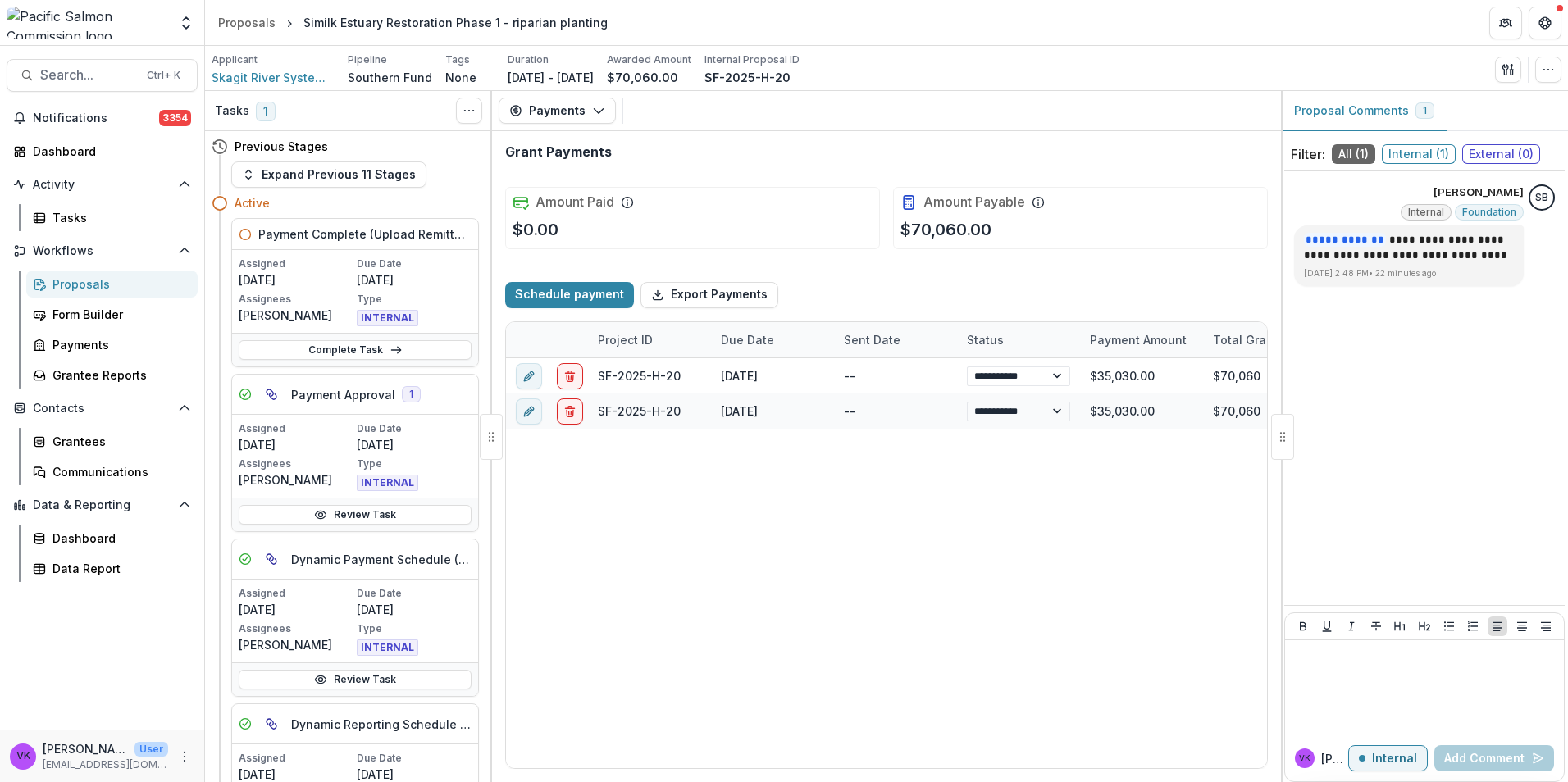
click at [1066, 8] on header "Proposals Similk Estuary Restoration Phase 1 - riparian planting" at bounding box center [886, 22] width 1363 height 45
select select "******"
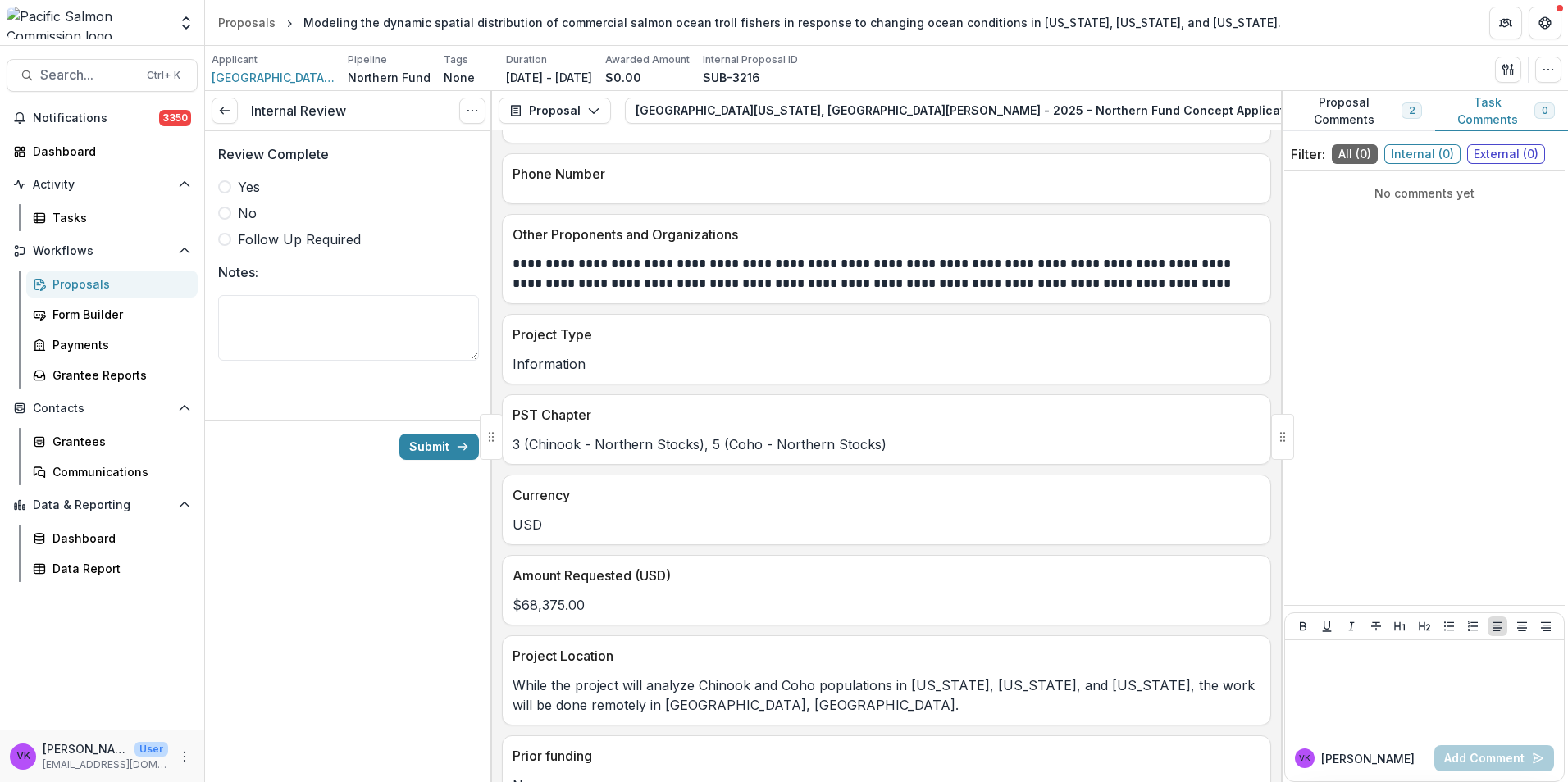
scroll to position [82, 0]
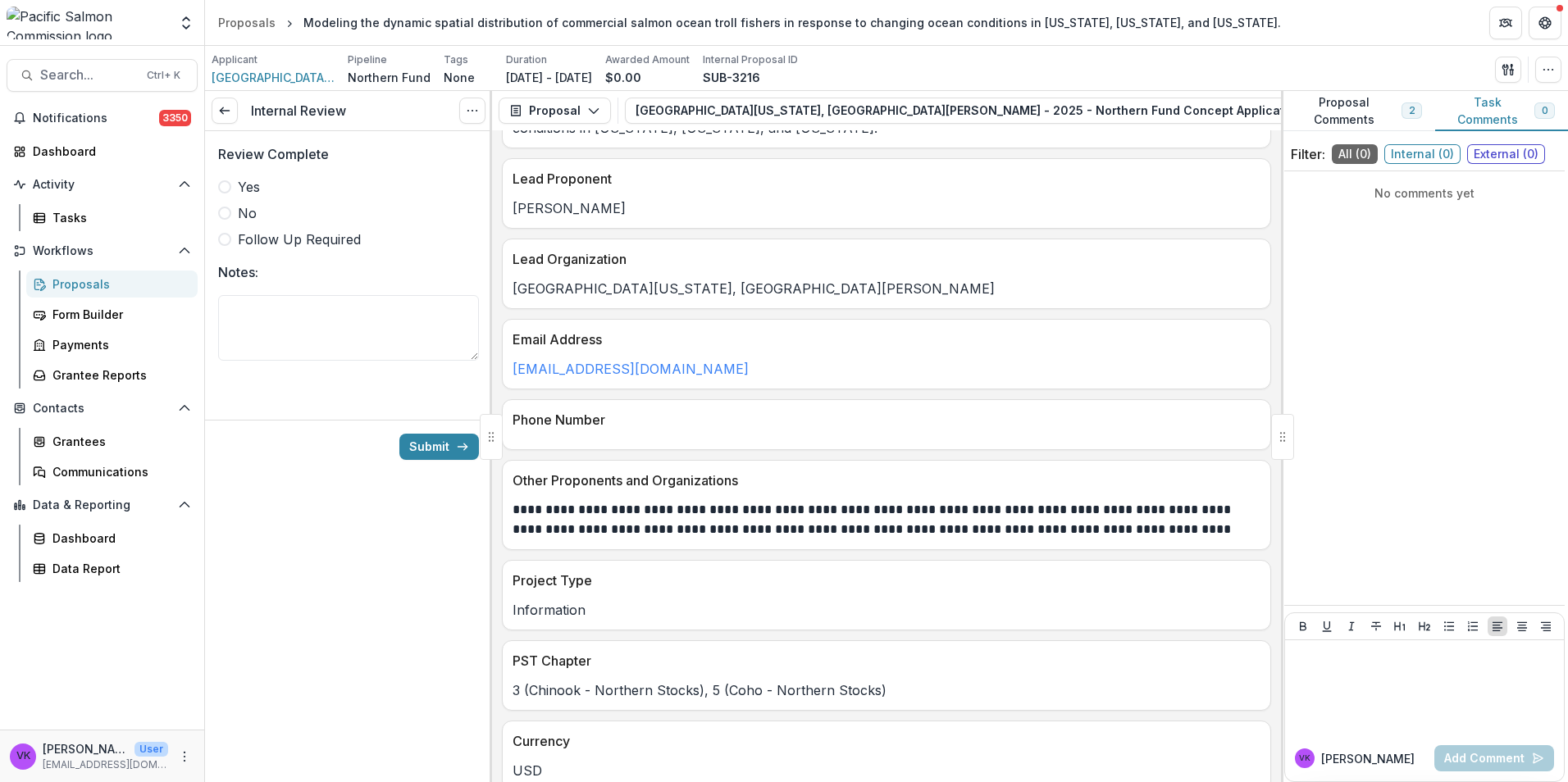
click at [1328, 100] on button "Proposal Comments 2" at bounding box center [1358, 111] width 154 height 40
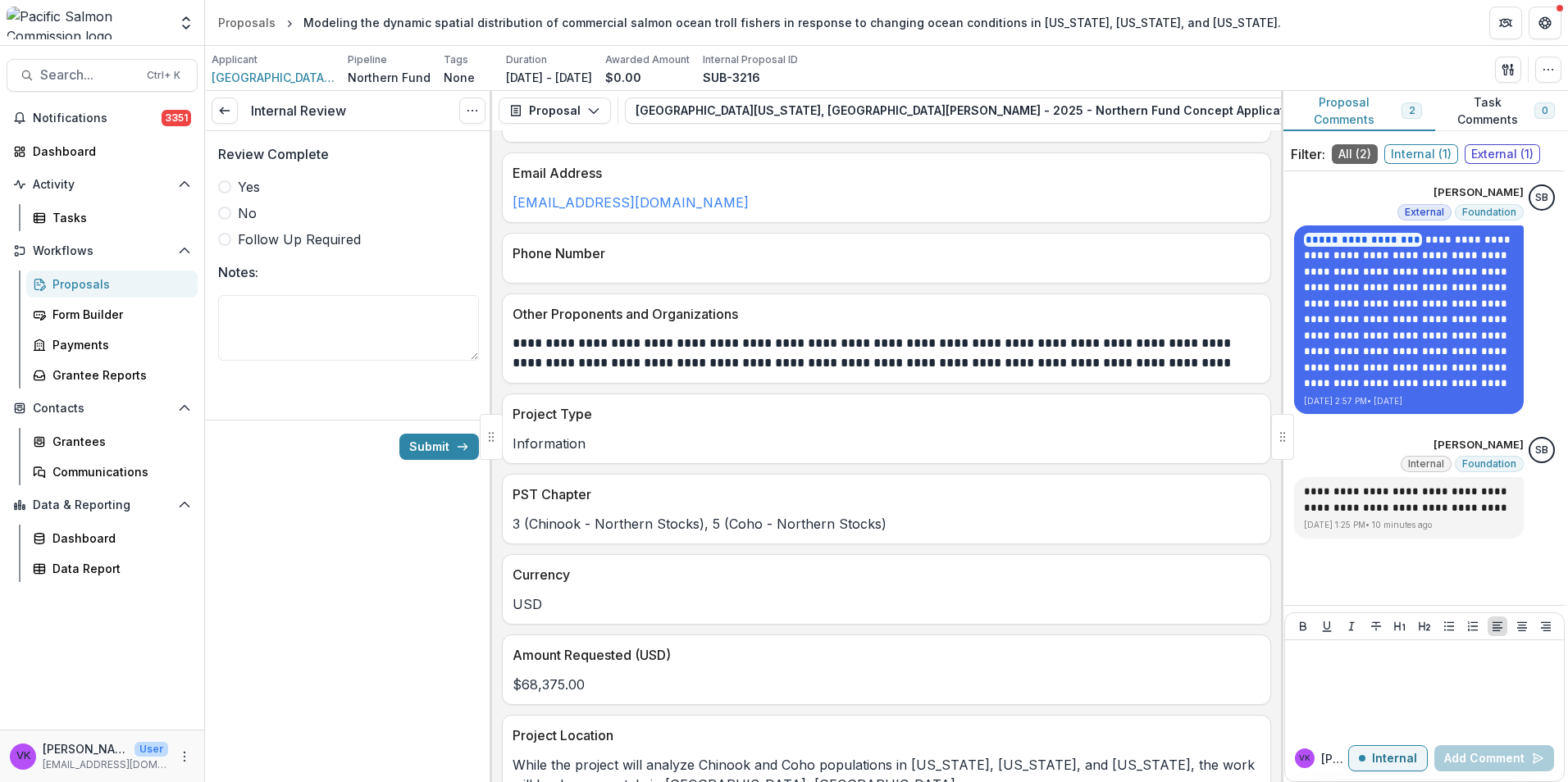
scroll to position [410, 0]
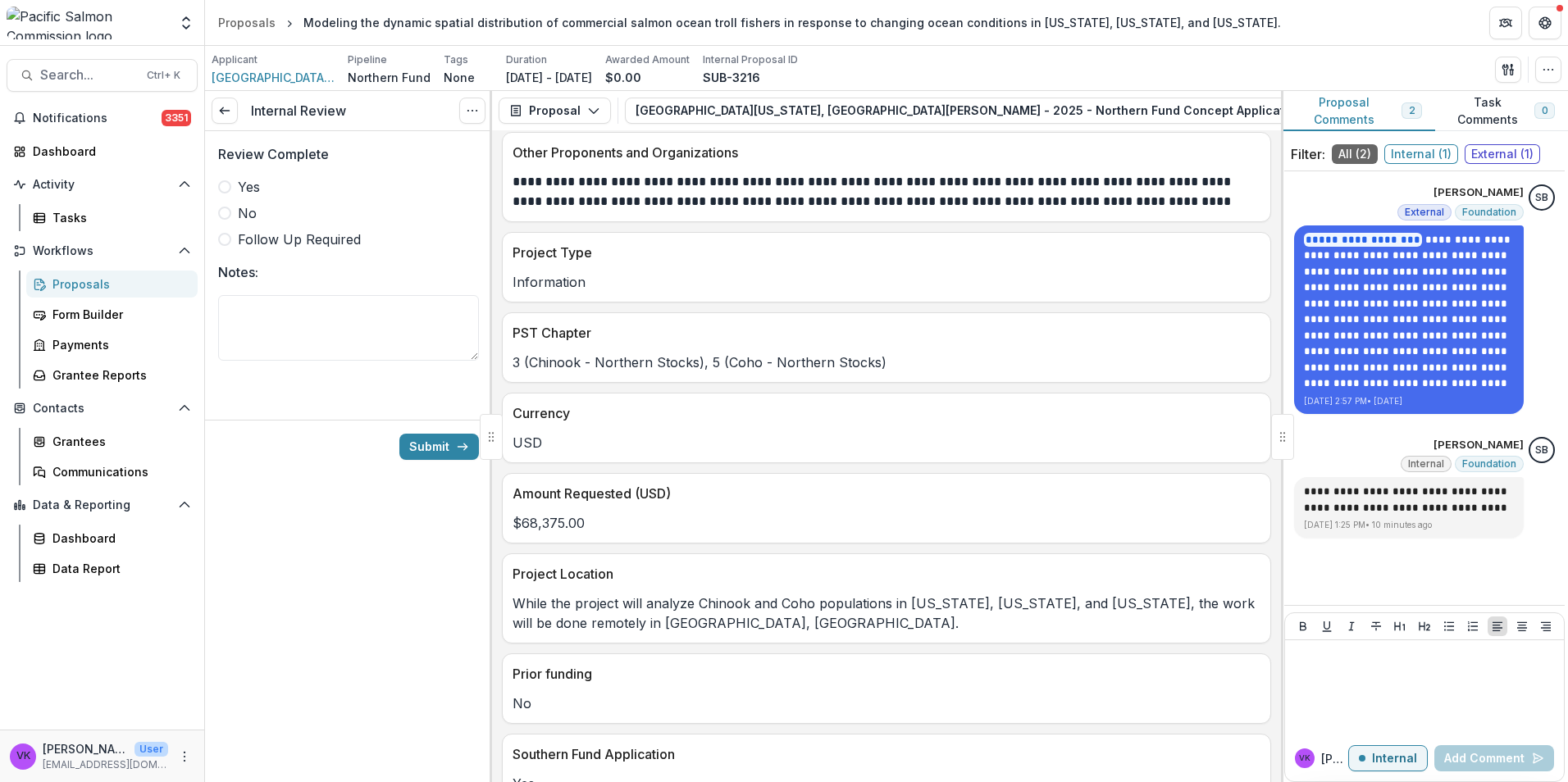
click at [221, 189] on span at bounding box center [224, 187] width 13 height 13
click at [320, 319] on textarea "Notes:" at bounding box center [348, 328] width 260 height 66
type textarea "**********"
click at [437, 448] on button "Submit" at bounding box center [439, 447] width 80 height 26
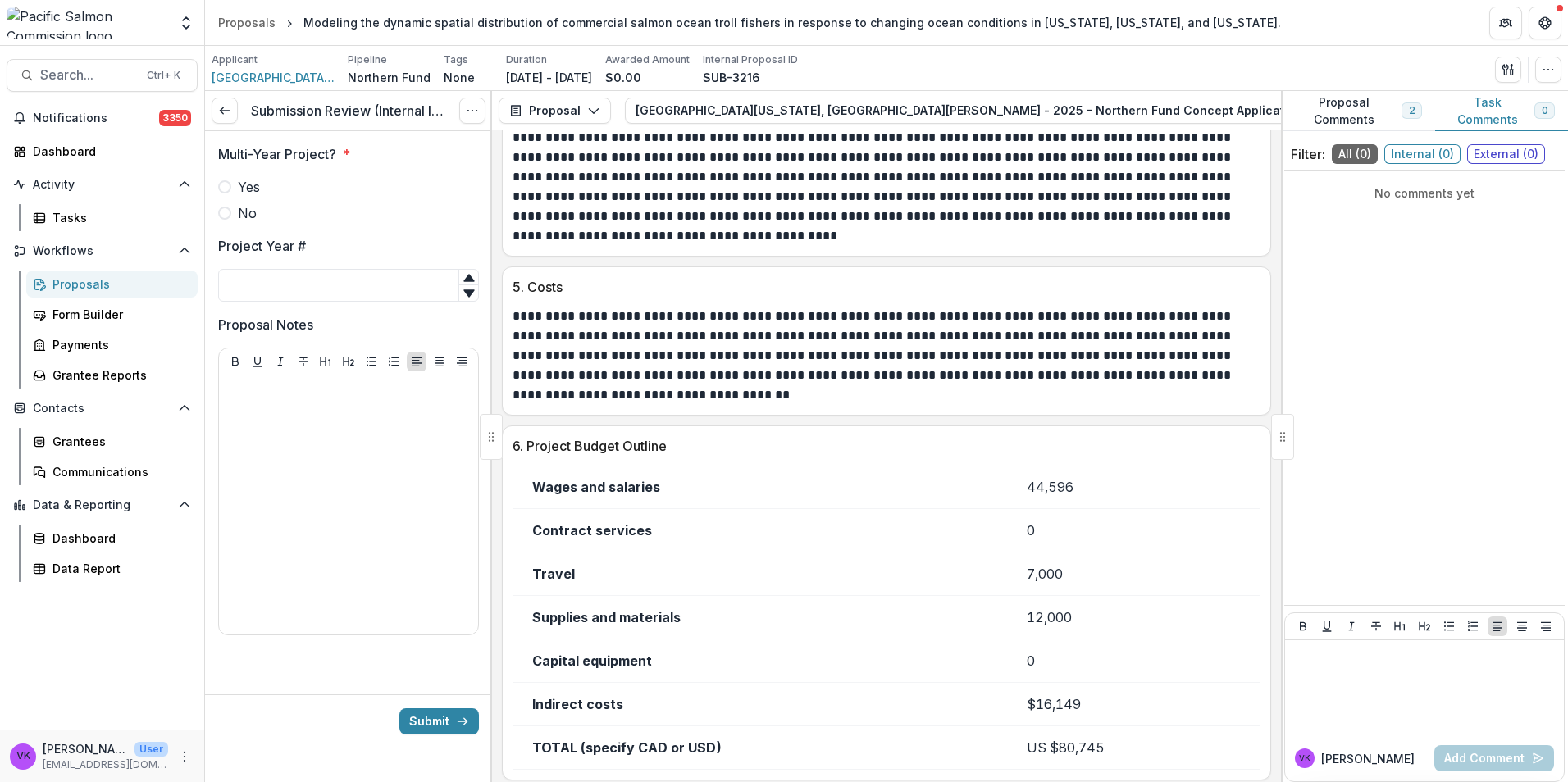
scroll to position [2952, 0]
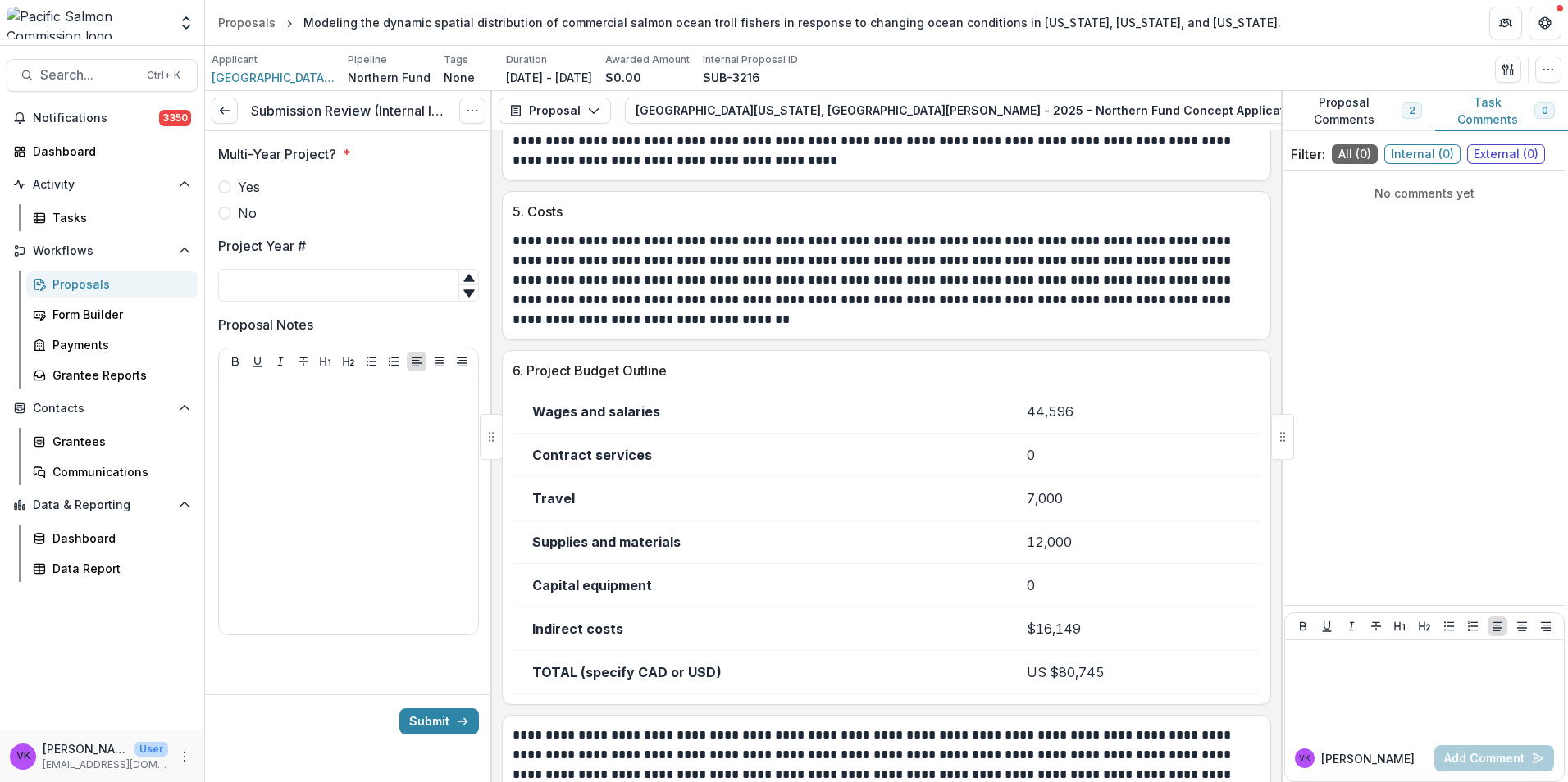
drag, startPoint x: 1328, startPoint y: 103, endPoint x: 1460, endPoint y: 178, distance: 151.8
click at [1328, 104] on button "Proposal Comments 2" at bounding box center [1358, 111] width 154 height 40
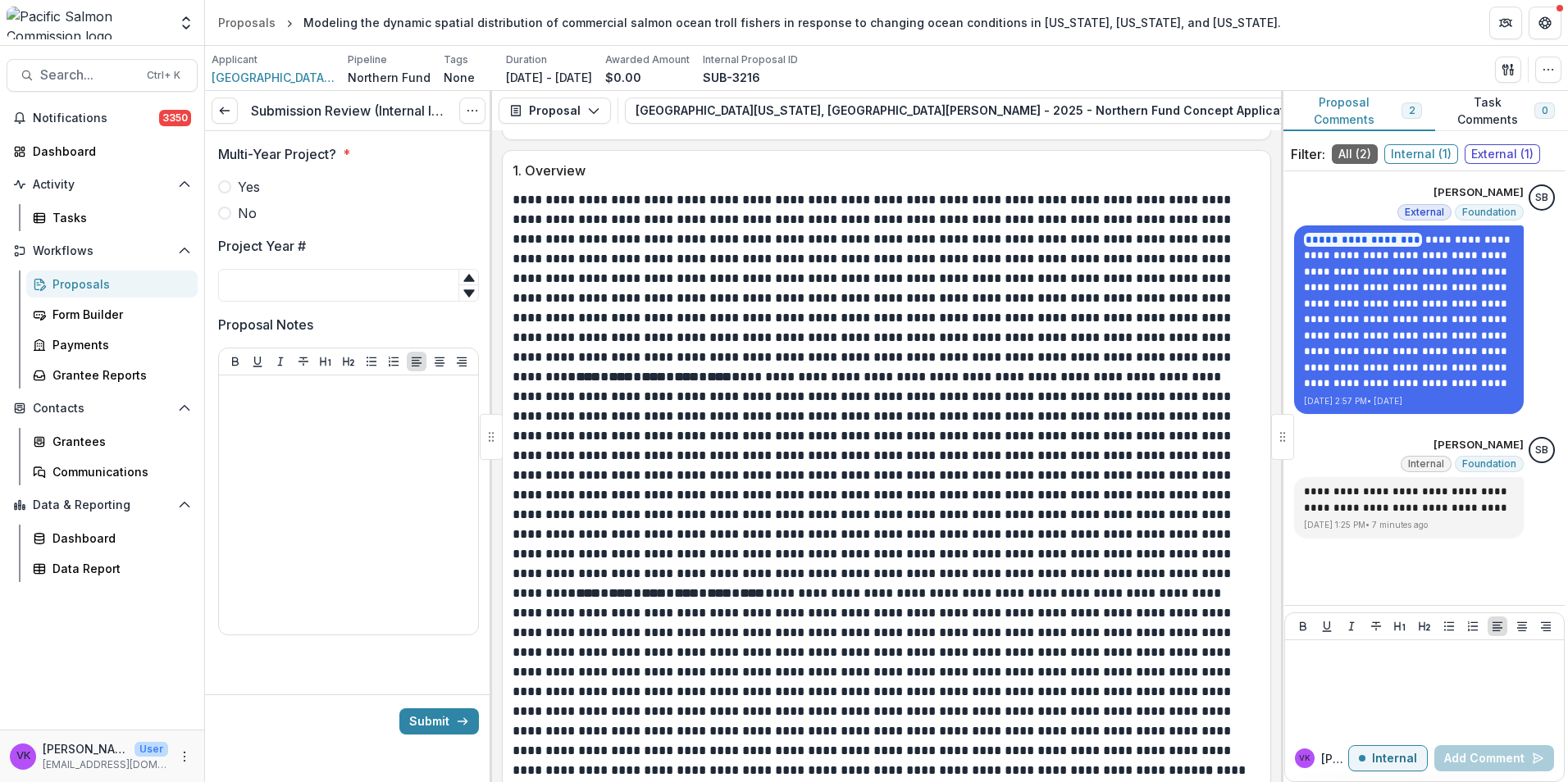
scroll to position [1175, 0]
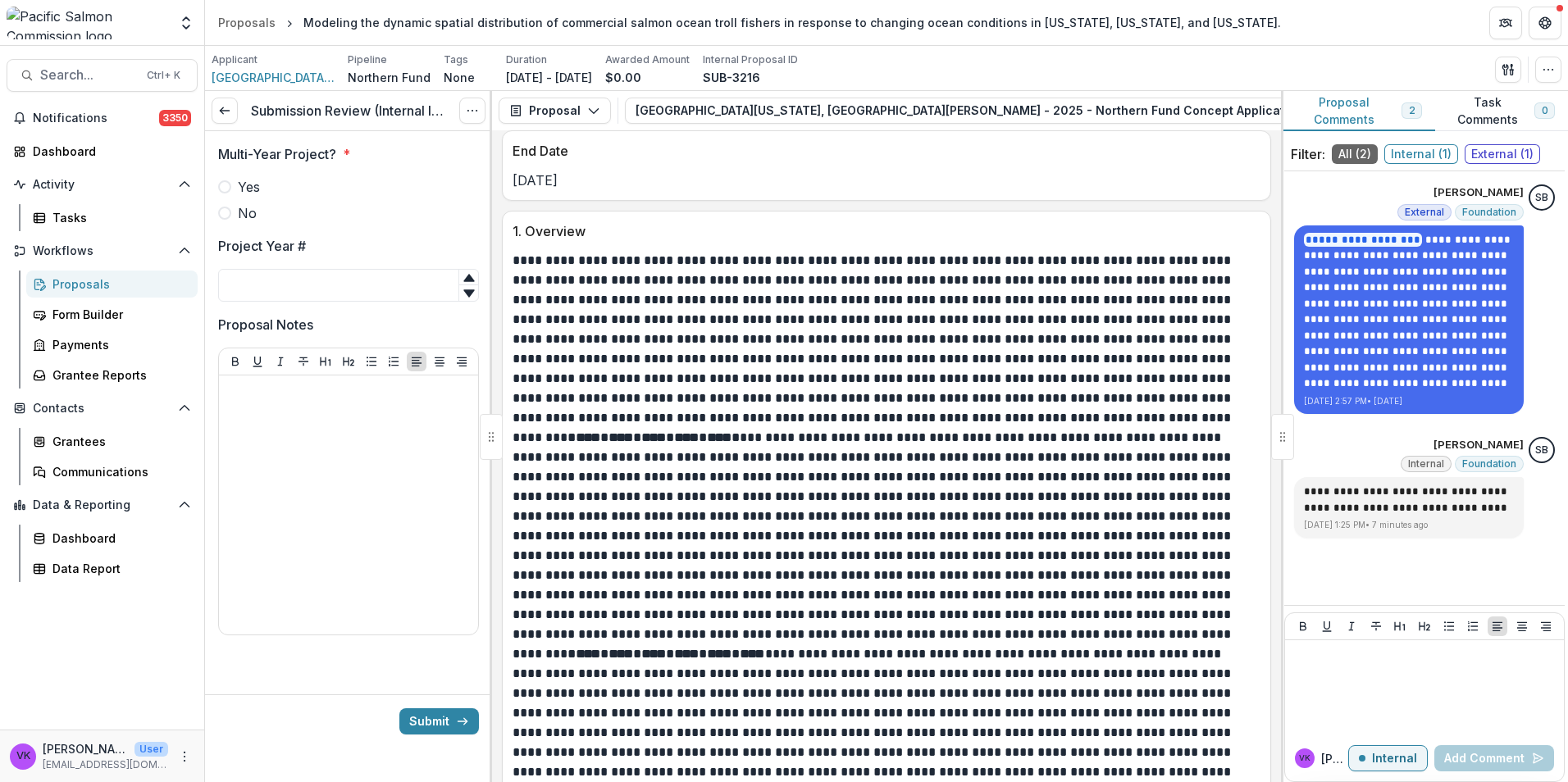
click at [223, 218] on span at bounding box center [224, 213] width 13 height 13
click at [344, 292] on input "Project Year #" at bounding box center [348, 285] width 260 height 33
type input "*"
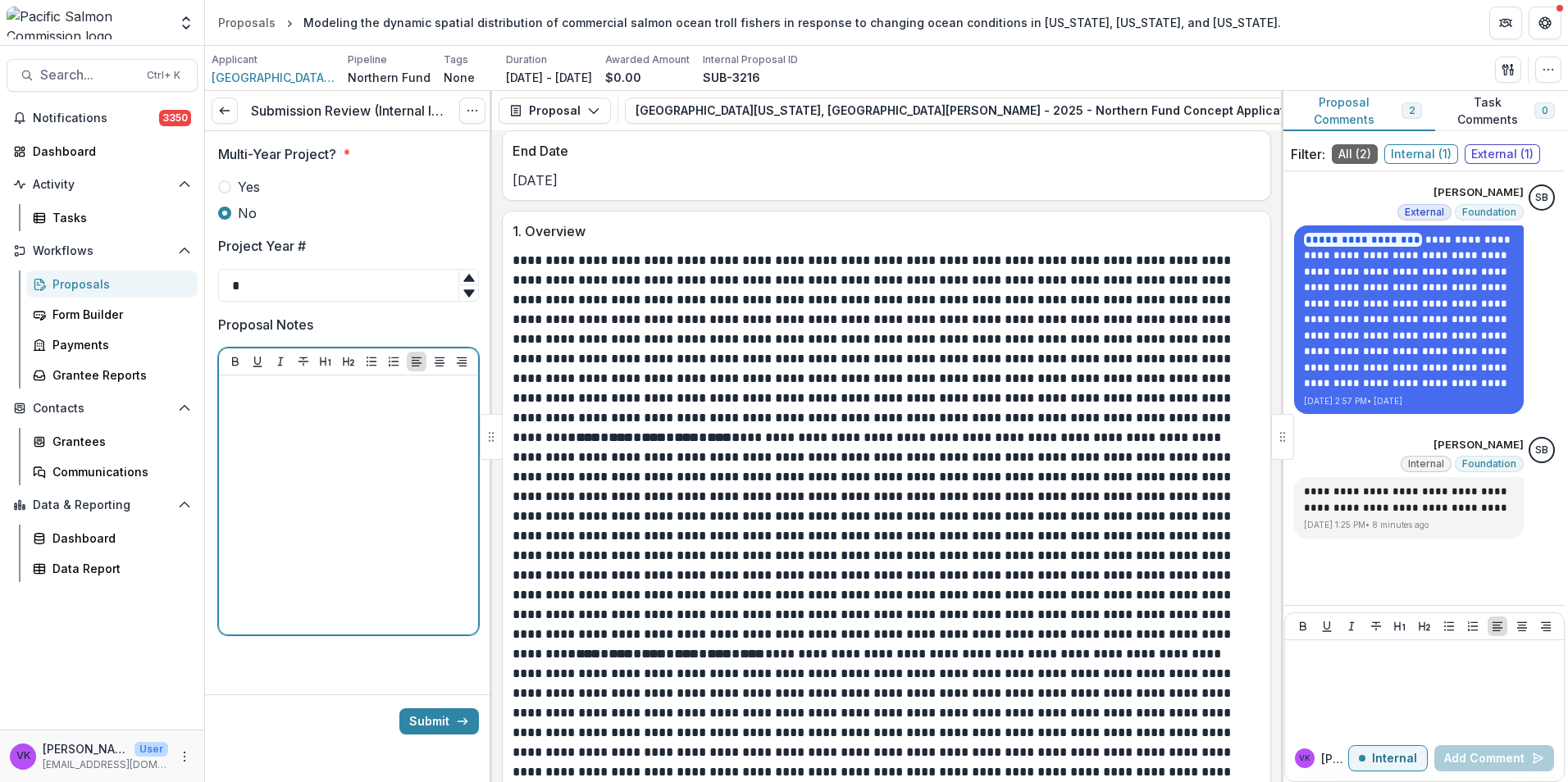
click at [316, 449] on div at bounding box center [349, 505] width 246 height 246
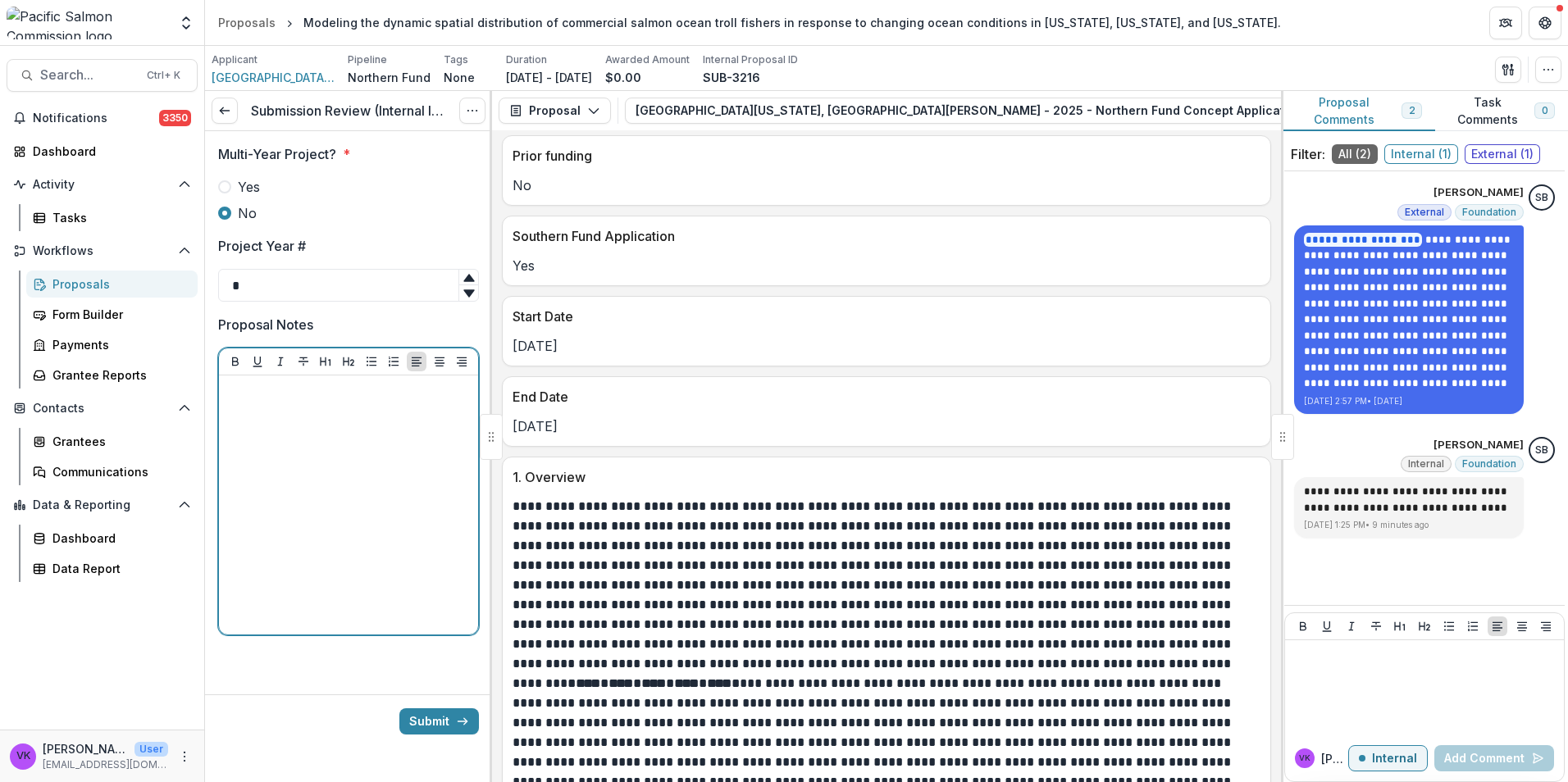
scroll to position [1256, 0]
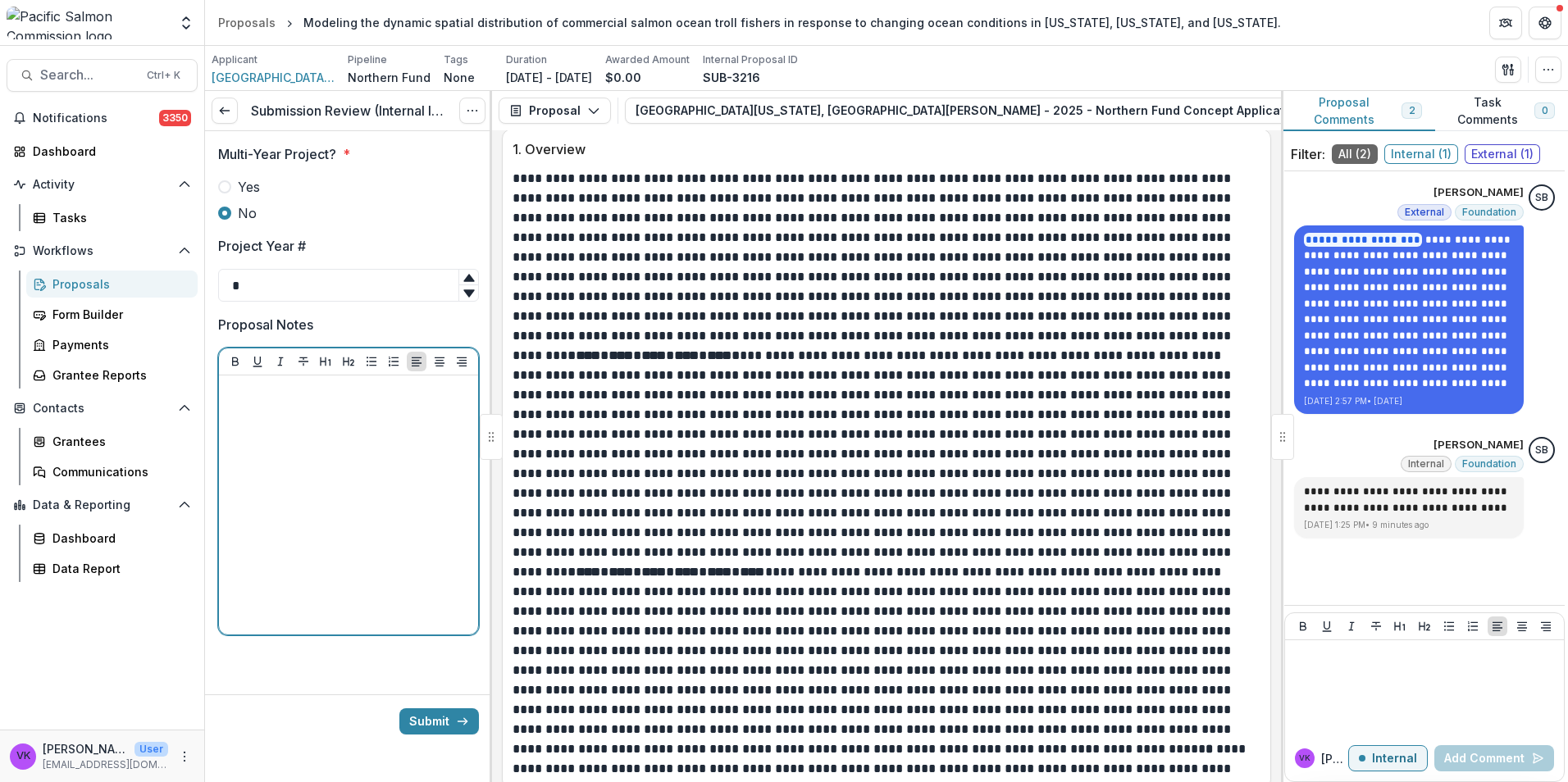
click at [341, 421] on div at bounding box center [349, 505] width 246 height 246
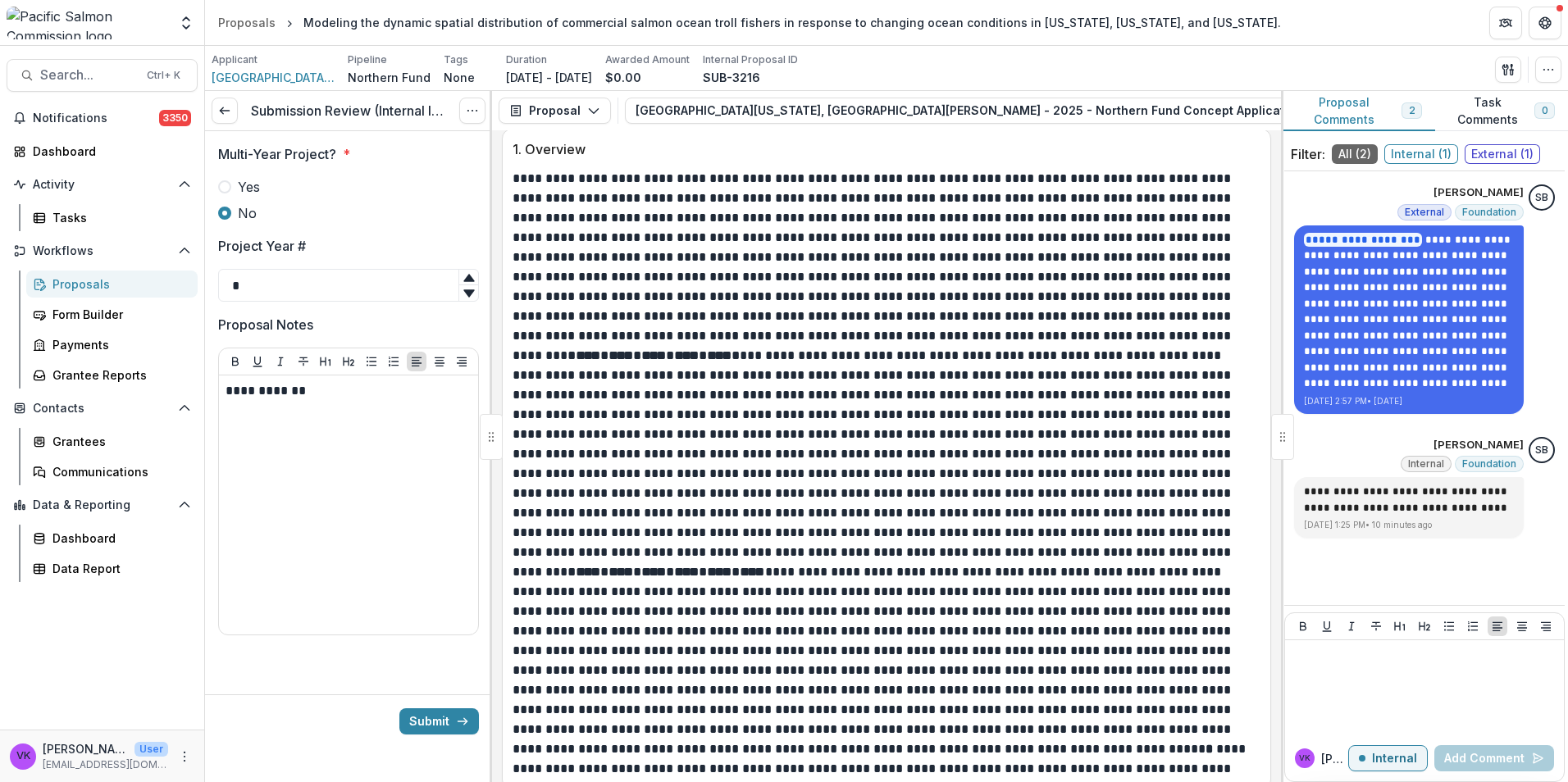
click at [223, 182] on span at bounding box center [224, 187] width 13 height 13
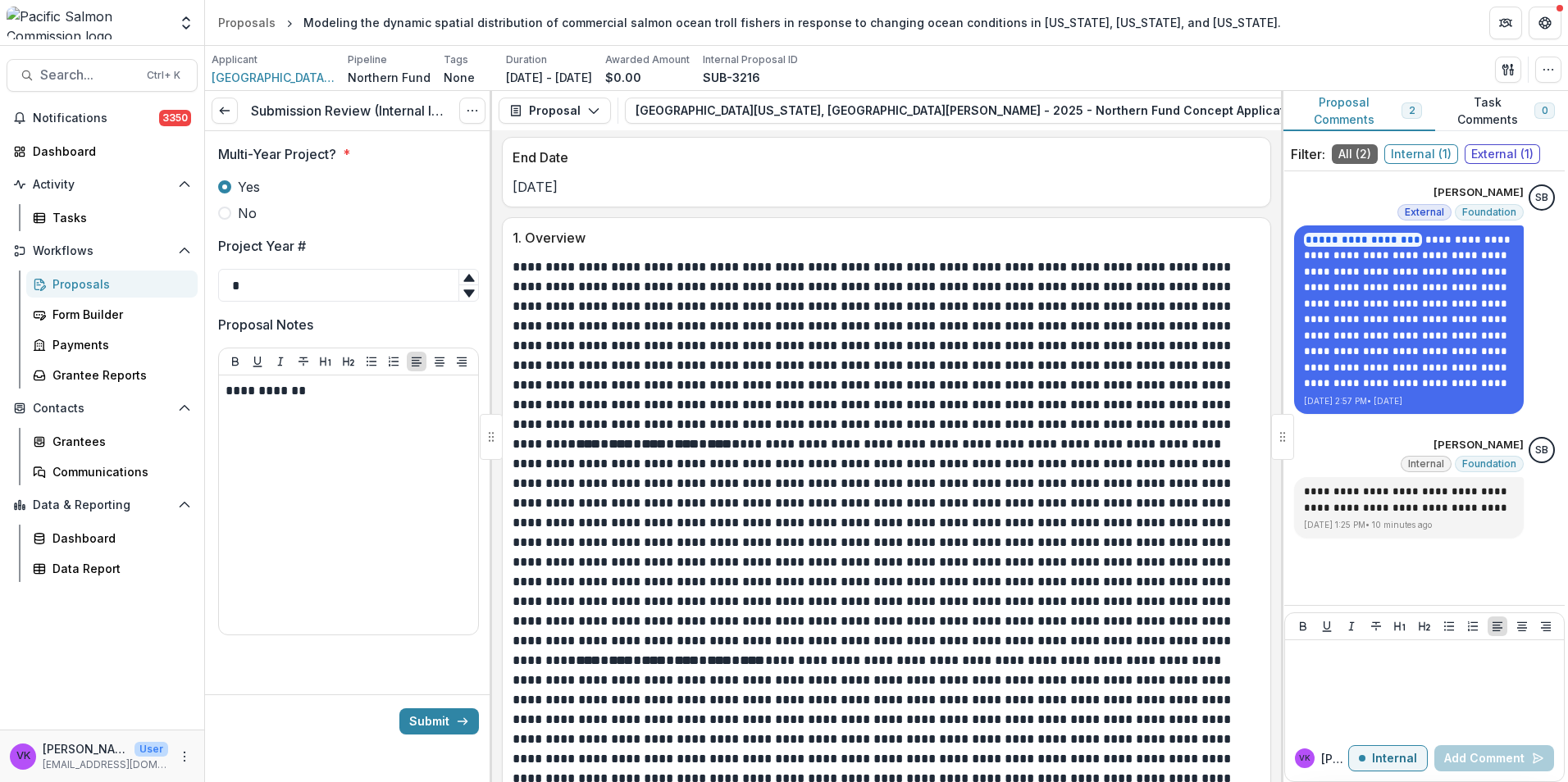
scroll to position [1175, 0]
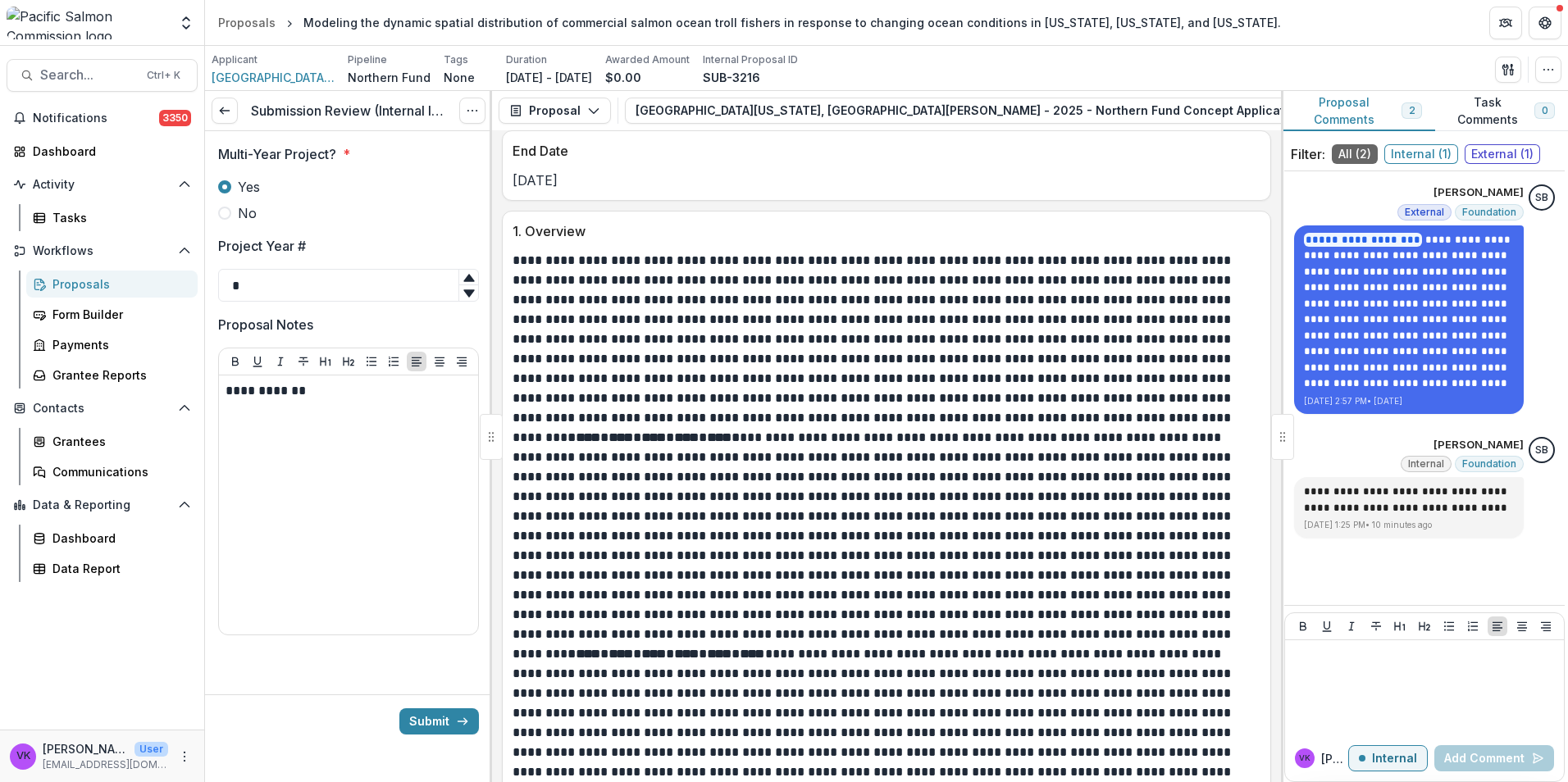
drag, startPoint x: 434, startPoint y: 719, endPoint x: 898, endPoint y: 749, distance: 465.0
click at [433, 719] on button "Submit" at bounding box center [439, 721] width 80 height 26
